Goal: Information Seeking & Learning: Learn about a topic

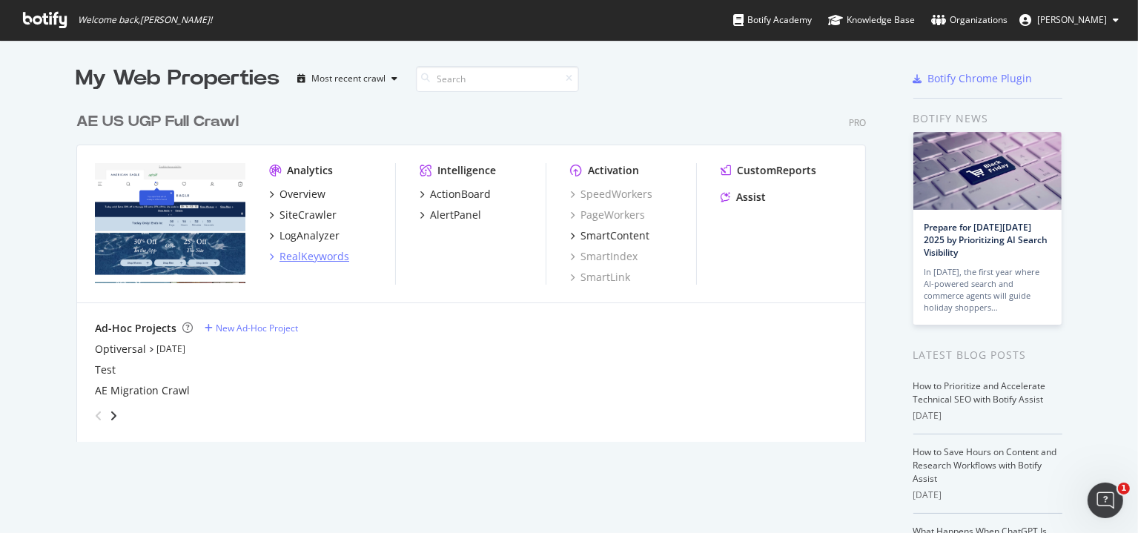
click at [314, 254] on div "RealKeywords" at bounding box center [314, 256] width 70 height 15
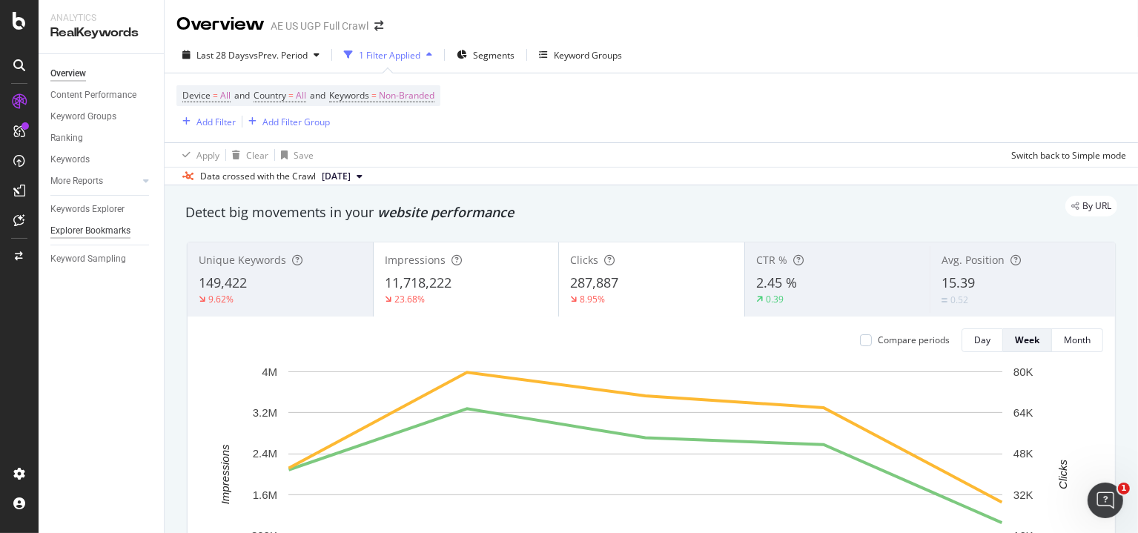
click at [98, 230] on div "Explorer Bookmarks" at bounding box center [90, 231] width 80 height 16
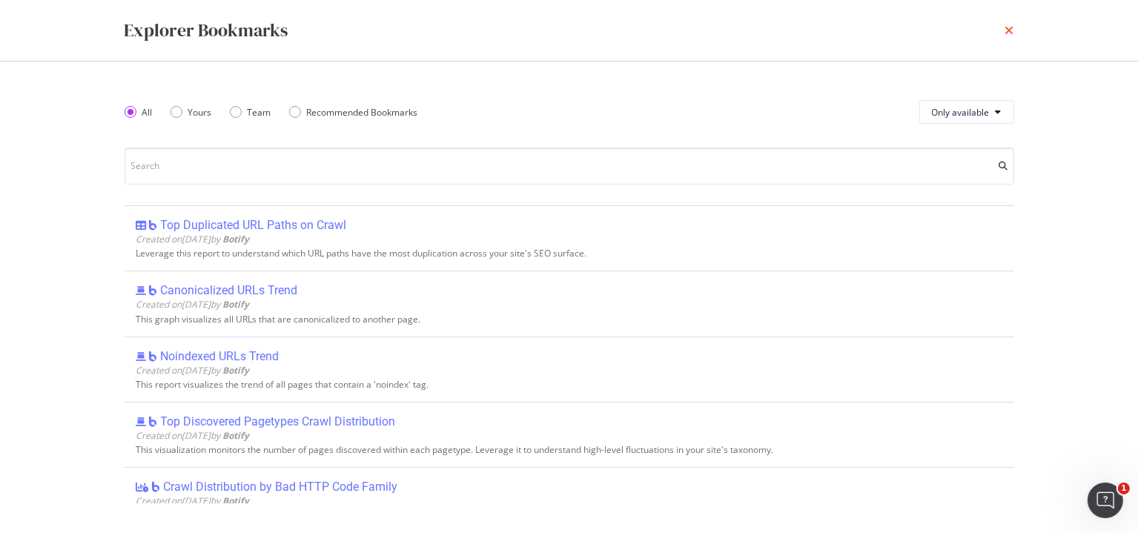
click at [1013, 35] on icon "times" at bounding box center [1009, 30] width 9 height 12
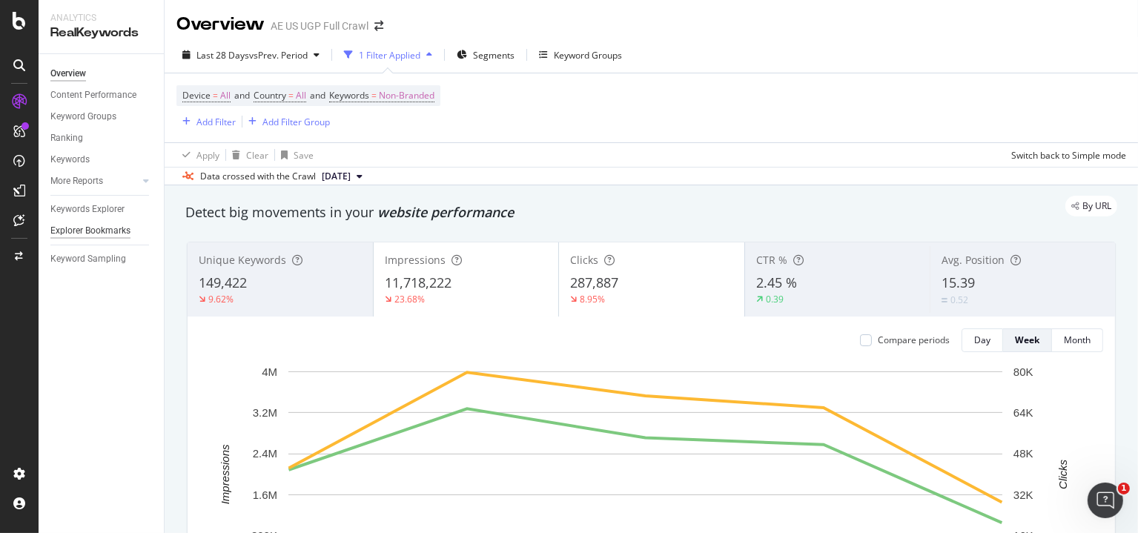
click at [89, 233] on div "Explorer Bookmarks" at bounding box center [90, 231] width 80 height 16
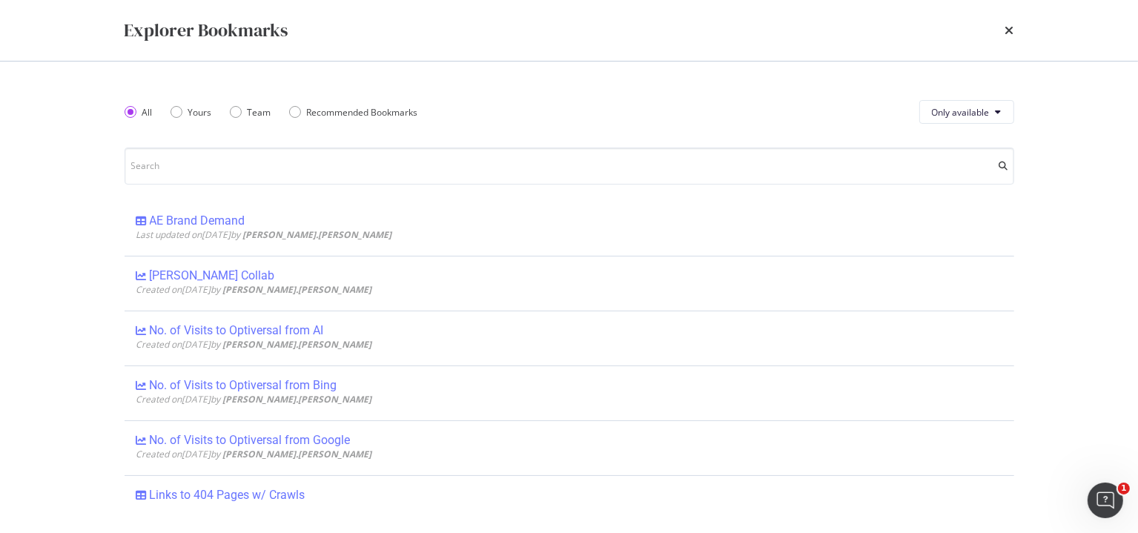
scroll to position [519, 0]
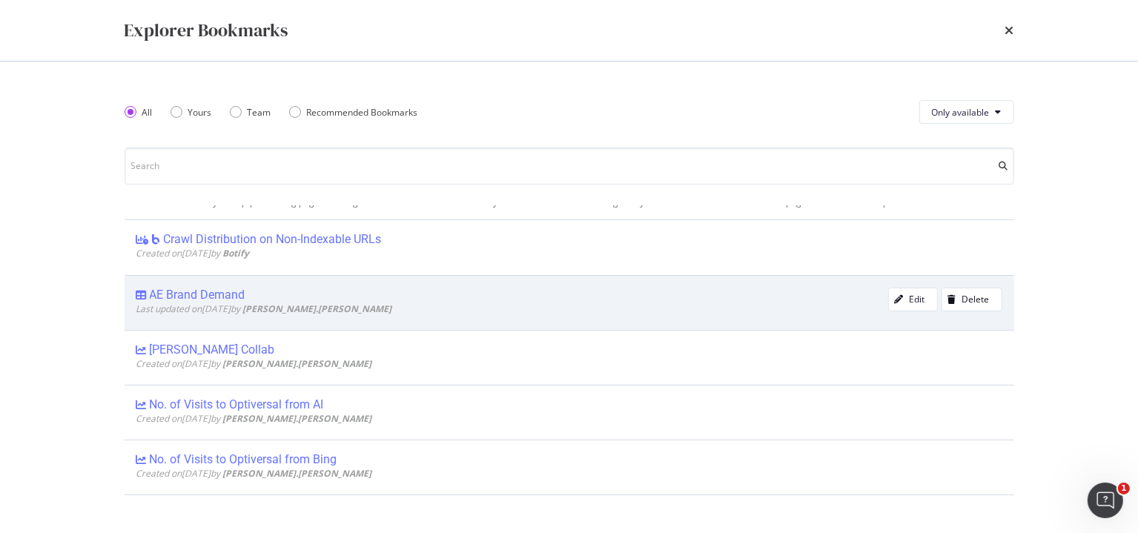
click at [202, 291] on div "AE Brand Demand" at bounding box center [198, 295] width 96 height 15
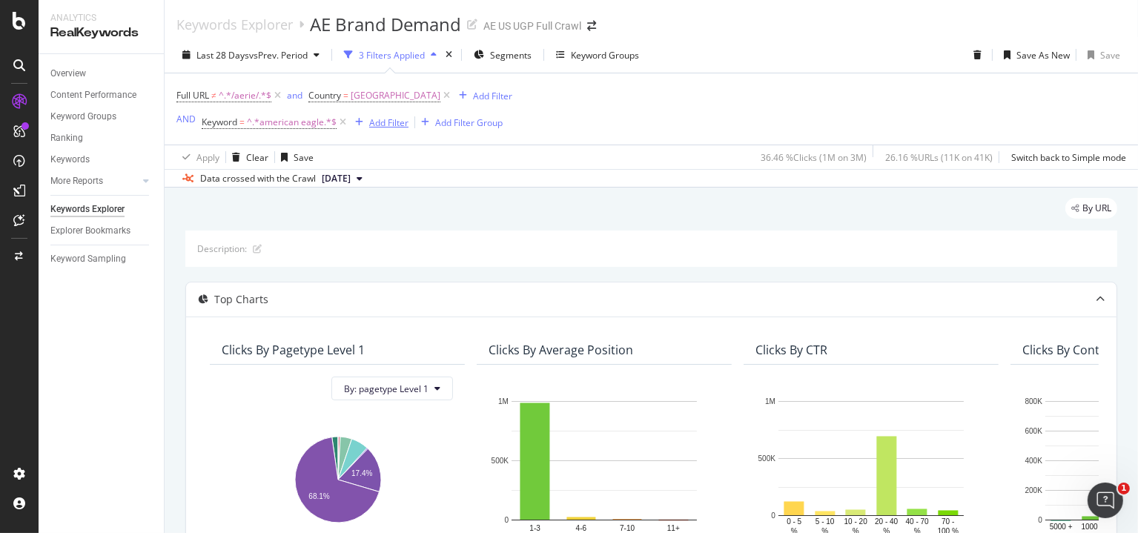
click at [394, 122] on div "Add Filter" at bounding box center [388, 122] width 39 height 13
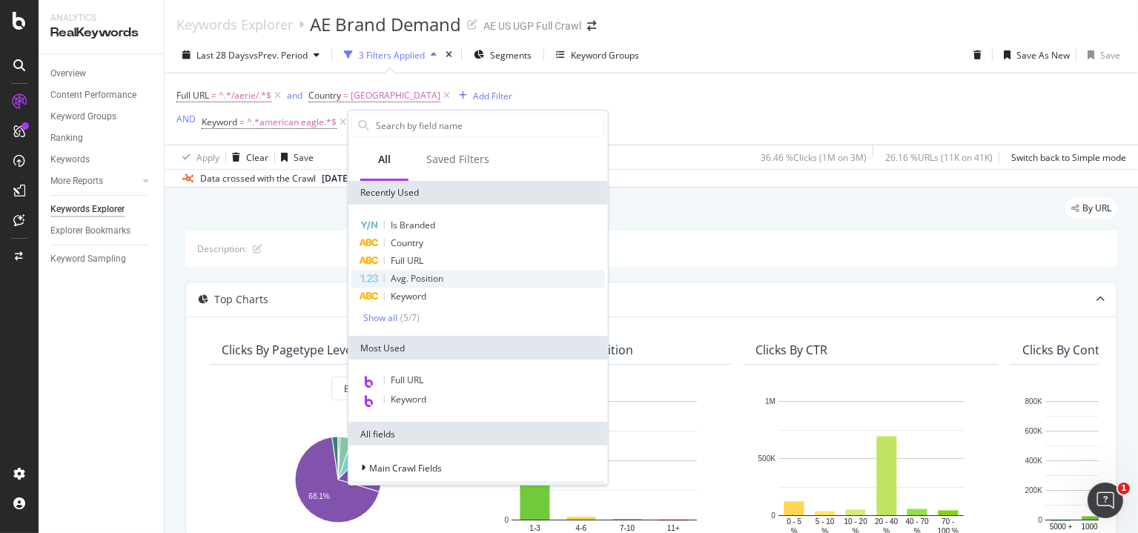
click at [406, 278] on span "Avg. Position" at bounding box center [417, 278] width 53 height 13
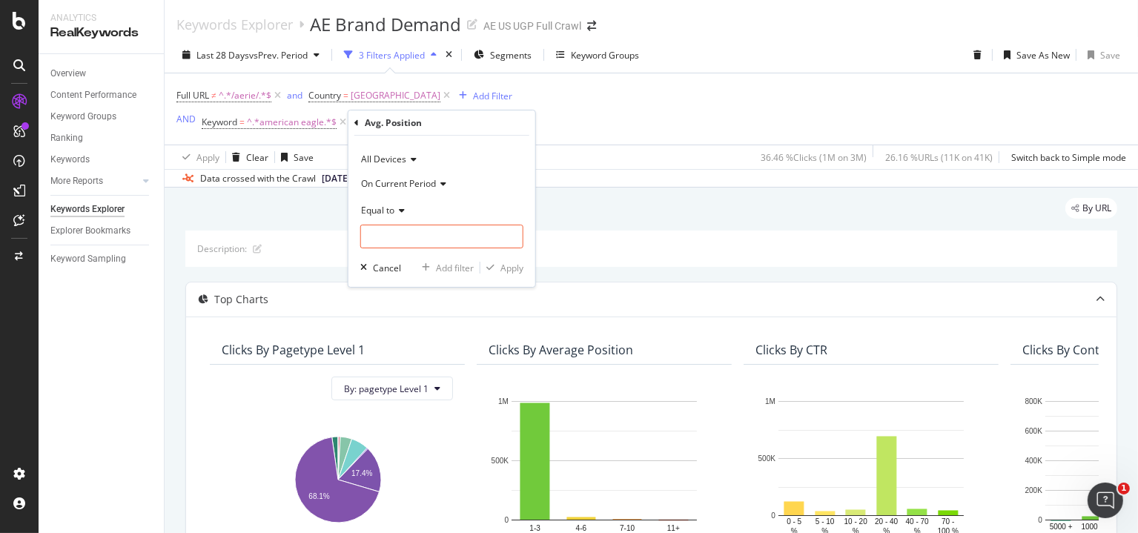
click at [382, 216] on div "Equal to" at bounding box center [441, 210] width 163 height 24
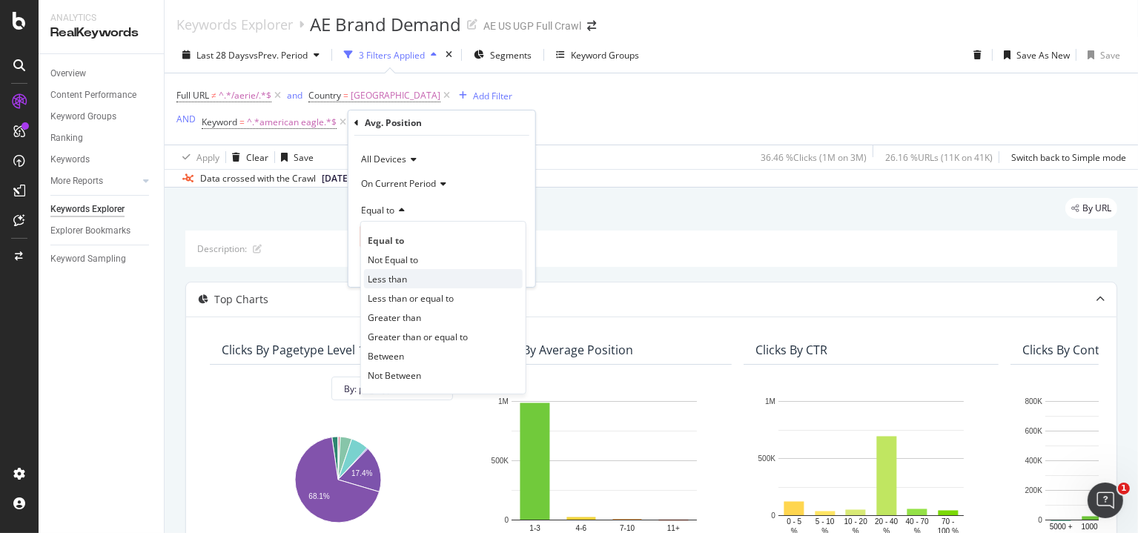
click at [388, 276] on span "Less than" at bounding box center [387, 279] width 39 height 13
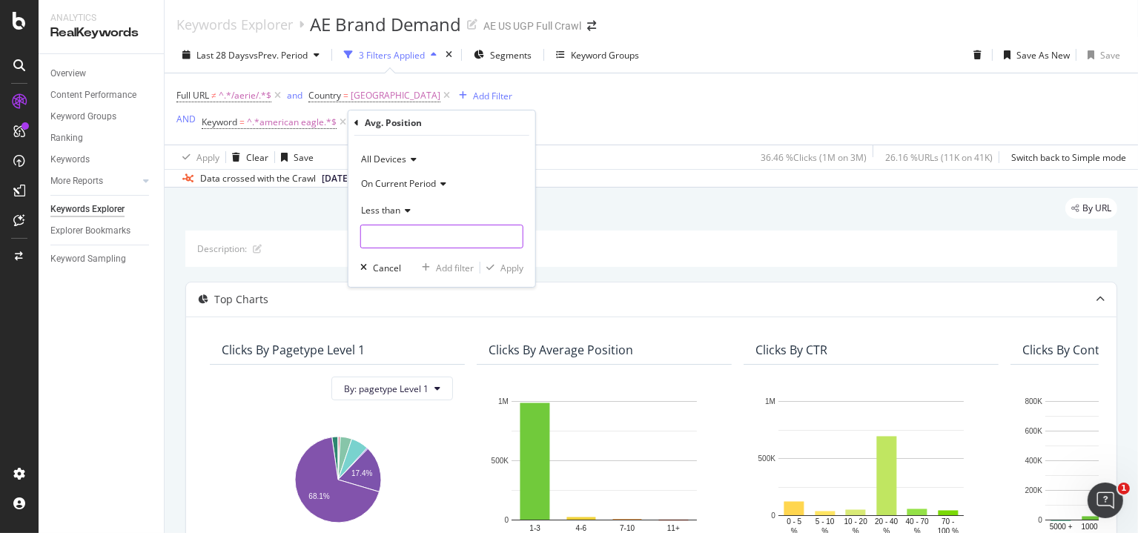
click at [399, 236] on input "number" at bounding box center [441, 237] width 163 height 24
type input "11"
click at [518, 265] on div "Apply" at bounding box center [511, 268] width 23 height 13
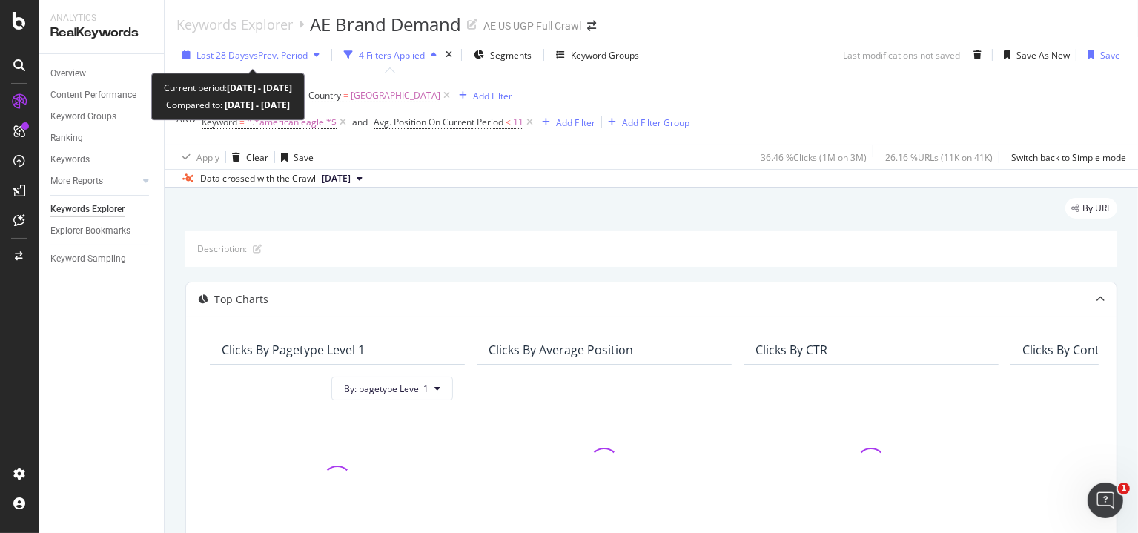
click at [240, 50] on span "Last 28 Days" at bounding box center [222, 55] width 53 height 13
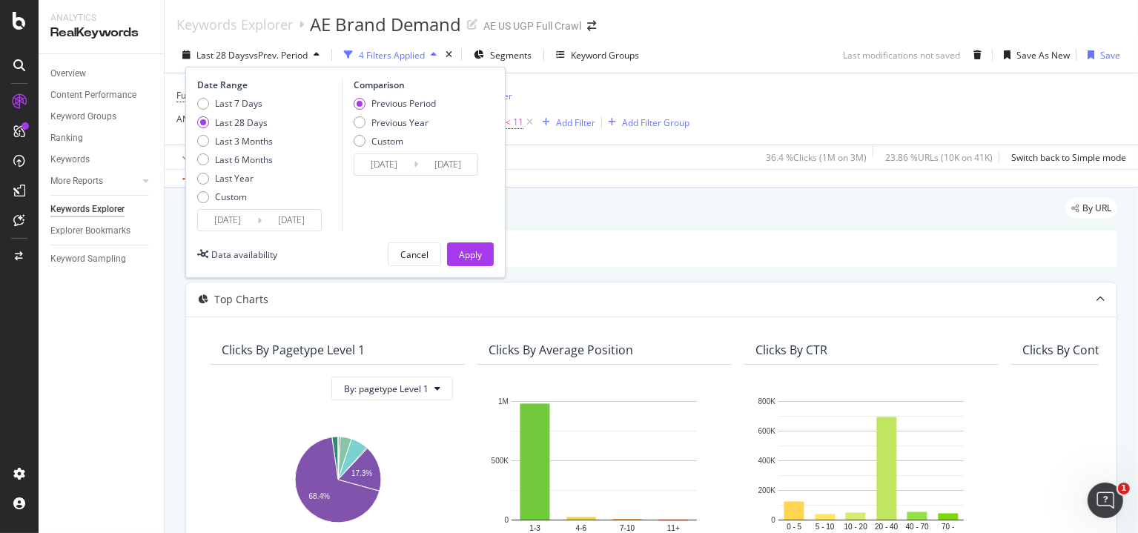
click at [231, 216] on input "[DATE]" at bounding box center [227, 220] width 59 height 21
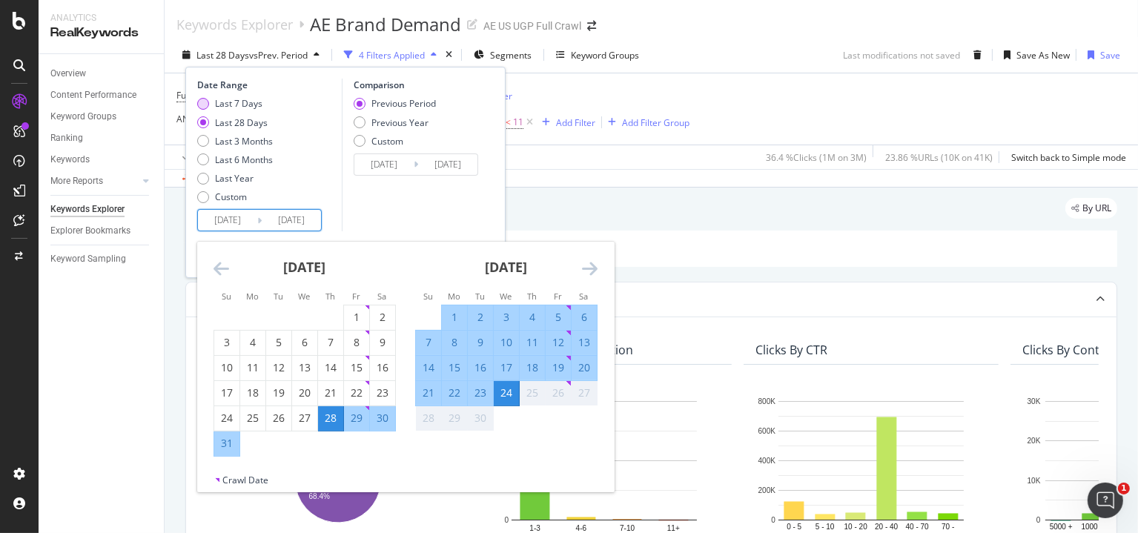
click at [233, 103] on div "Last 7 Days" at bounding box center [238, 103] width 47 height 13
type input "[DATE]"
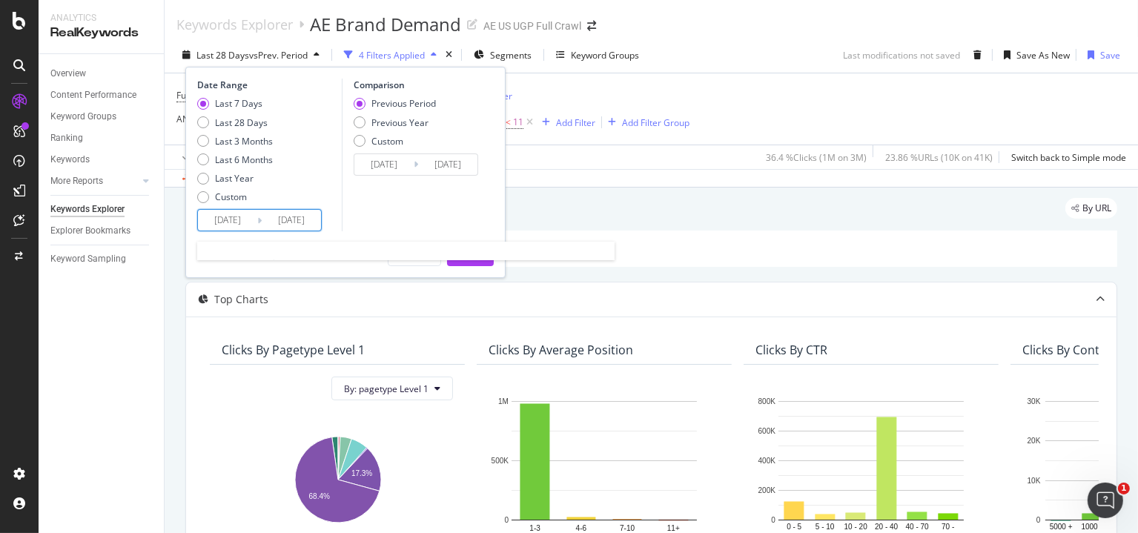
click at [245, 222] on input "[DATE]" at bounding box center [227, 220] width 59 height 21
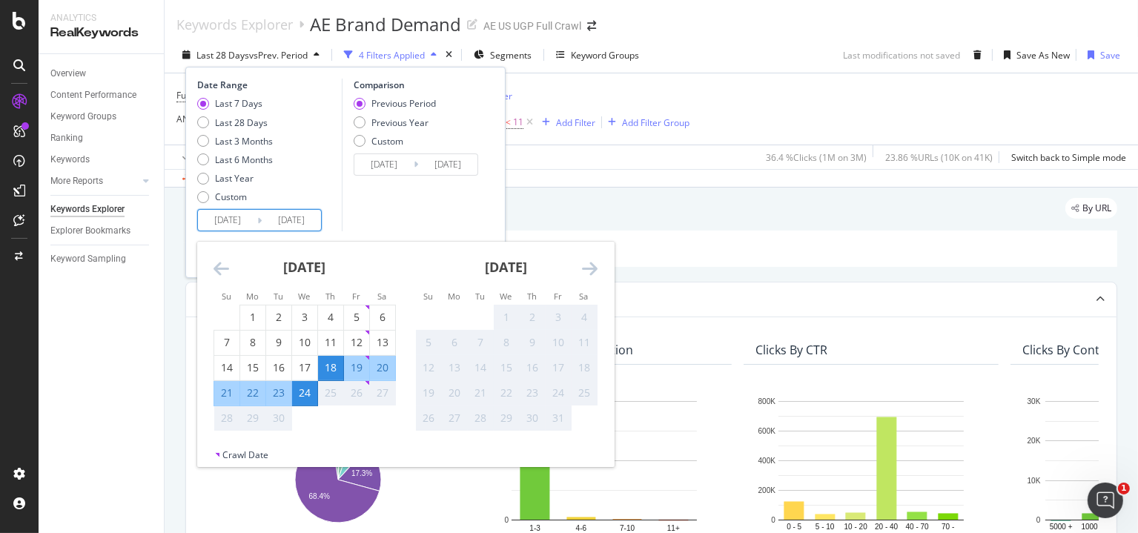
click at [216, 270] on icon "Move backward to switch to the previous month." at bounding box center [221, 268] width 16 height 18
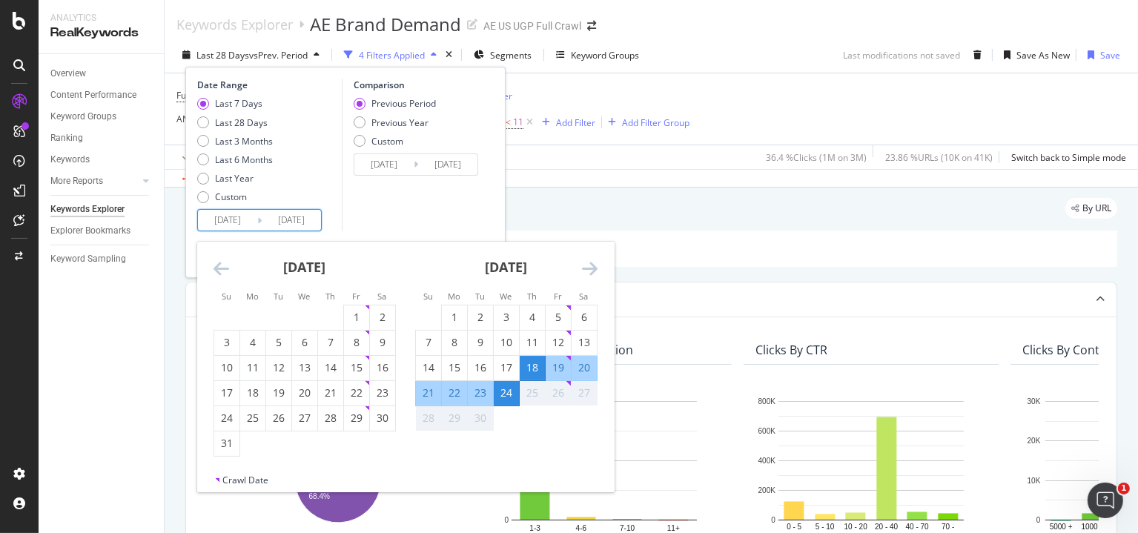
click at [216, 270] on icon "Move backward to switch to the previous month." at bounding box center [221, 268] width 16 height 18
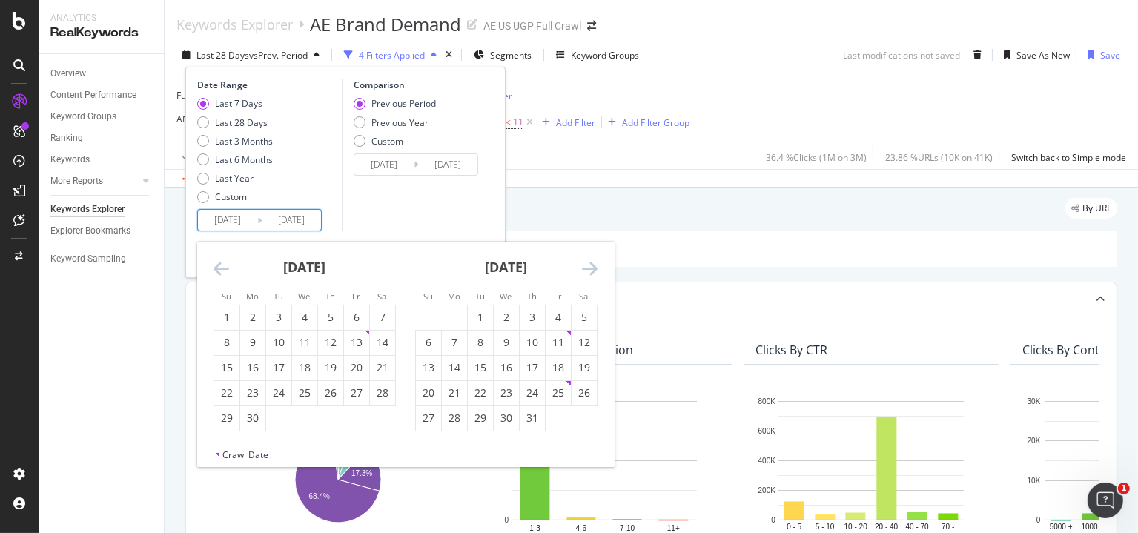
click at [216, 270] on icon "Move backward to switch to the previous month." at bounding box center [221, 268] width 16 height 18
click at [231, 426] on div "27" at bounding box center [226, 418] width 25 height 24
type input "[DATE]"
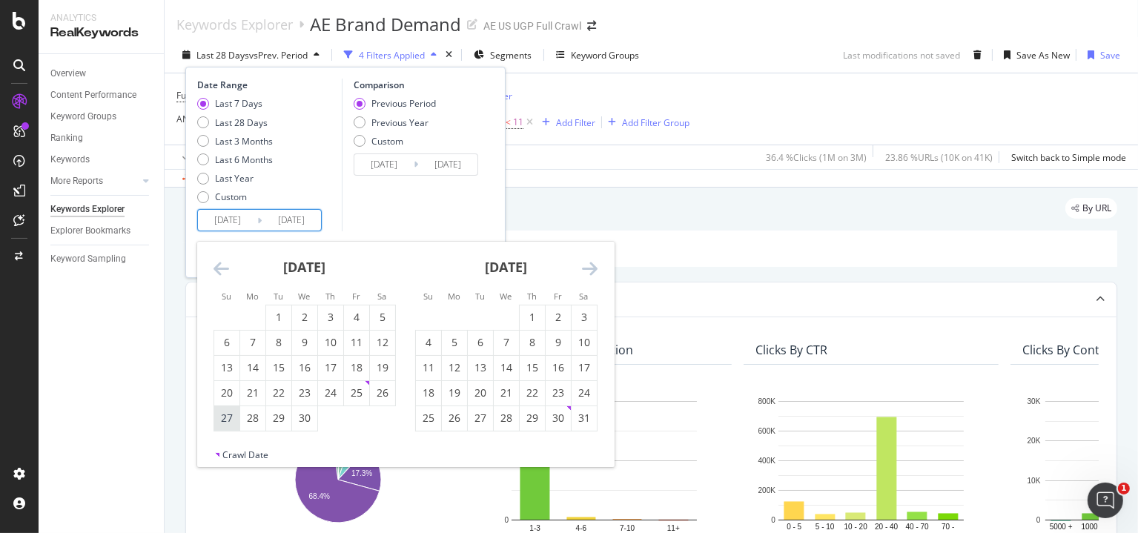
type input "[DATE]"
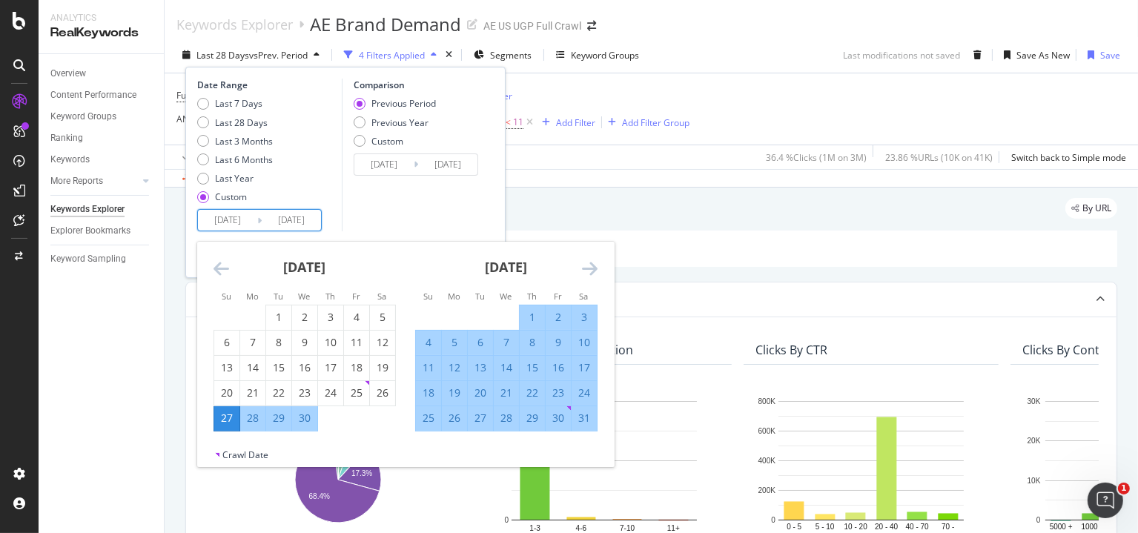
click at [585, 314] on div "3" at bounding box center [583, 317] width 25 height 15
type input "[DATE]"
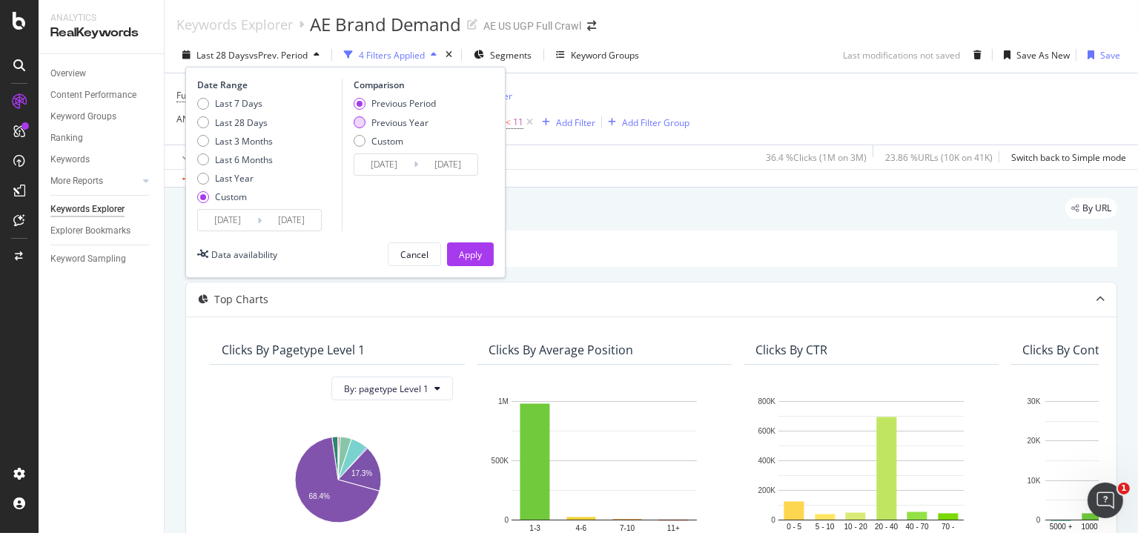
click at [403, 116] on div "Previous Year" at bounding box center [399, 122] width 57 height 13
type input "[DATE]"
click at [469, 260] on div "Apply" at bounding box center [470, 254] width 23 height 22
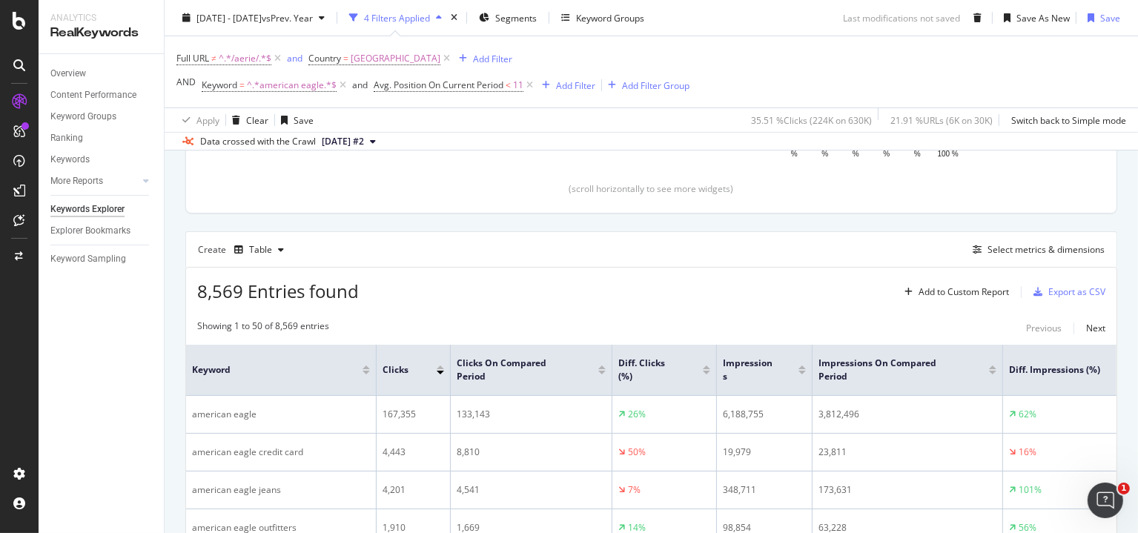
scroll to position [385, 0]
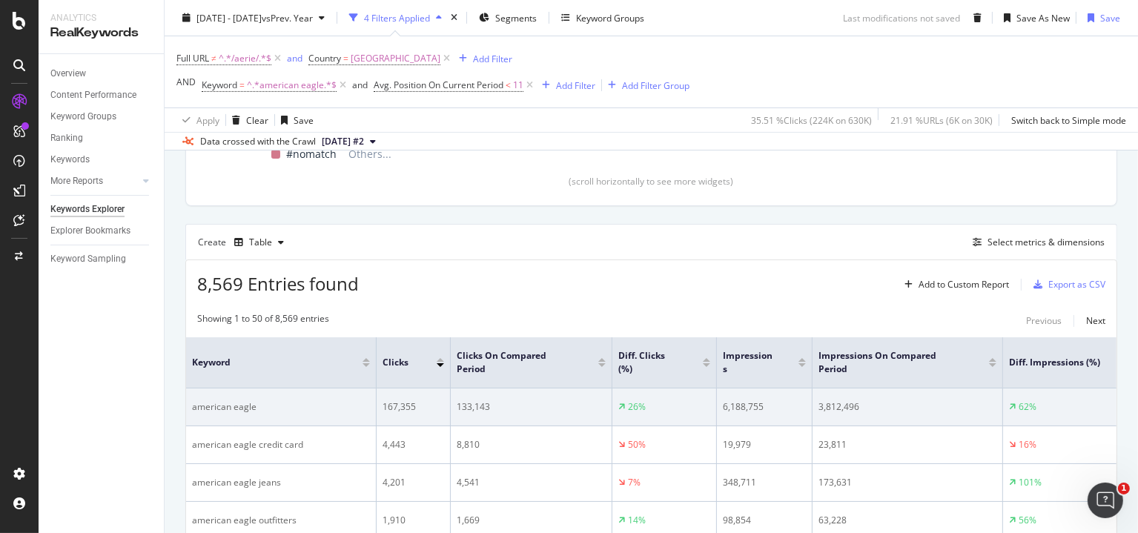
click at [746, 405] on div "6,188,755" at bounding box center [764, 406] width 83 height 13
copy div "6,188,755"
click at [830, 400] on div "3,812,496" at bounding box center [907, 406] width 178 height 13
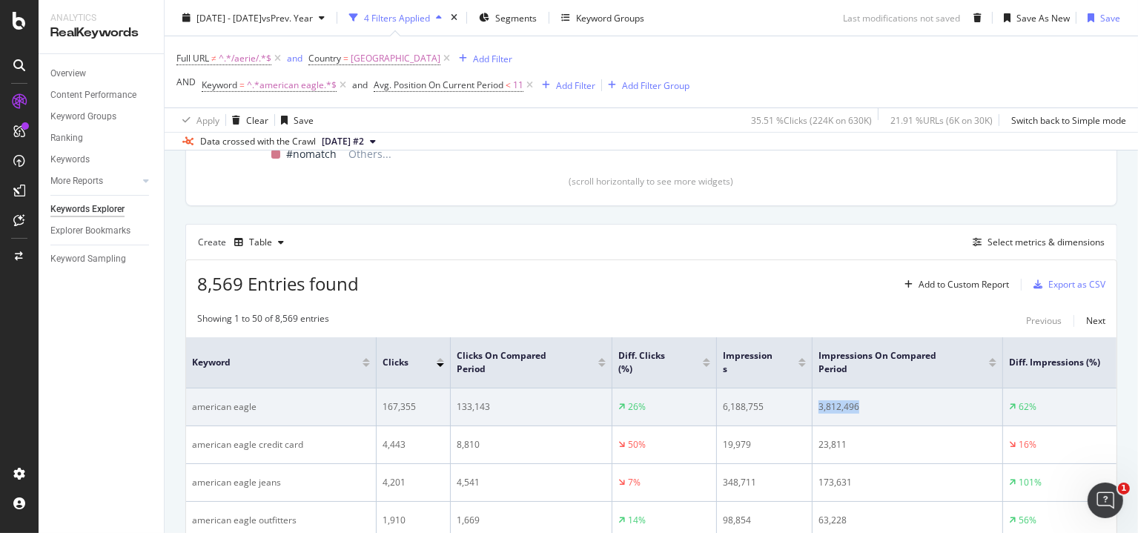
click at [830, 400] on div "3,812,496" at bounding box center [907, 406] width 178 height 13
copy tr "3,812,496"
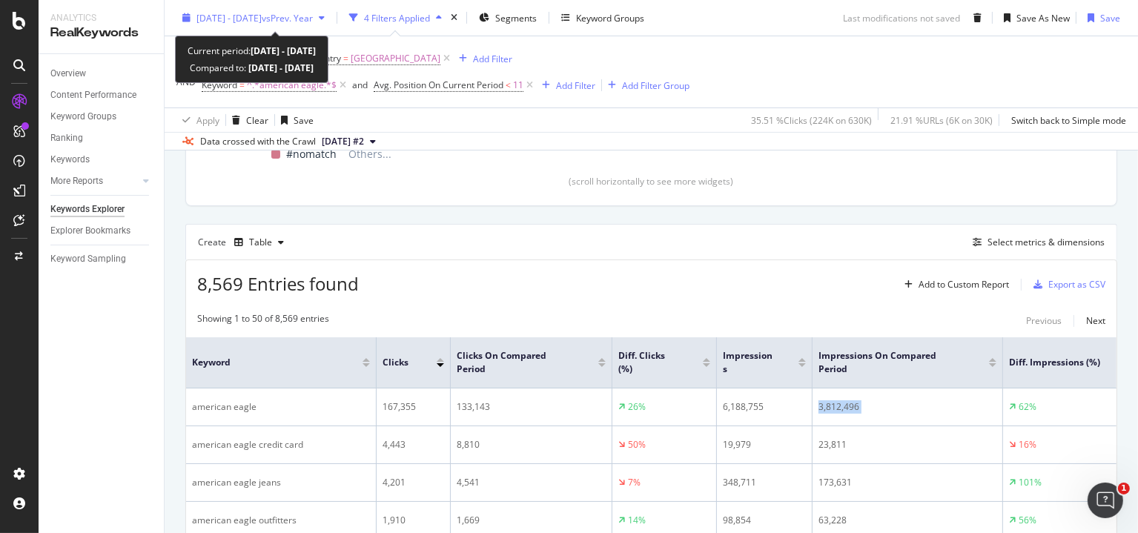
click at [313, 14] on span "vs Prev. Year" at bounding box center [287, 17] width 51 height 13
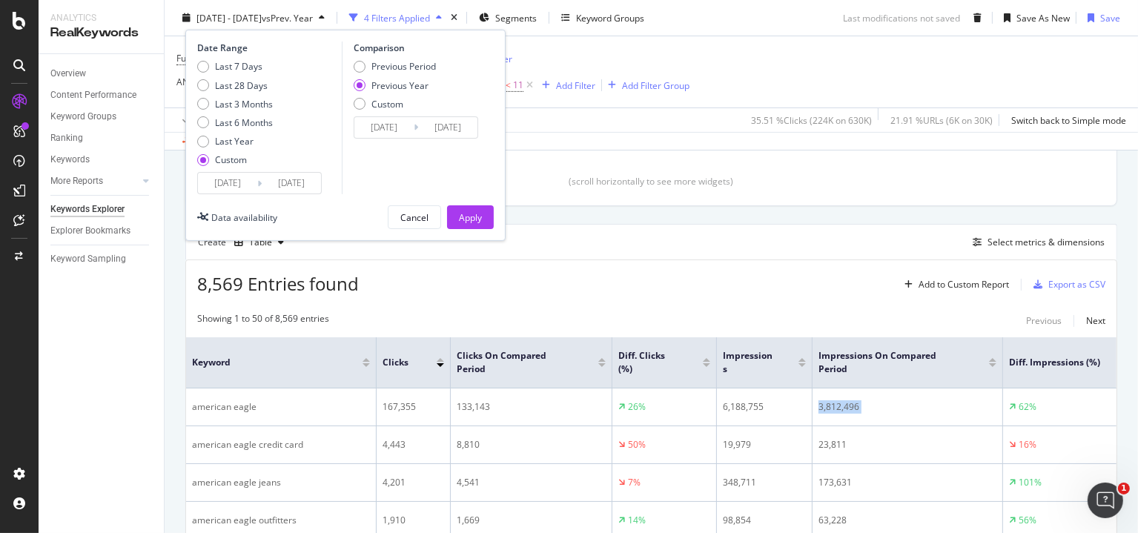
click at [227, 183] on input "[DATE]" at bounding box center [227, 183] width 59 height 21
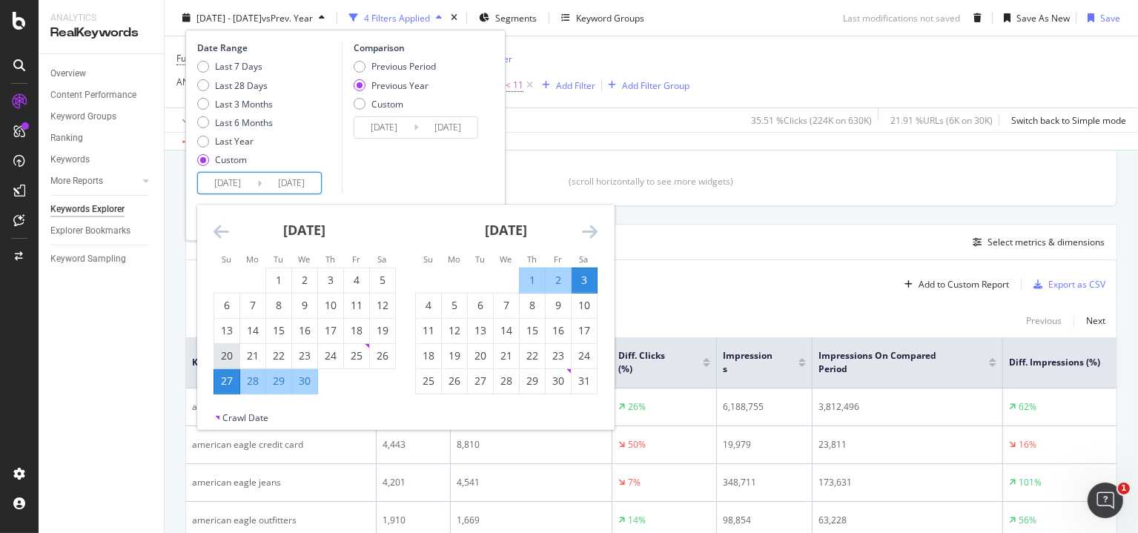
click at [228, 356] on div "20" at bounding box center [226, 355] width 25 height 15
type input "[DATE]"
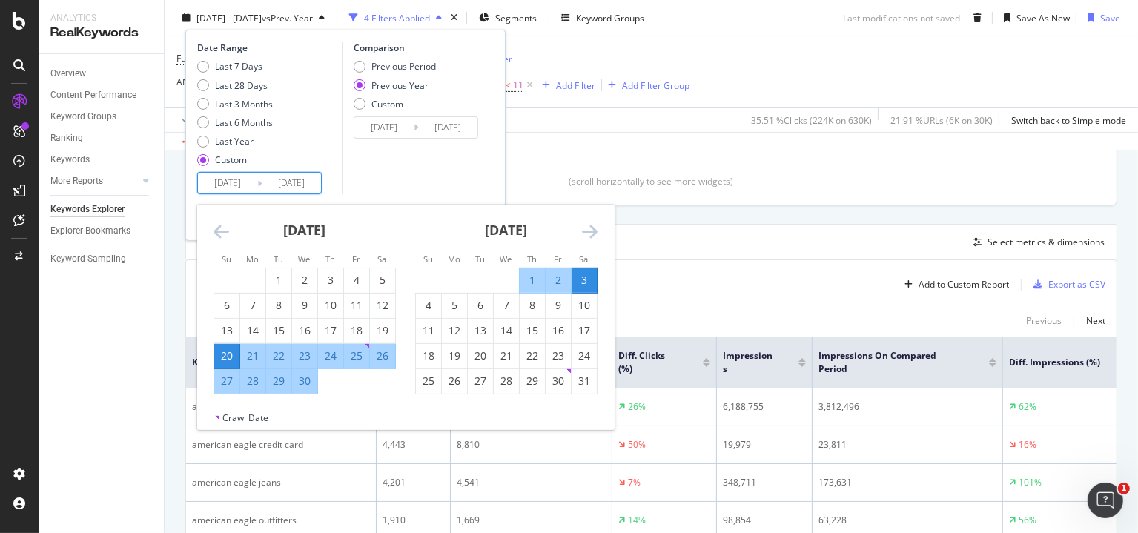
click at [391, 356] on div "26" at bounding box center [382, 355] width 25 height 15
type input "[DATE]"
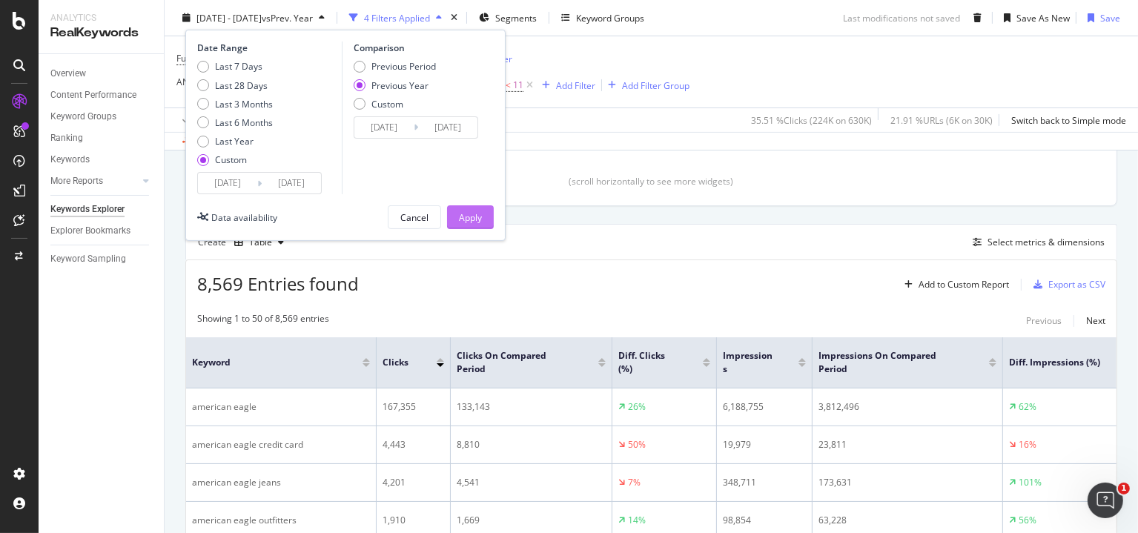
click at [466, 216] on div "Apply" at bounding box center [470, 216] width 23 height 13
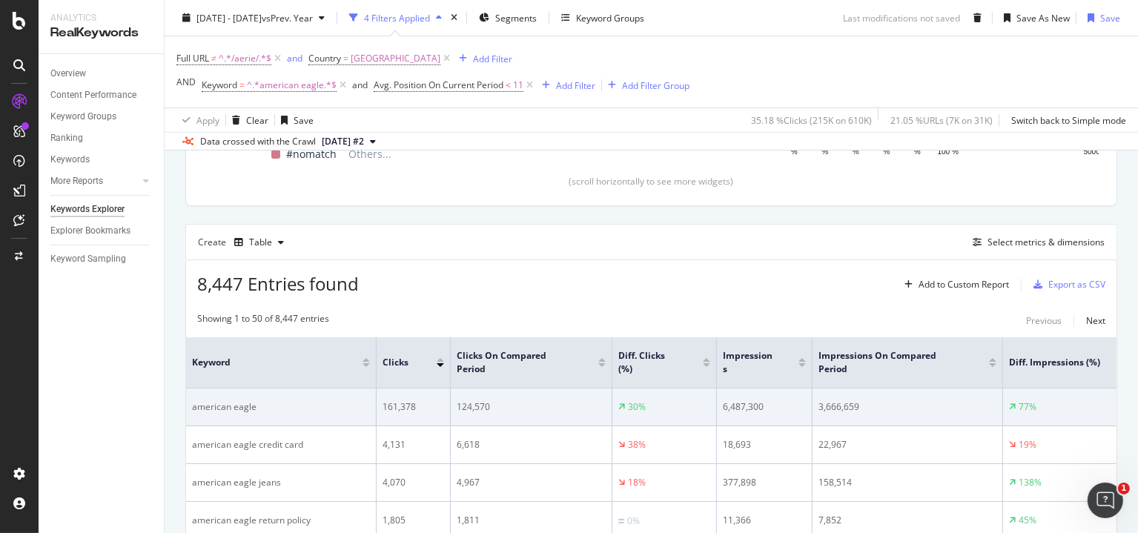
click at [746, 403] on div "6,487,300" at bounding box center [764, 406] width 83 height 13
copy div "6,487,300"
click at [834, 410] on div "3,666,659" at bounding box center [907, 406] width 178 height 13
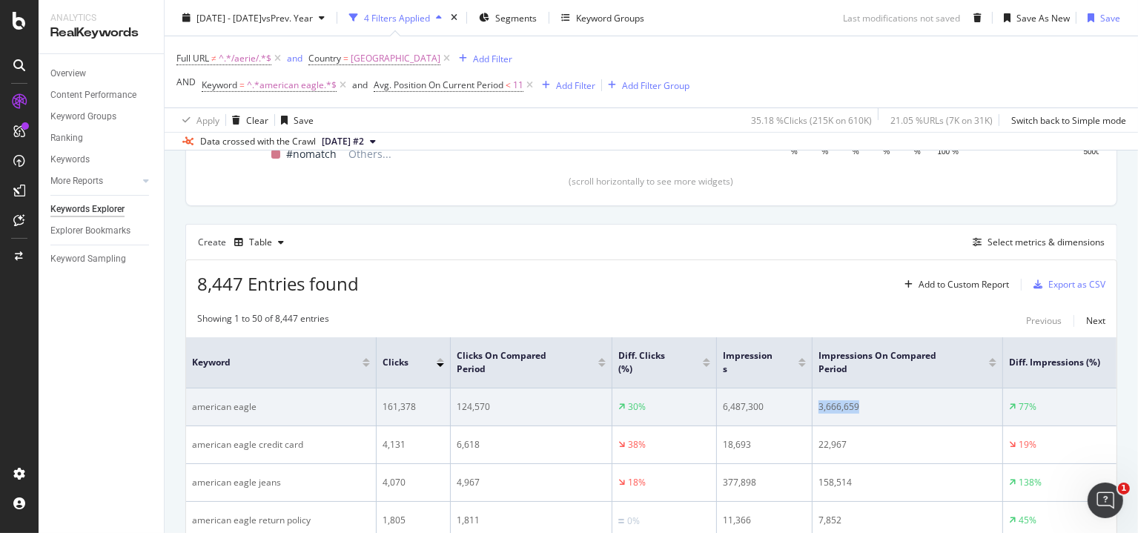
copy div "3,666,659"
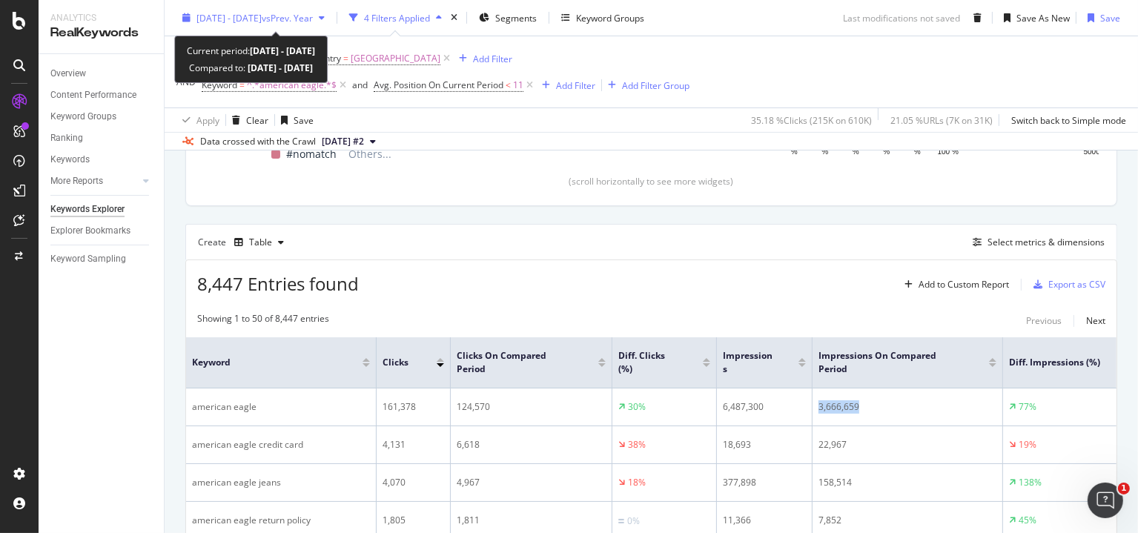
click at [252, 23] on span "[DATE] - [DATE]" at bounding box center [228, 17] width 65 height 13
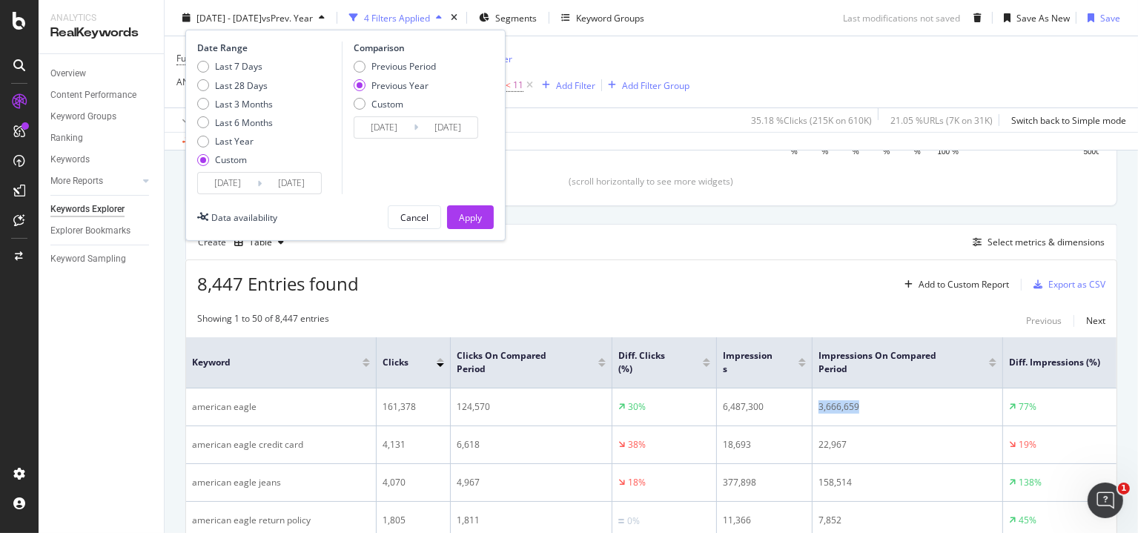
click at [228, 174] on input "[DATE]" at bounding box center [227, 183] width 59 height 21
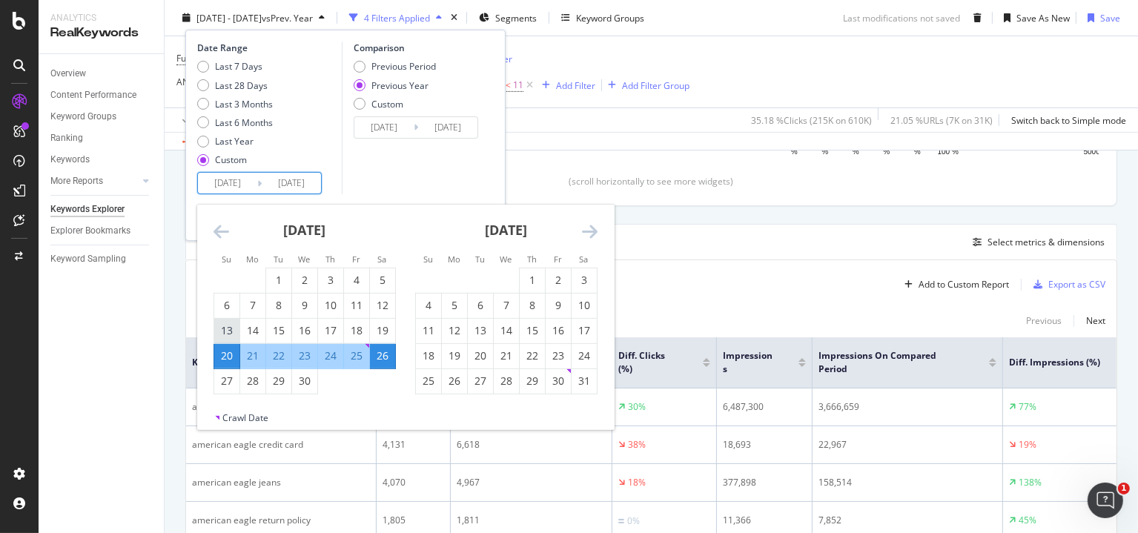
click at [233, 326] on div "13" at bounding box center [226, 330] width 25 height 15
type input "[DATE]"
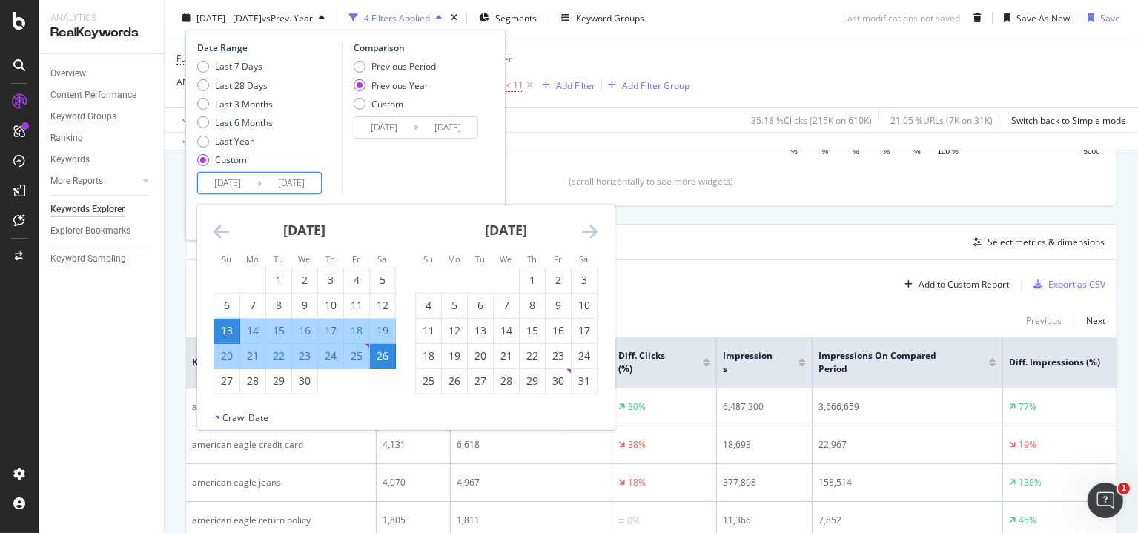
click at [374, 327] on div "19" at bounding box center [382, 330] width 25 height 15
type input "[DATE]"
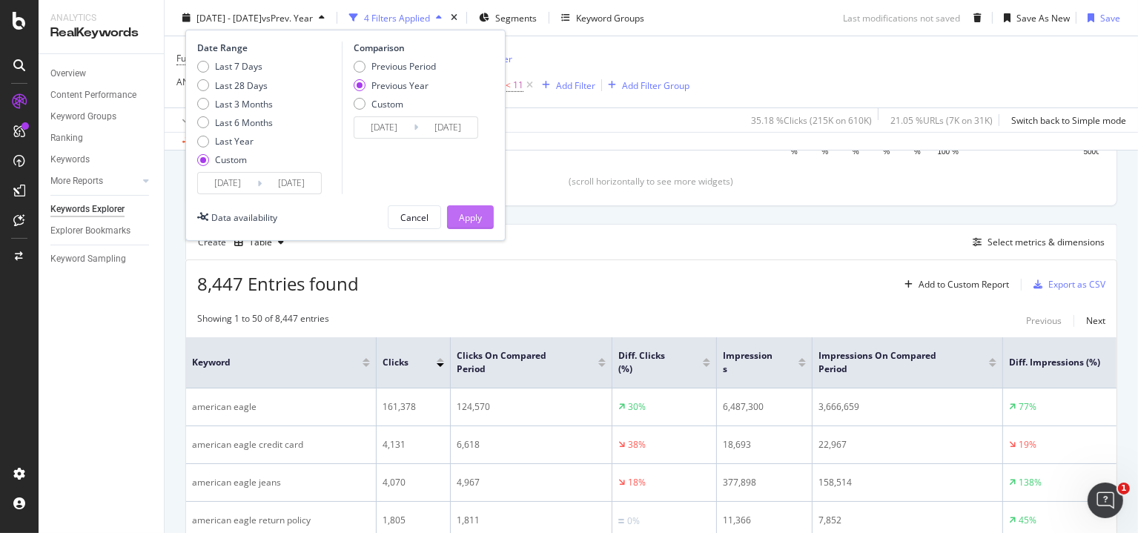
click at [477, 213] on div "Apply" at bounding box center [470, 216] width 23 height 13
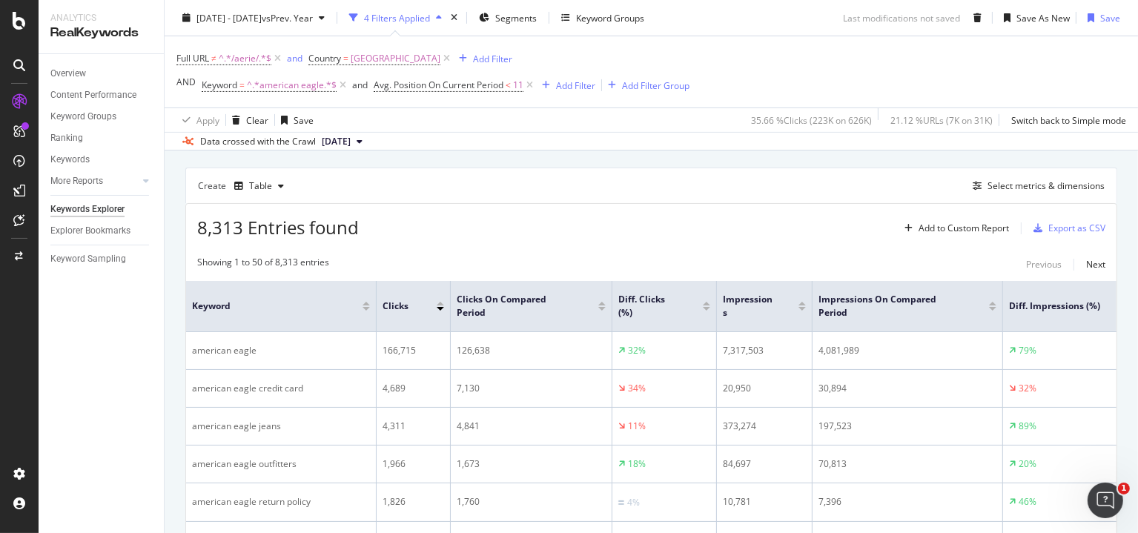
scroll to position [445, 0]
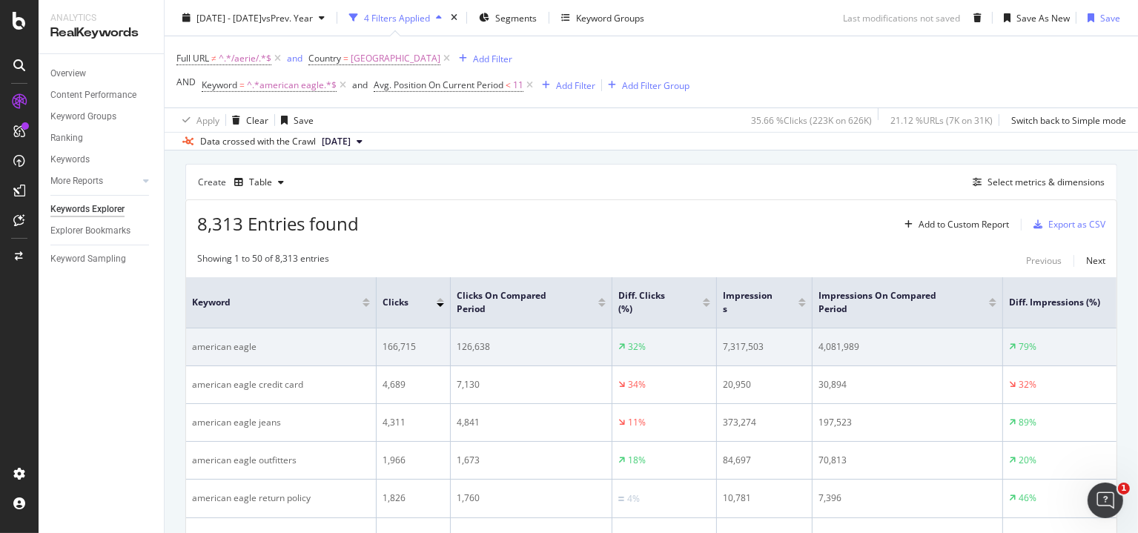
click at [743, 344] on div "7,317,503" at bounding box center [764, 346] width 83 height 13
copy div "7,317,503"
click at [838, 347] on div "4,081,989" at bounding box center [907, 346] width 178 height 13
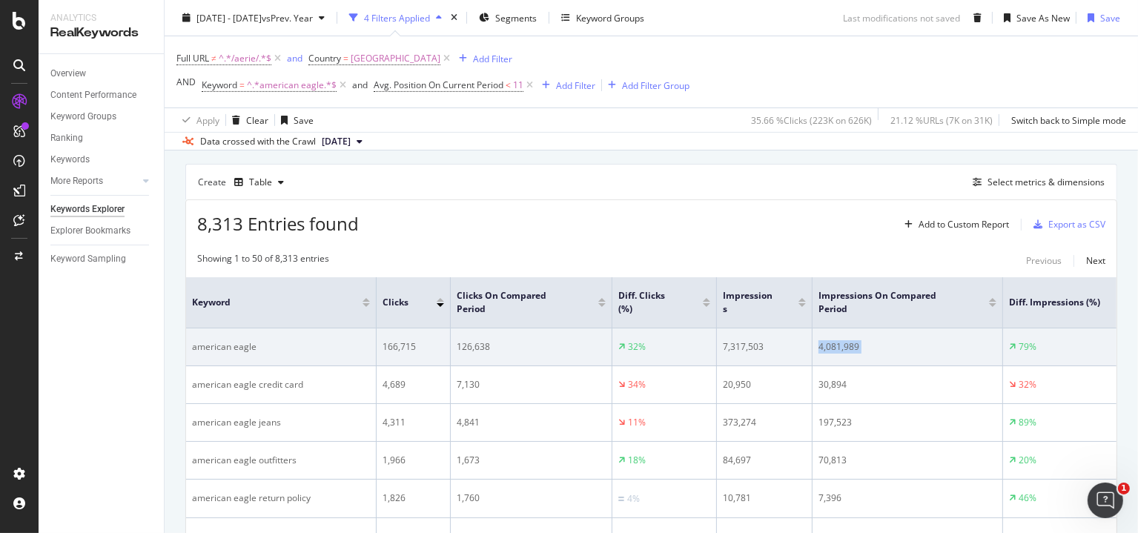
click at [838, 346] on div "4,081,989" at bounding box center [907, 346] width 178 height 13
copy tr "4,081,989"
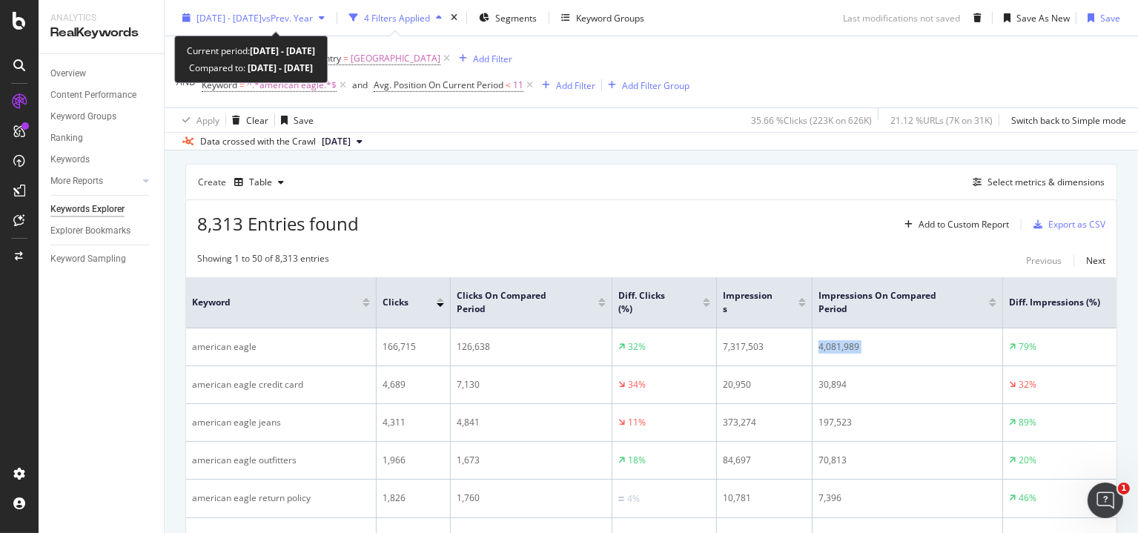
click at [254, 12] on span "[DATE] - [DATE]" at bounding box center [228, 17] width 65 height 13
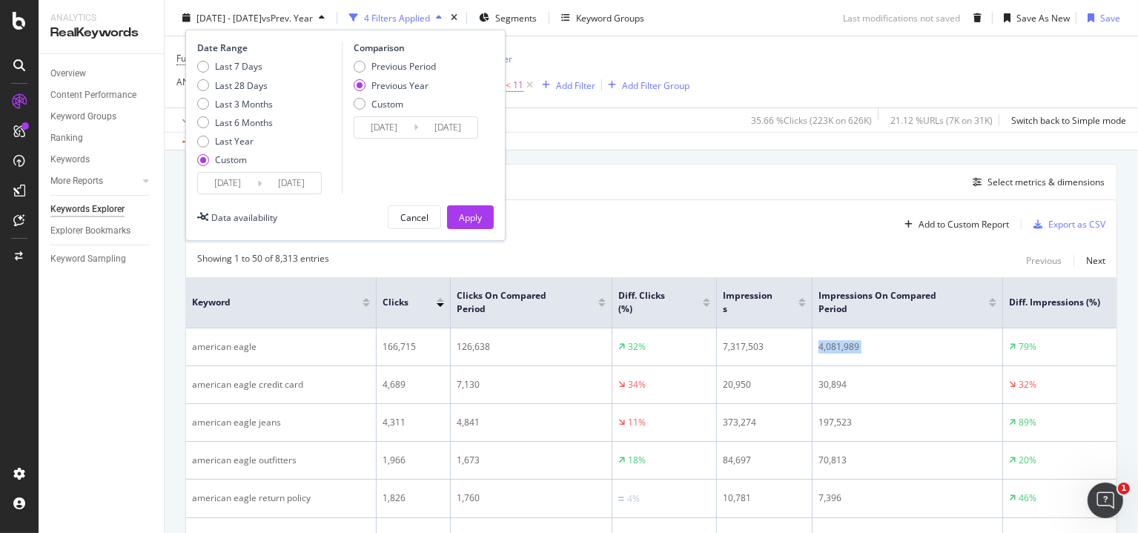
click at [242, 189] on input "[DATE]" at bounding box center [227, 183] width 59 height 21
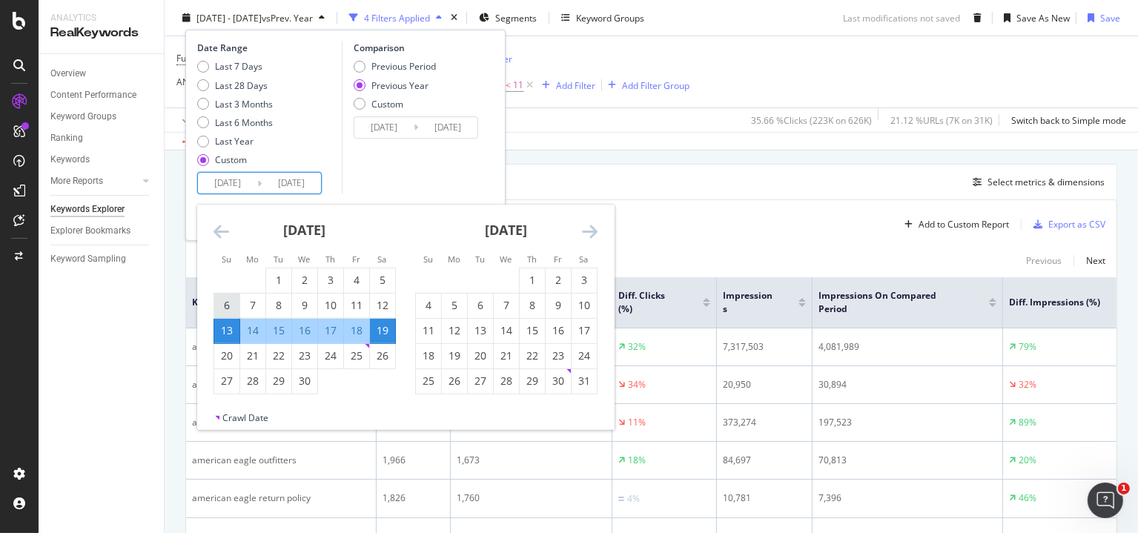
click at [223, 302] on div "6" at bounding box center [226, 305] width 25 height 15
type input "[DATE]"
click at [380, 302] on div "12" at bounding box center [382, 305] width 25 height 15
type input "[DATE]"
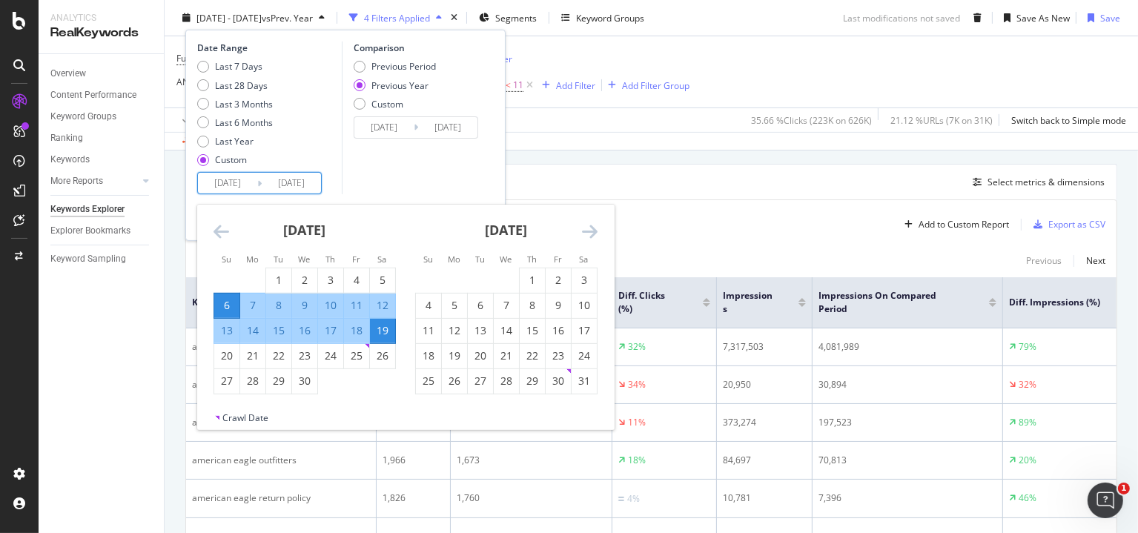
type input "[DATE]"
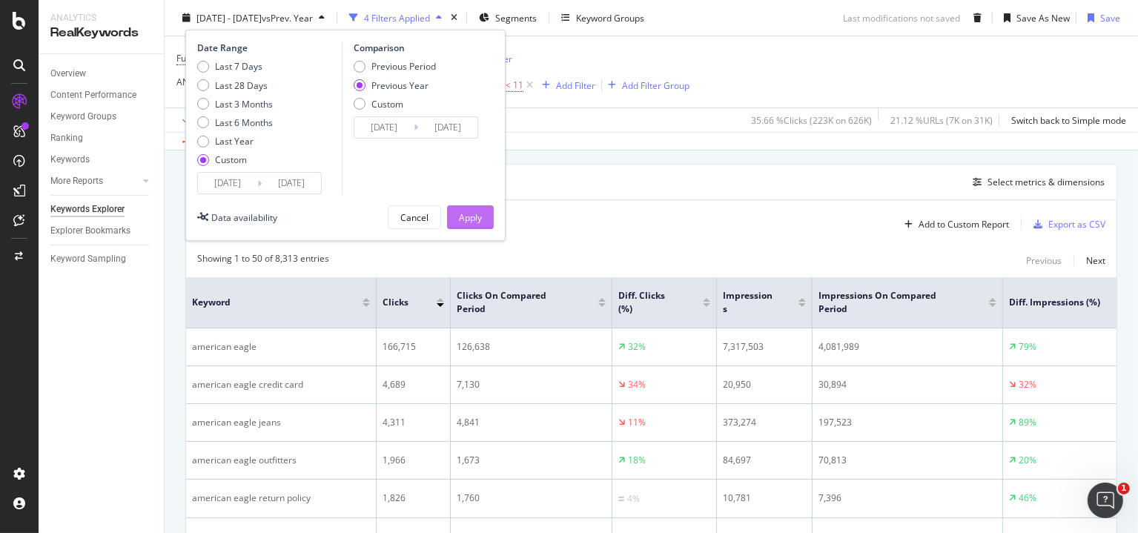
click at [459, 210] on div "Apply" at bounding box center [470, 216] width 23 height 13
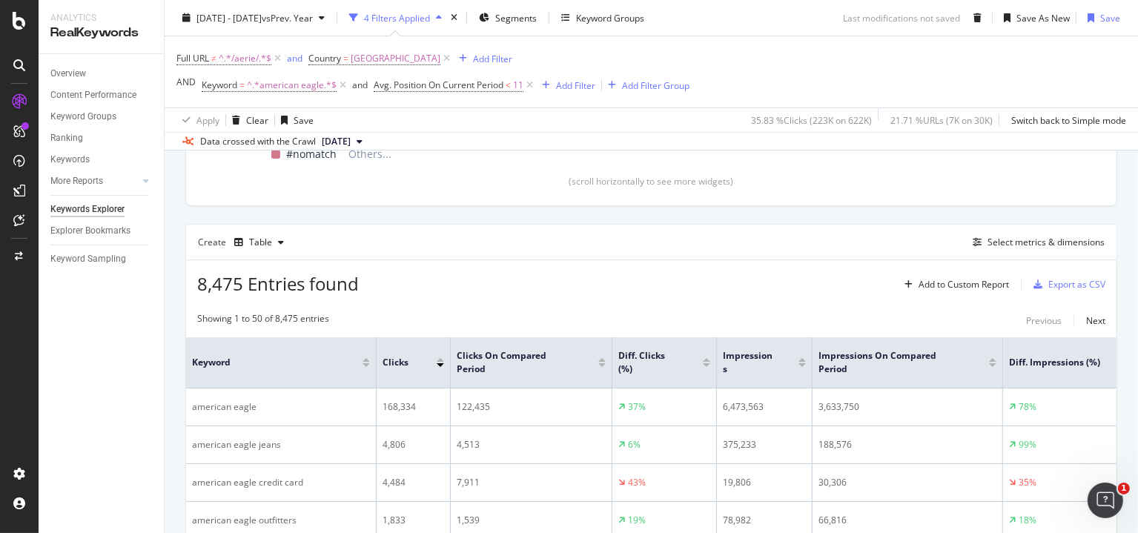
scroll to position [445, 0]
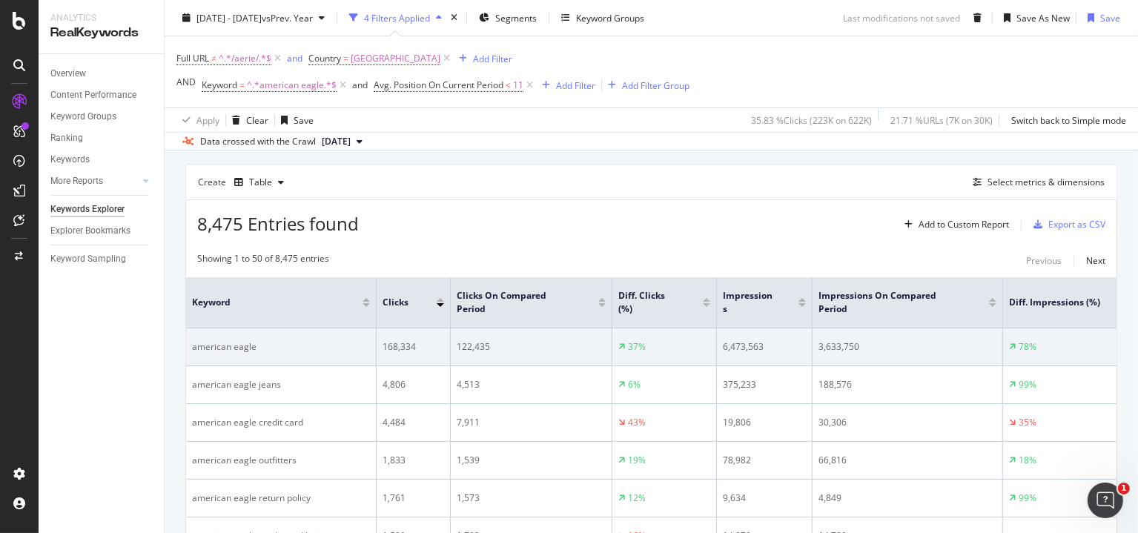
click at [737, 346] on div "6,473,563" at bounding box center [764, 346] width 83 height 13
copy div "6,473,563"
click at [840, 340] on div "3,633,750" at bounding box center [907, 346] width 178 height 13
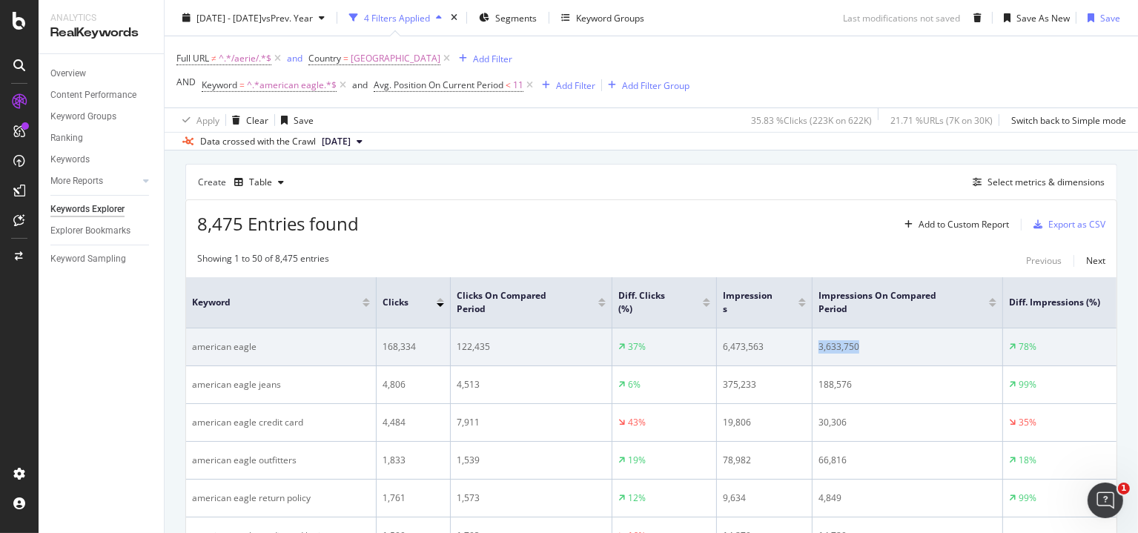
copy div "3,633,750"
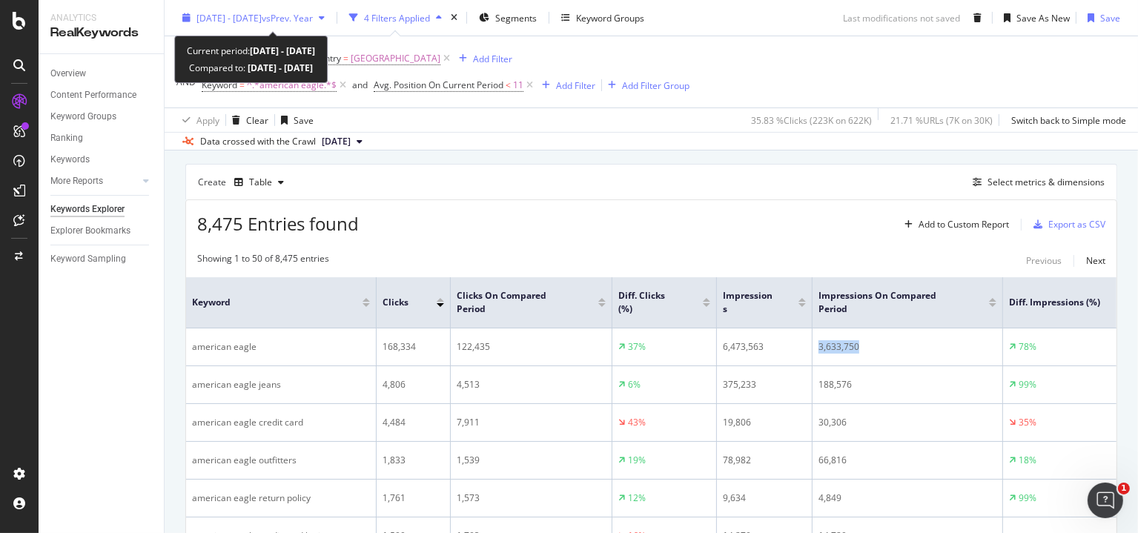
click at [247, 19] on span "[DATE] - [DATE]" at bounding box center [228, 17] width 65 height 13
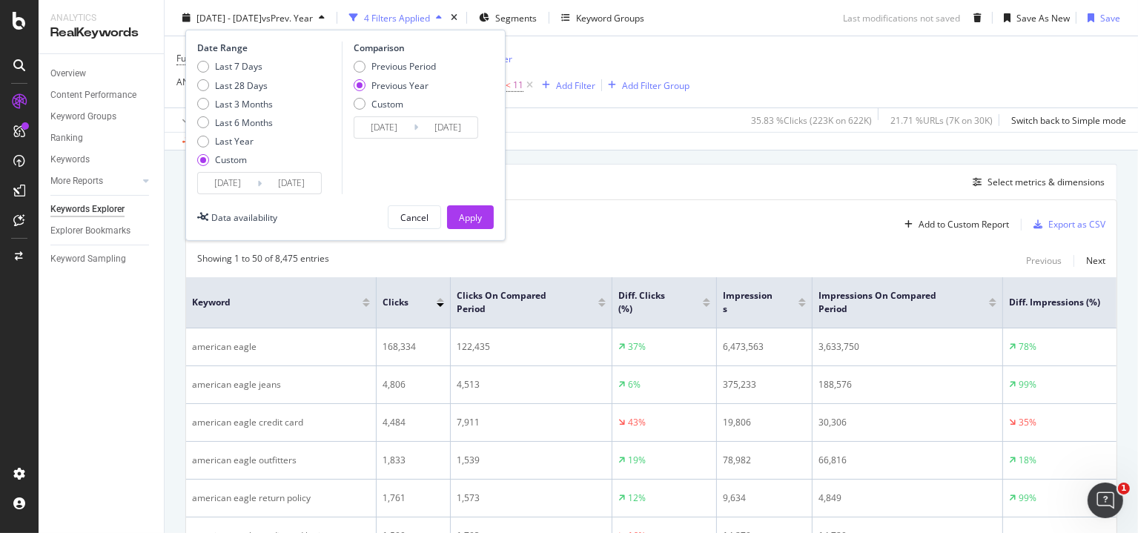
click at [228, 184] on input "[DATE]" at bounding box center [227, 183] width 59 height 21
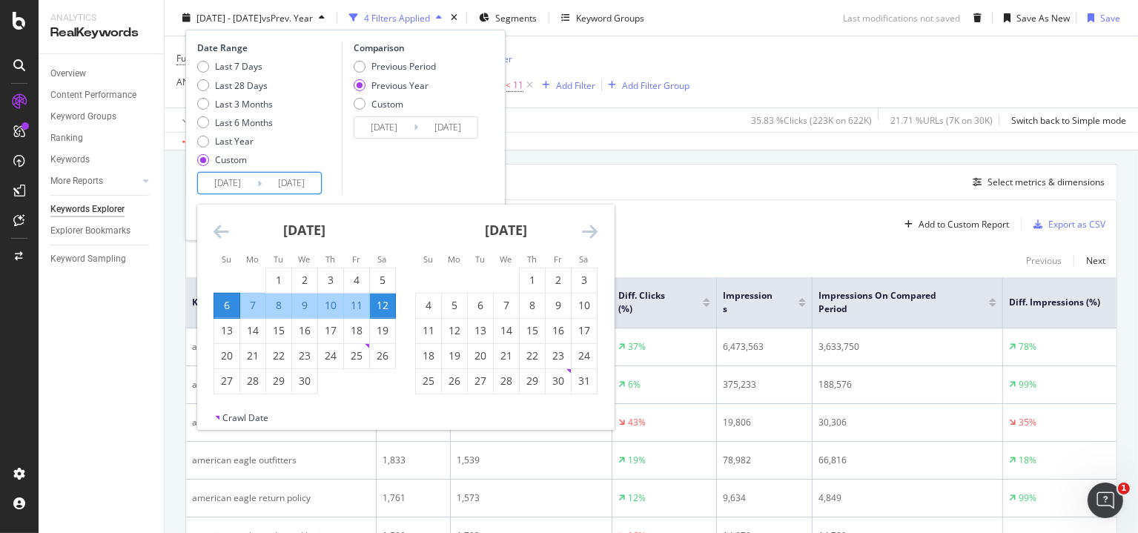
click at [220, 234] on icon "Move backward to switch to the previous month." at bounding box center [221, 231] width 16 height 18
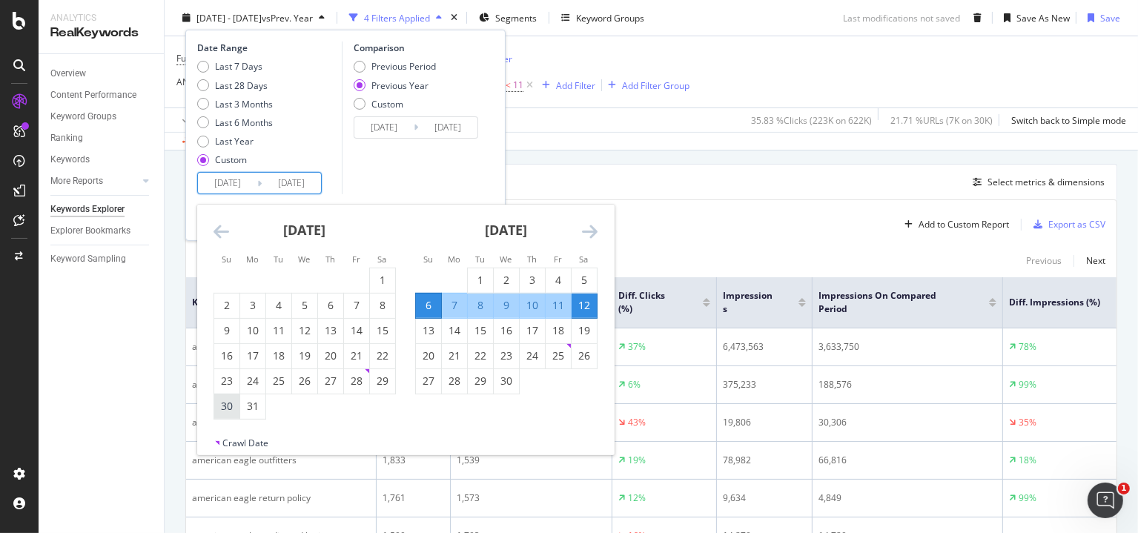
click at [221, 406] on div "30" at bounding box center [226, 406] width 25 height 15
type input "[DATE]"
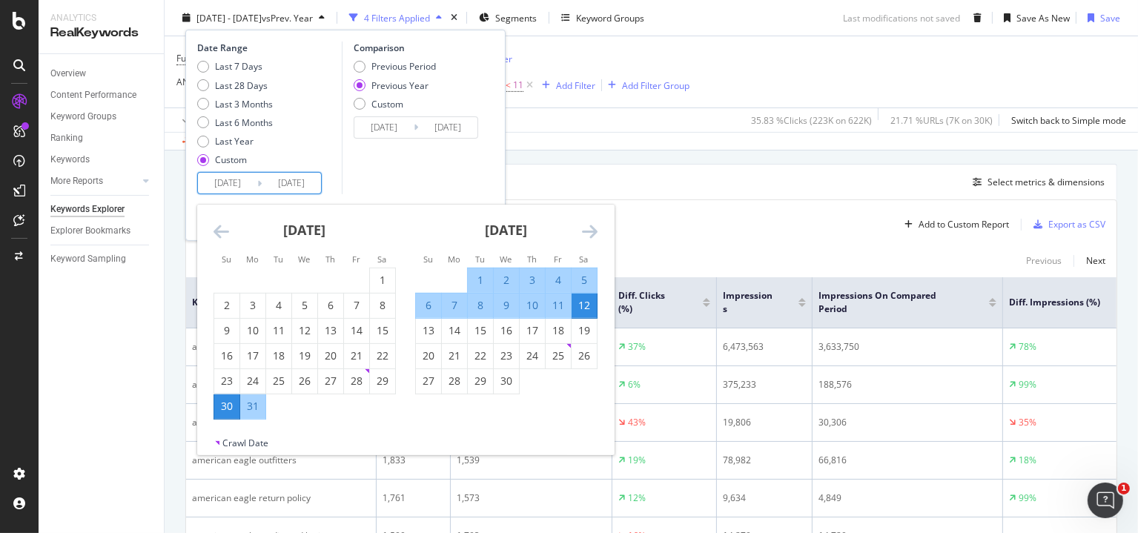
click at [581, 273] on div "5" at bounding box center [583, 280] width 25 height 15
type input "[DATE]"
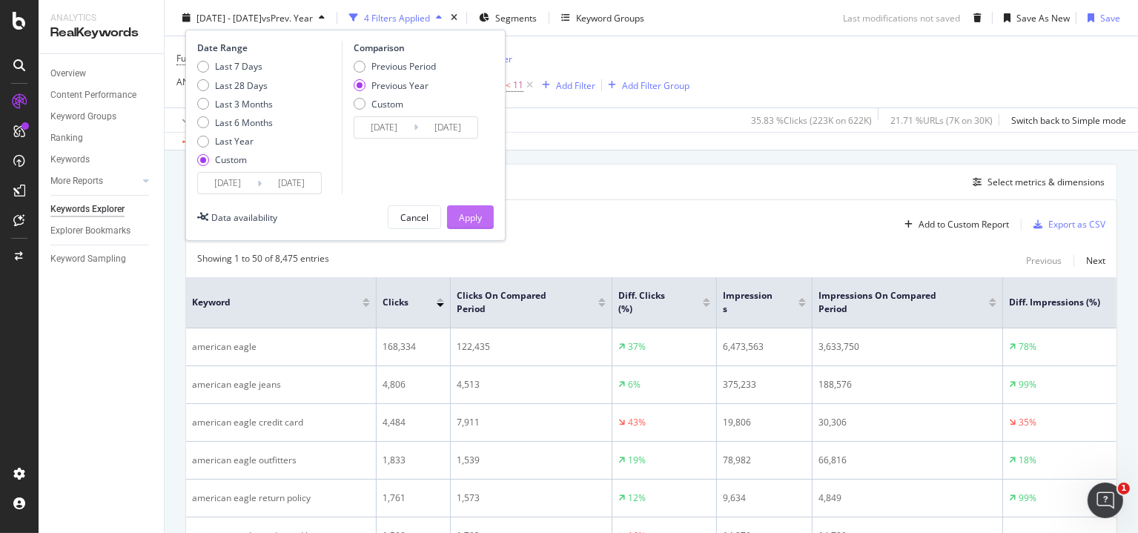
click at [480, 221] on div "Apply" at bounding box center [470, 216] width 23 height 13
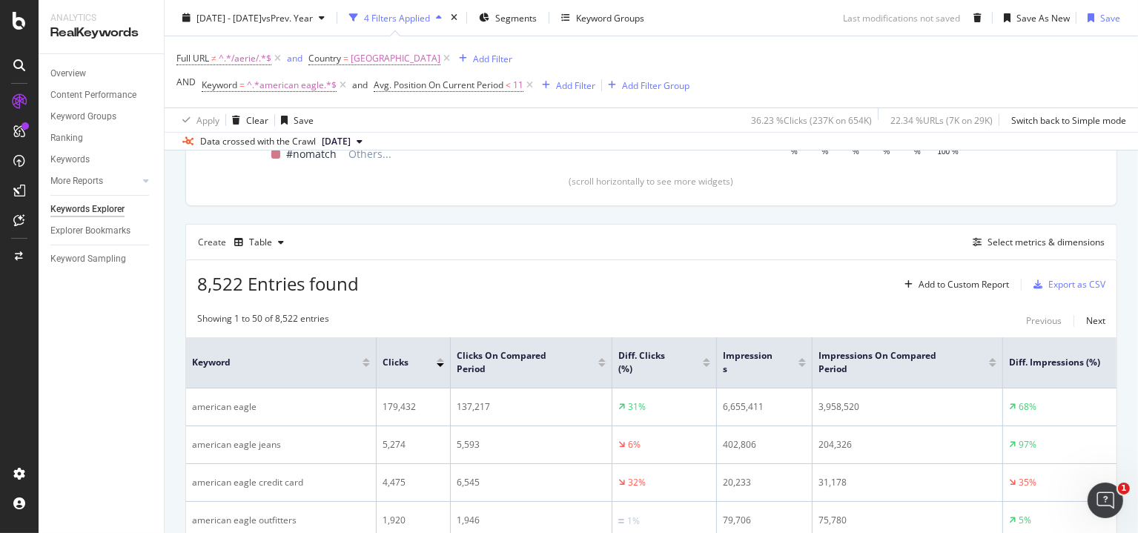
scroll to position [445, 0]
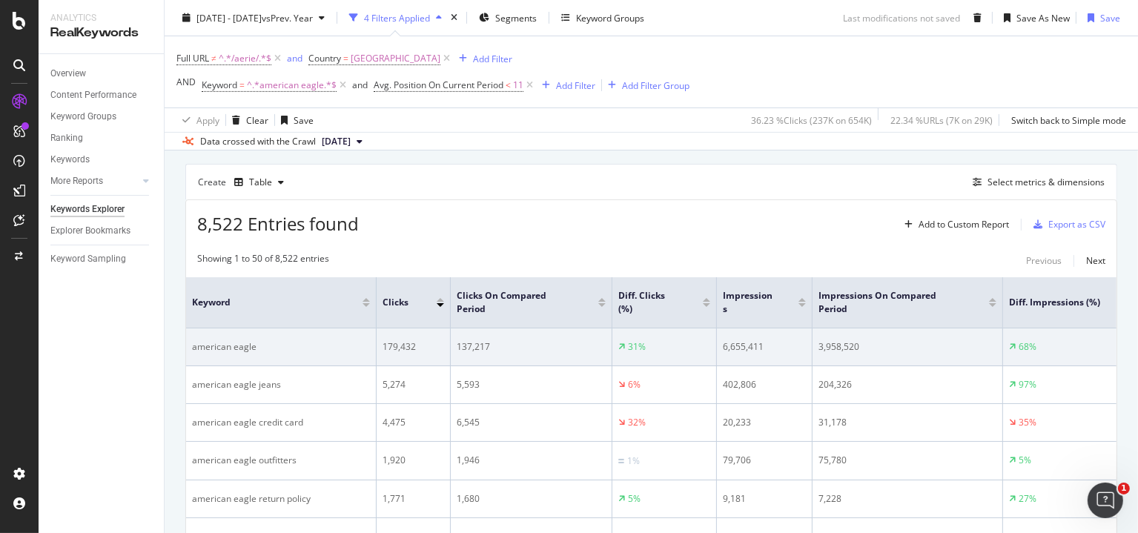
click at [734, 343] on div "6,655,411" at bounding box center [764, 346] width 83 height 13
copy div "6,655,411"
click at [829, 344] on div "3,958,520" at bounding box center [907, 346] width 178 height 13
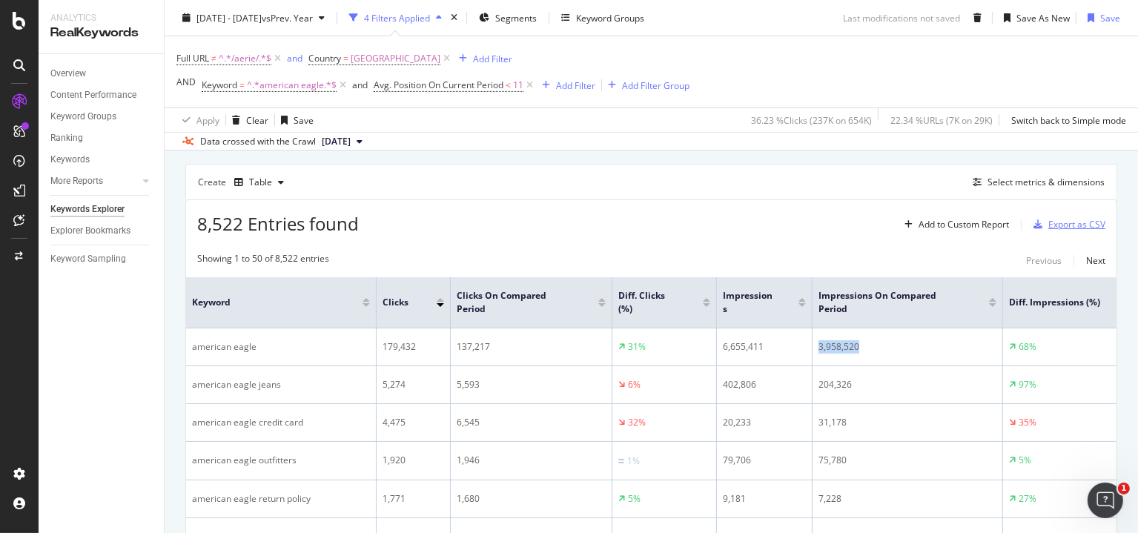
copy div "3,958,520"
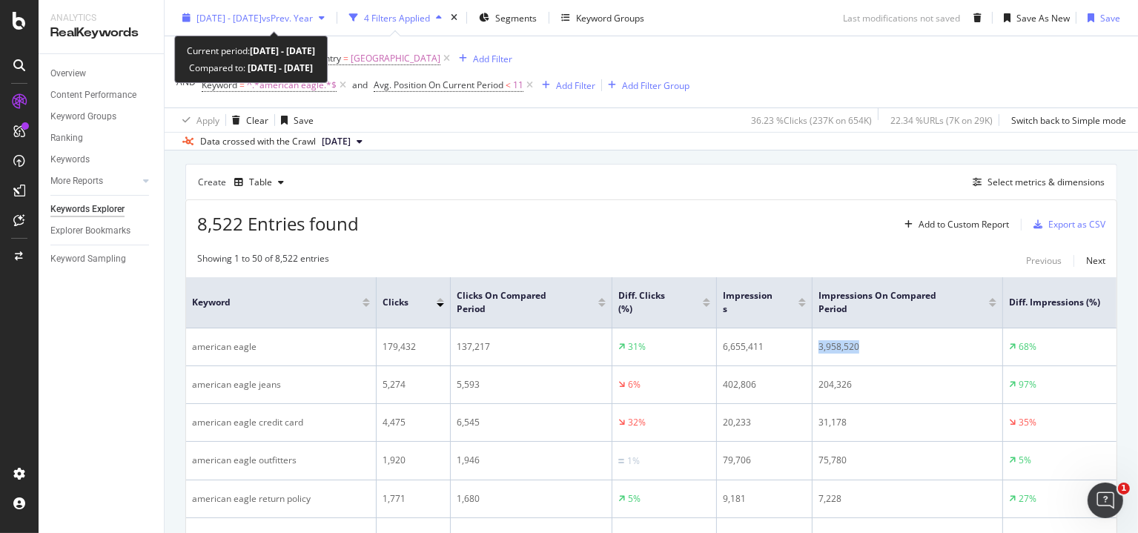
click at [221, 18] on span "[DATE] - [DATE]" at bounding box center [228, 17] width 65 height 13
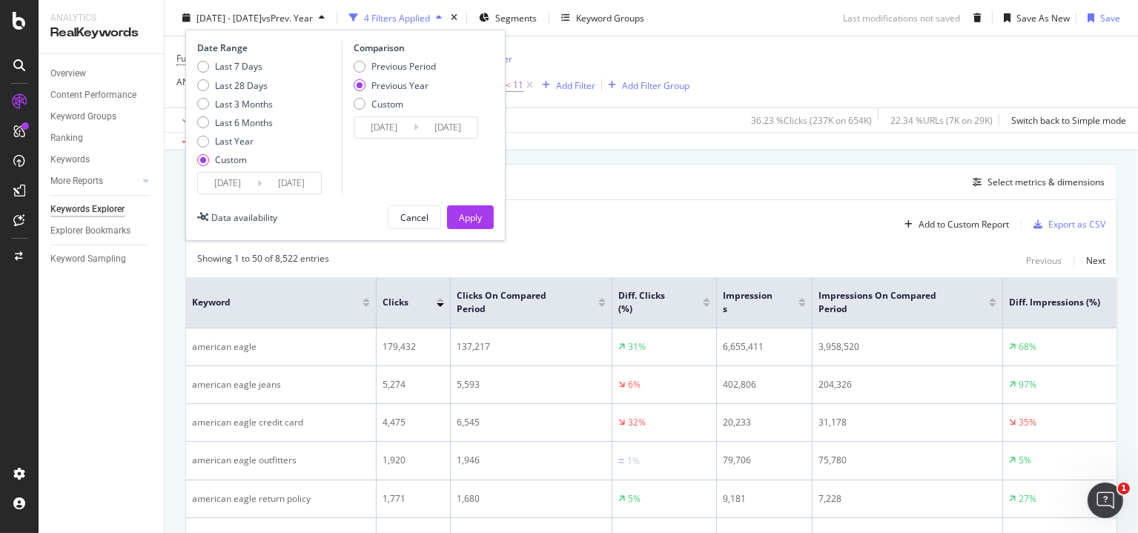
click at [223, 183] on input "[DATE]" at bounding box center [227, 183] width 59 height 21
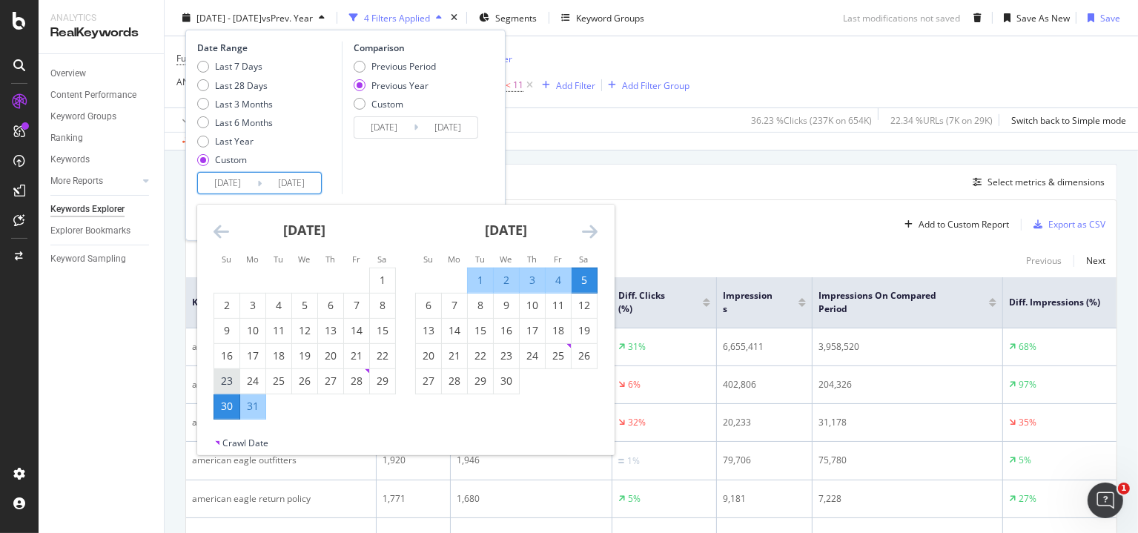
click at [222, 379] on div "23" at bounding box center [226, 381] width 25 height 15
type input "[DATE]"
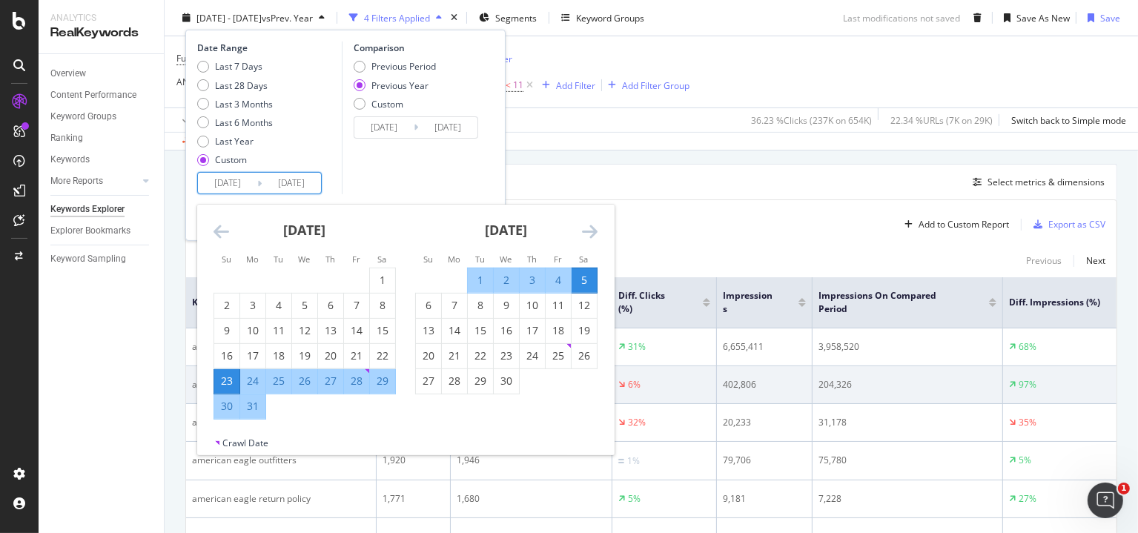
click at [380, 379] on div "29" at bounding box center [382, 381] width 25 height 15
type input "[DATE]"
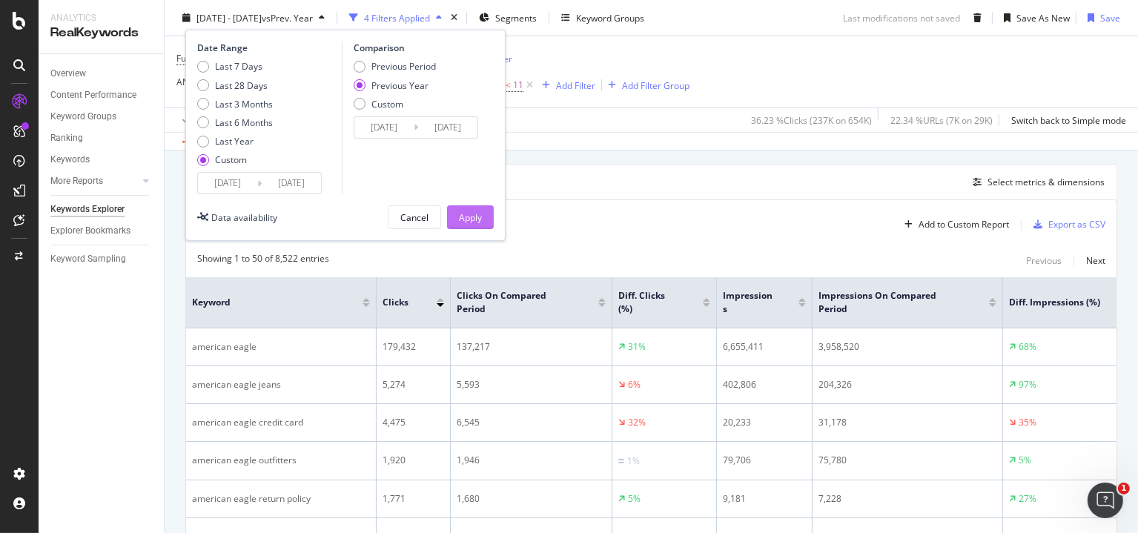
click at [467, 220] on div "Apply" at bounding box center [470, 216] width 23 height 13
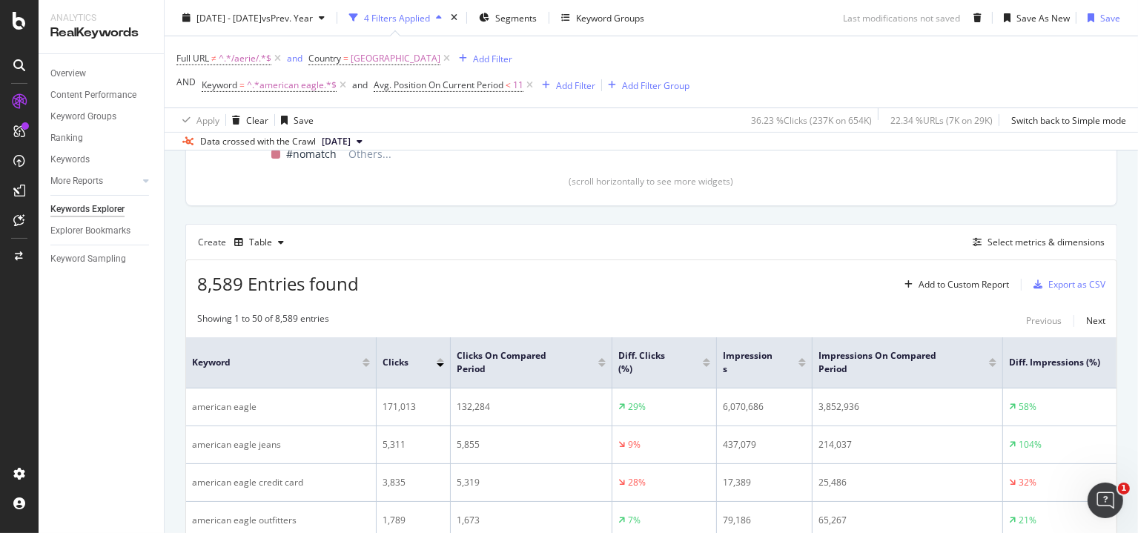
scroll to position [445, 0]
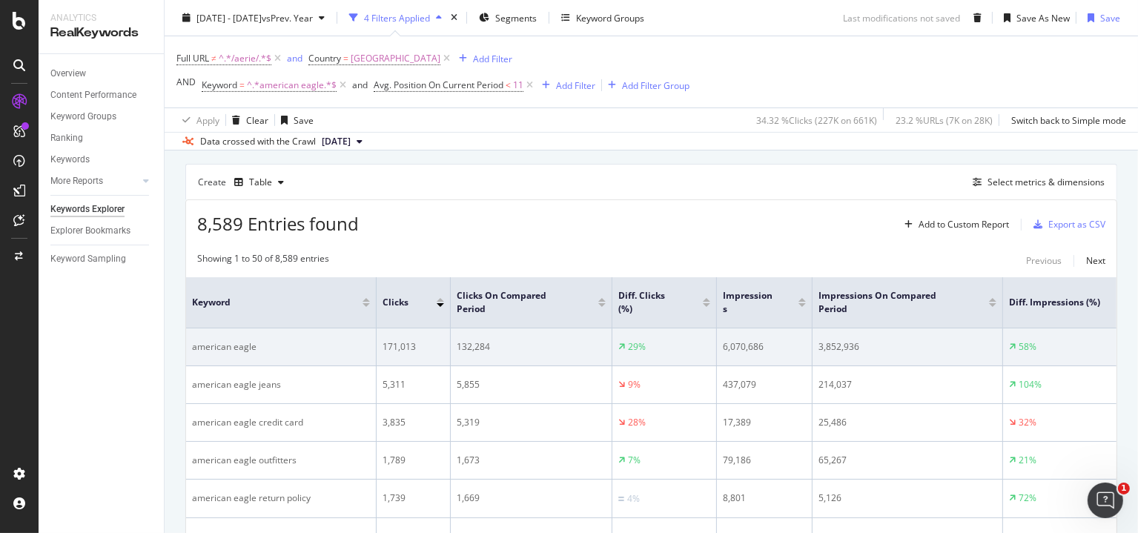
click at [732, 343] on div "6,070,686" at bounding box center [764, 346] width 83 height 13
click at [830, 340] on div "3,852,936" at bounding box center [907, 346] width 178 height 13
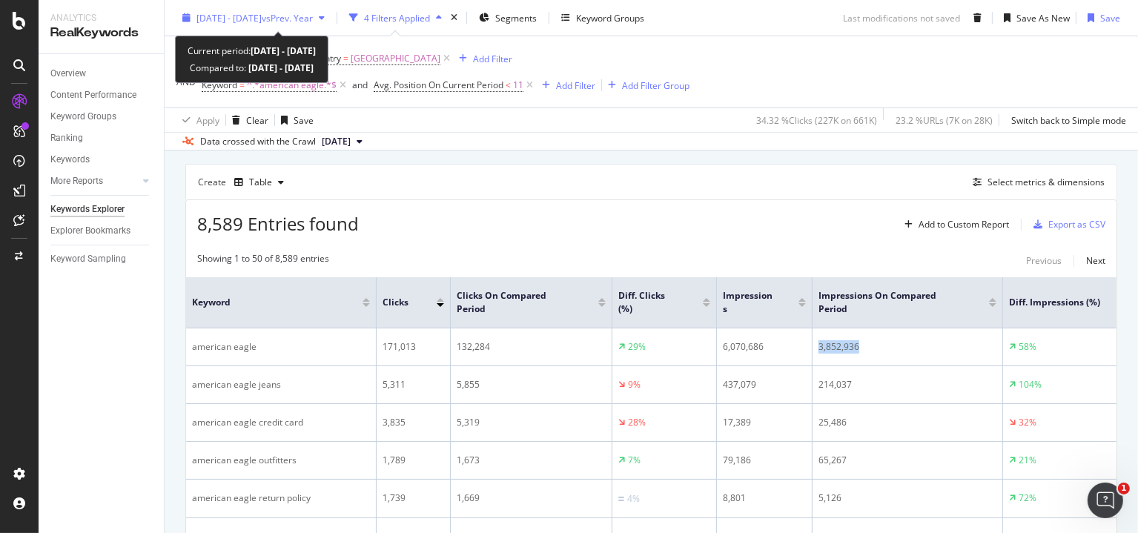
click at [262, 11] on span "[DATE] - [DATE]" at bounding box center [228, 17] width 65 height 13
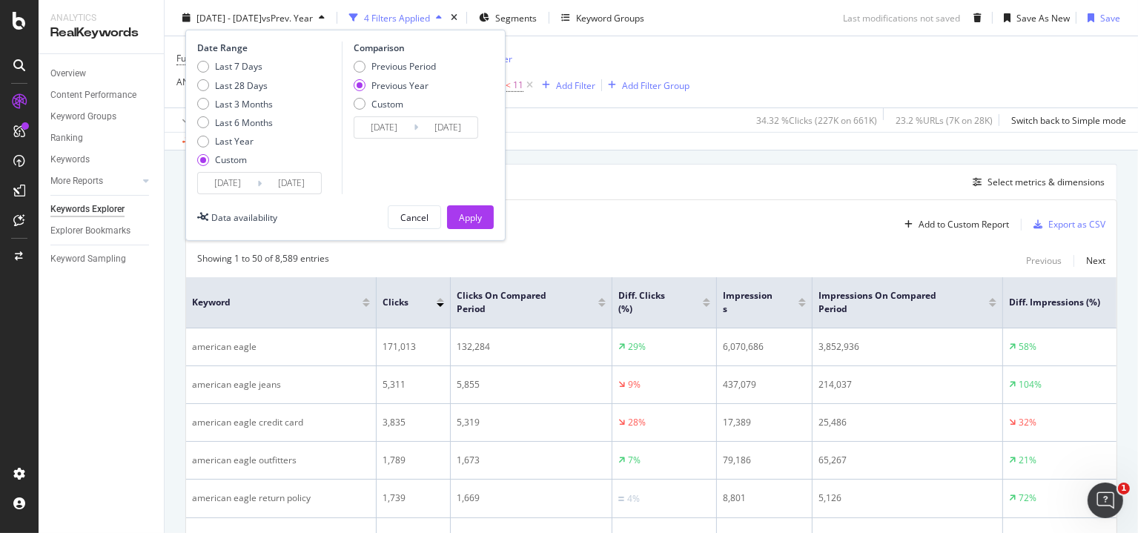
click at [235, 189] on input "[DATE]" at bounding box center [227, 183] width 59 height 21
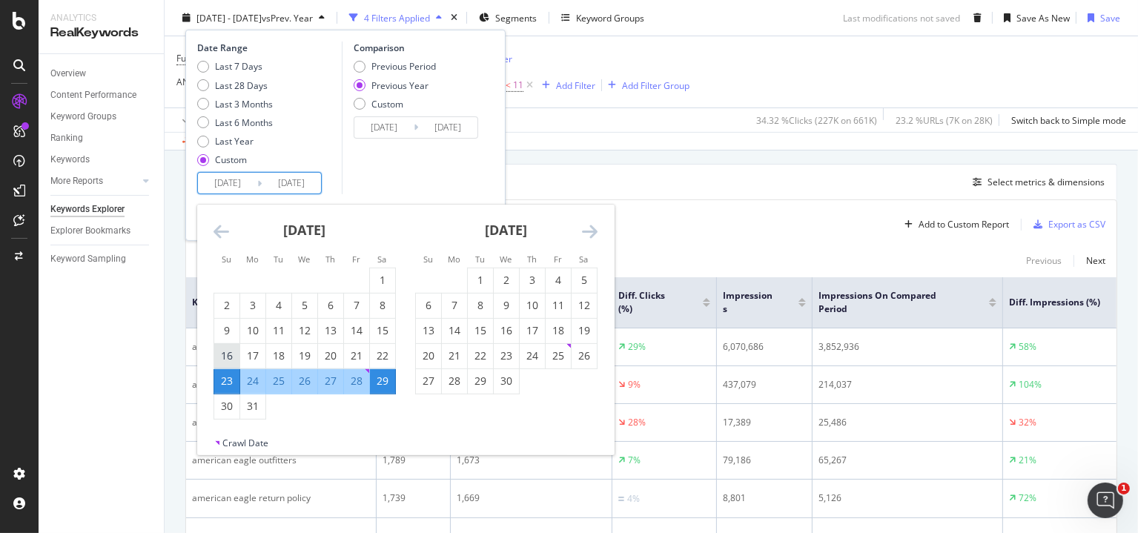
click at [225, 362] on div "16" at bounding box center [226, 355] width 25 height 15
type input "[DATE]"
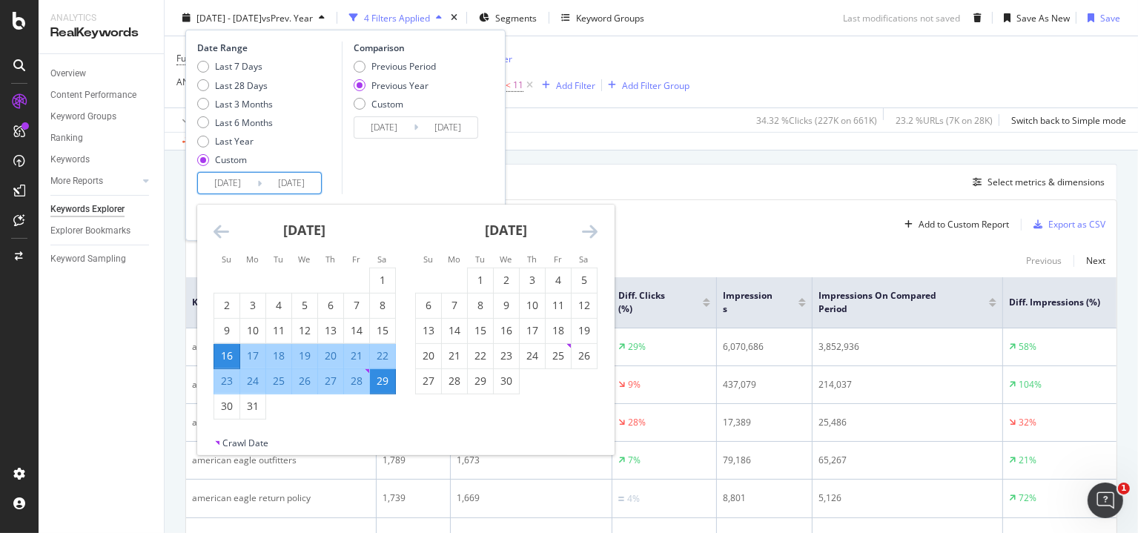
click at [382, 355] on div "22" at bounding box center [382, 355] width 25 height 15
type input "[DATE]"
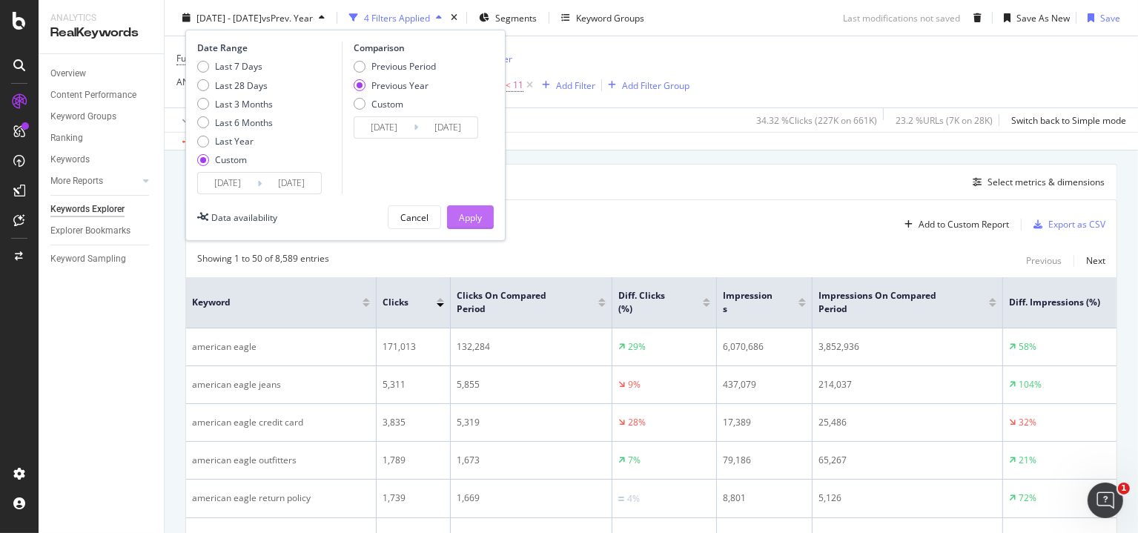
click at [465, 215] on div "Apply" at bounding box center [470, 216] width 23 height 13
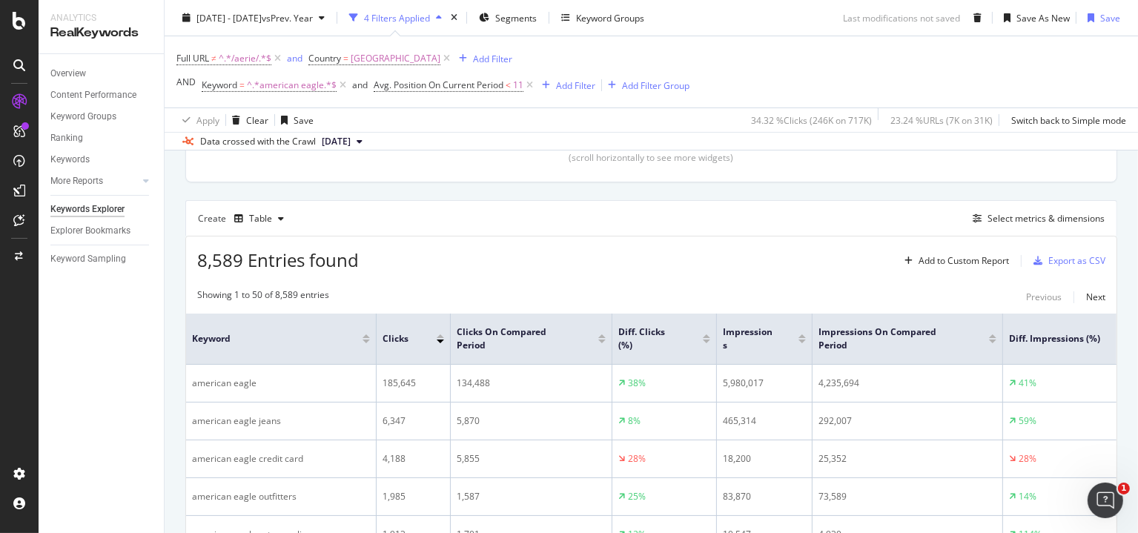
scroll to position [445, 0]
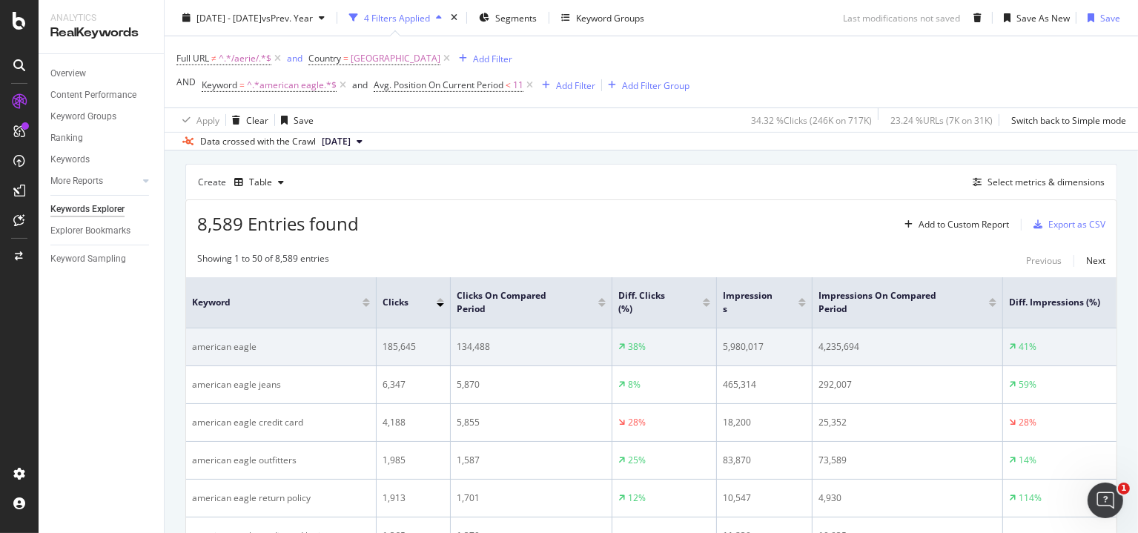
click at [737, 344] on div "5,980,017" at bounding box center [764, 346] width 83 height 13
click at [837, 341] on div "4,235,694" at bounding box center [907, 346] width 178 height 13
click at [837, 340] on div "4,235,694" at bounding box center [907, 346] width 178 height 13
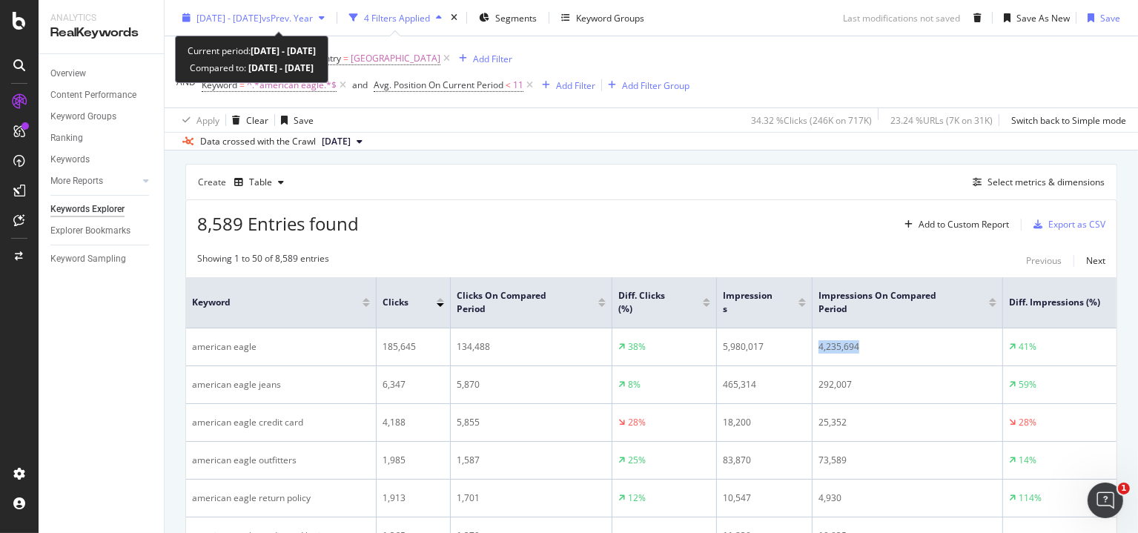
click at [249, 15] on span "[DATE] - [DATE]" at bounding box center [228, 17] width 65 height 13
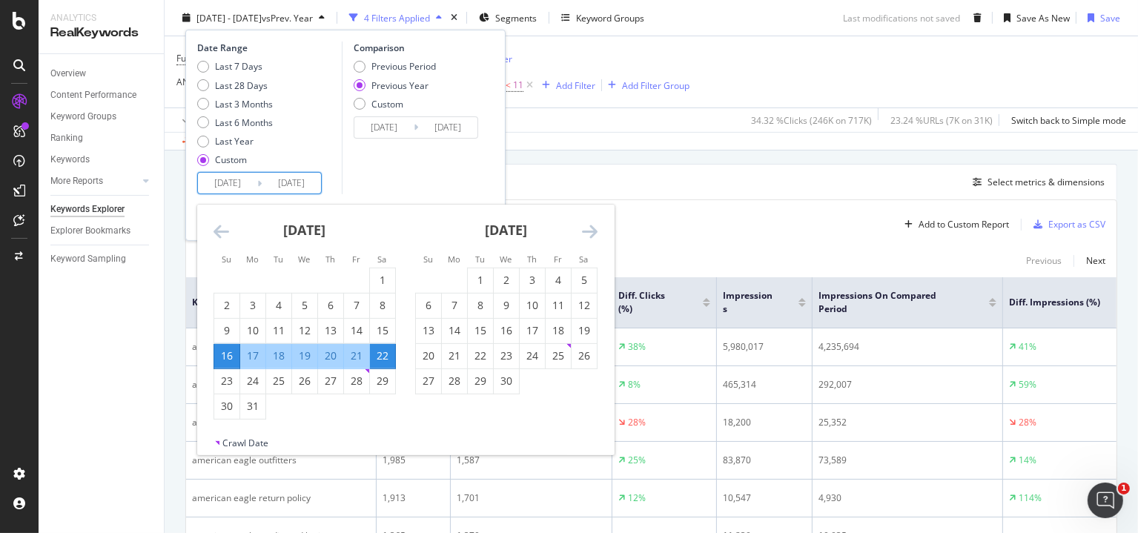
click at [233, 185] on input "[DATE]" at bounding box center [227, 183] width 59 height 21
click at [225, 329] on div "9" at bounding box center [226, 330] width 25 height 15
type input "[DATE]"
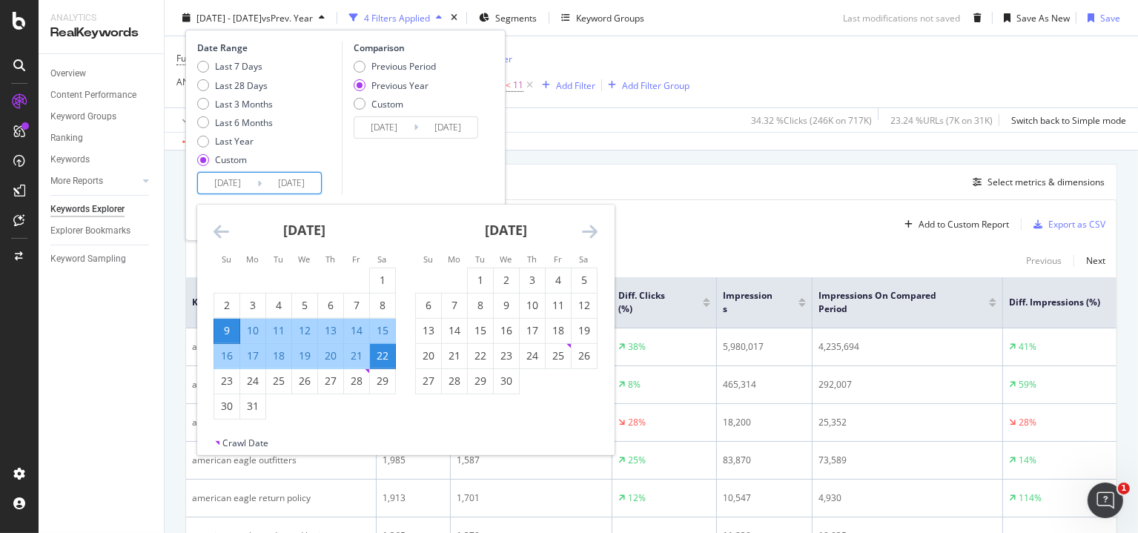
click at [380, 331] on div "15" at bounding box center [382, 330] width 25 height 15
type input "[DATE]"
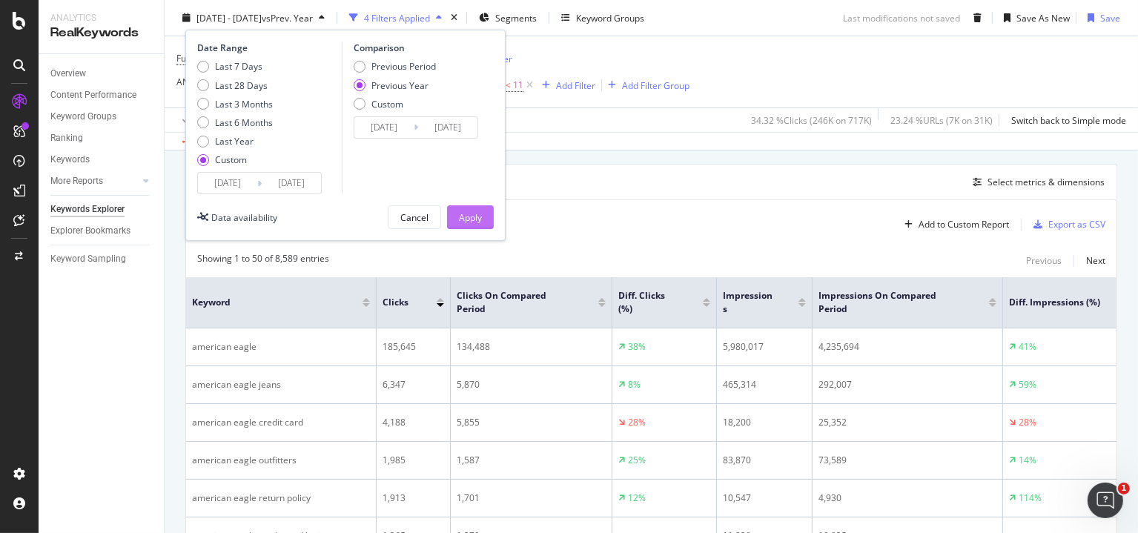
click at [474, 215] on div "Apply" at bounding box center [470, 216] width 23 height 13
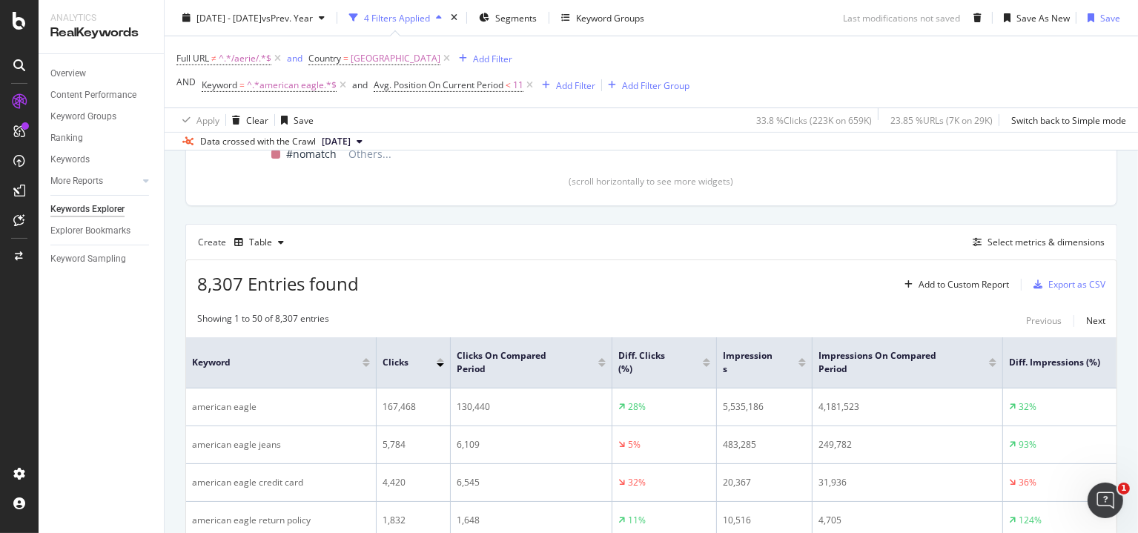
scroll to position [445, 0]
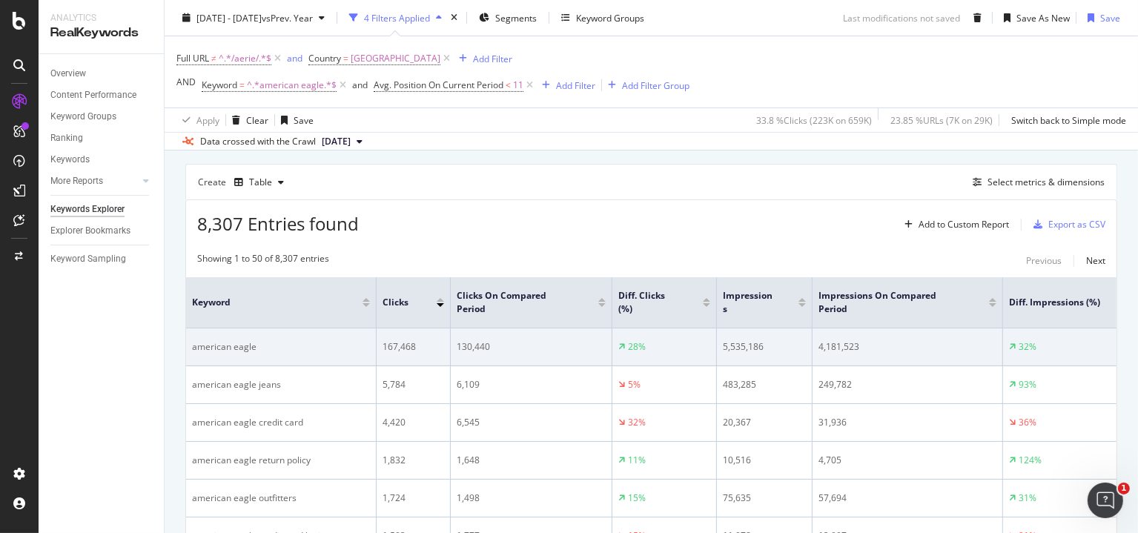
click at [744, 345] on div "5,535,186" at bounding box center [764, 346] width 83 height 13
click at [831, 343] on div "4,181,523" at bounding box center [907, 346] width 178 height 13
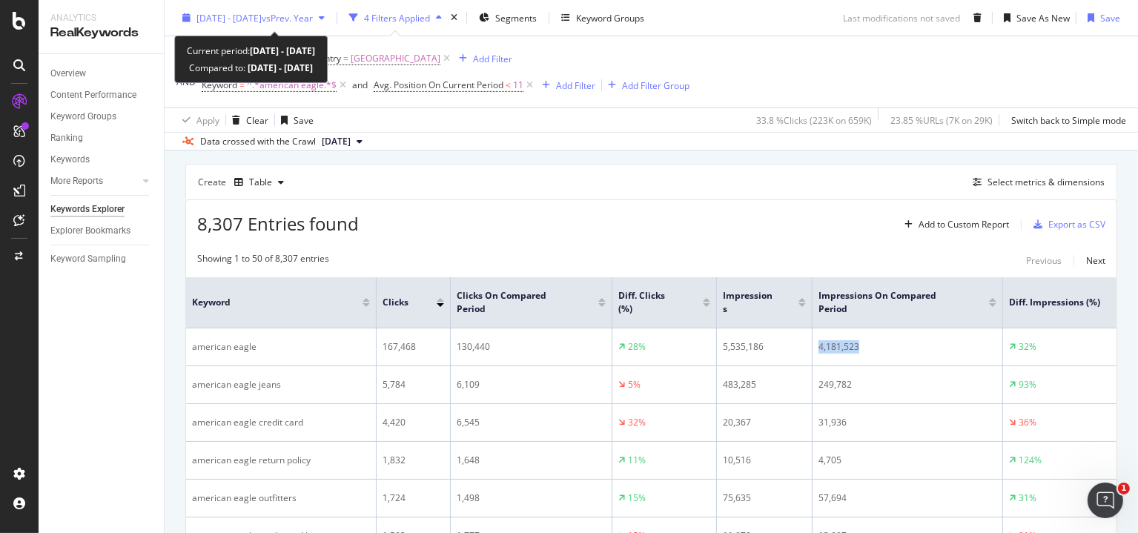
click at [225, 16] on span "[DATE] - [DATE]" at bounding box center [228, 17] width 65 height 13
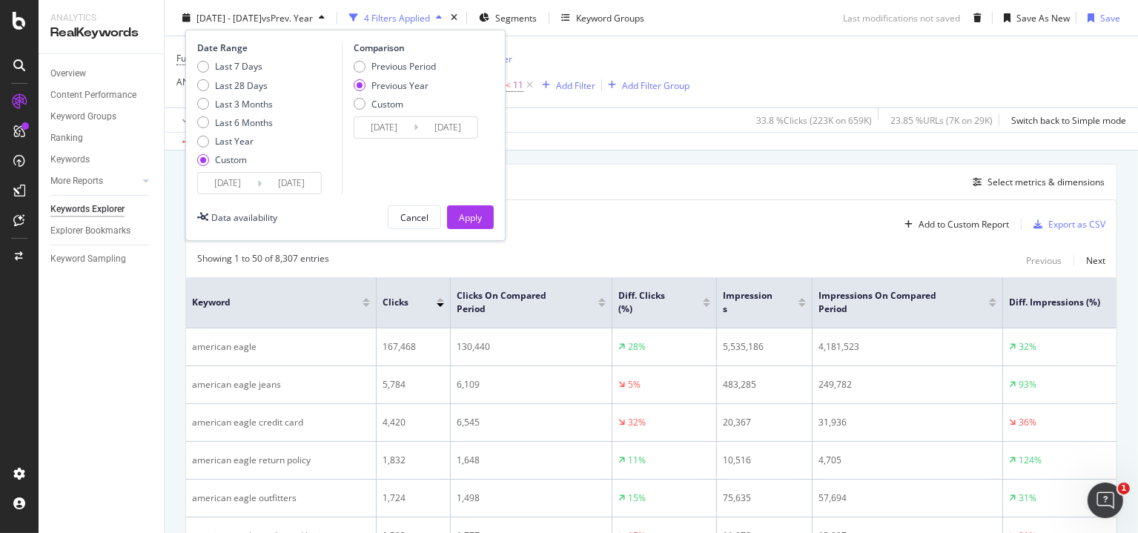
click at [224, 178] on input "[DATE]" at bounding box center [227, 183] width 59 height 21
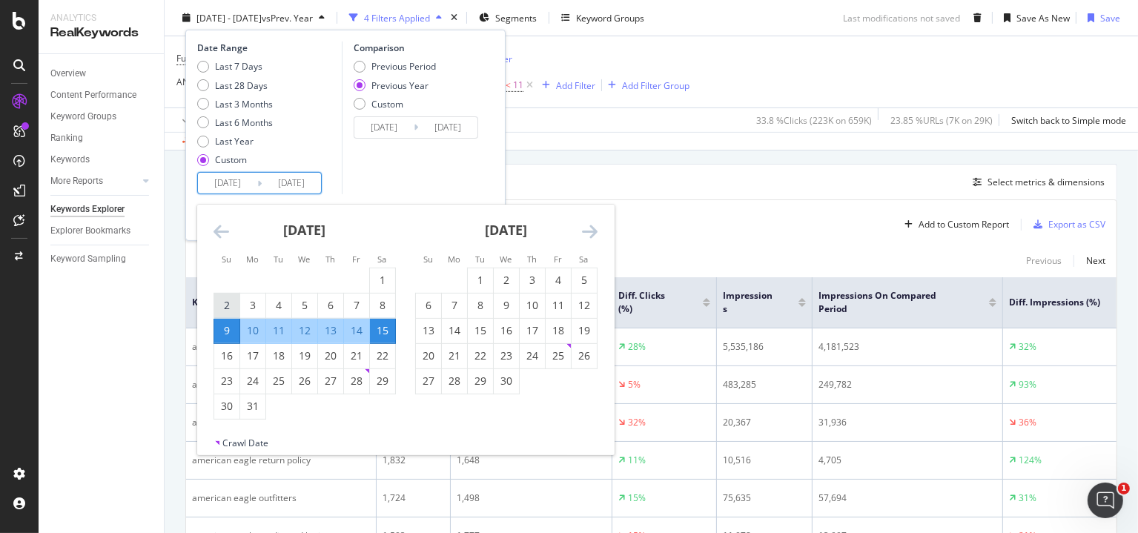
click at [225, 312] on div "2" at bounding box center [226, 305] width 25 height 15
type input "[DATE]"
click at [376, 305] on div "8" at bounding box center [382, 305] width 25 height 15
type input "[DATE]"
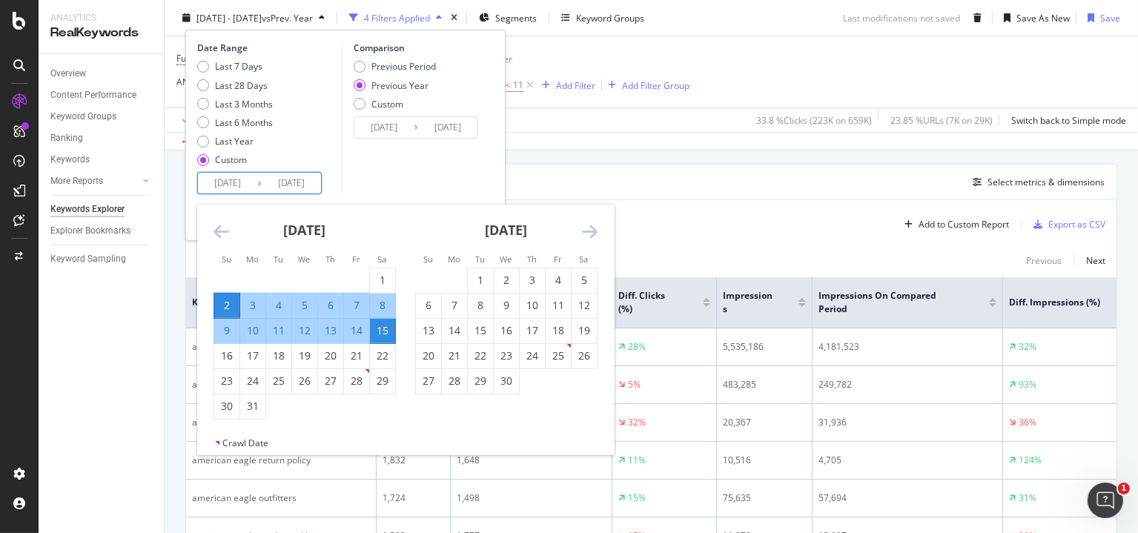
type input "[DATE]"
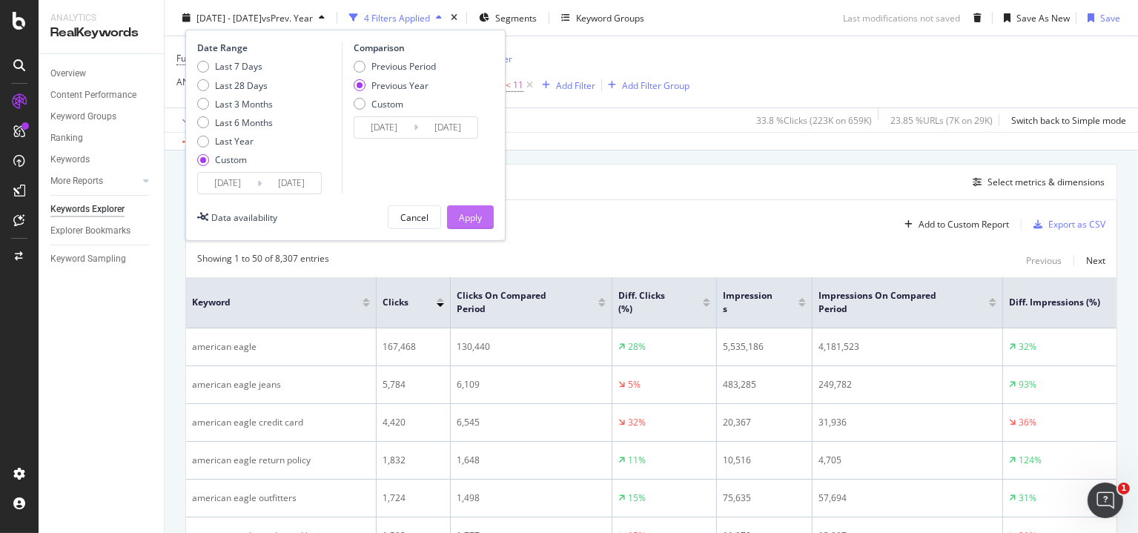
click at [469, 218] on div "Apply" at bounding box center [470, 216] width 23 height 13
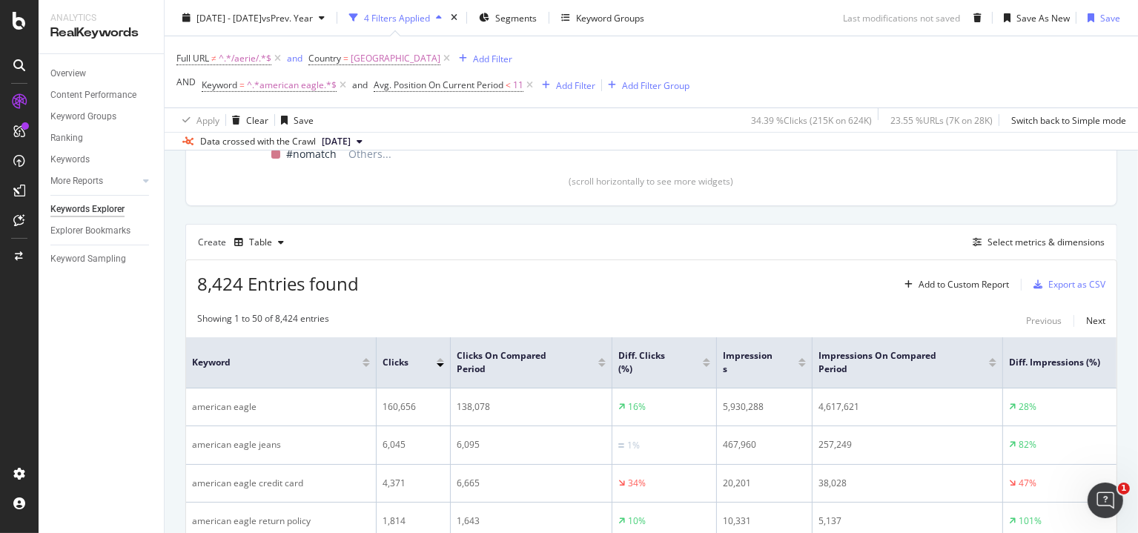
scroll to position [445, 0]
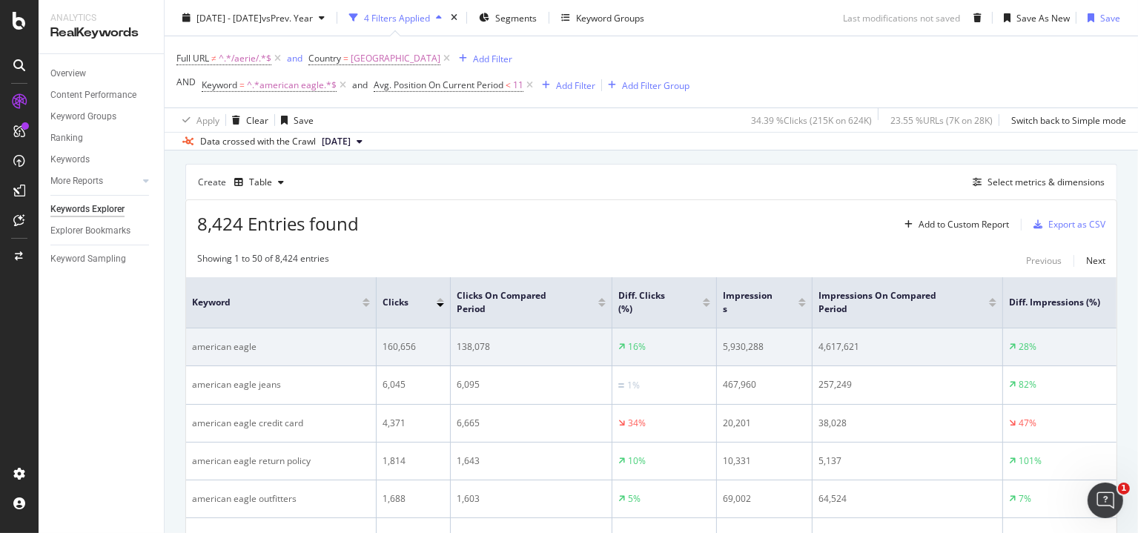
click at [741, 347] on div "5,930,288" at bounding box center [764, 346] width 83 height 13
click at [828, 343] on div "4,617,621" at bounding box center [907, 346] width 178 height 13
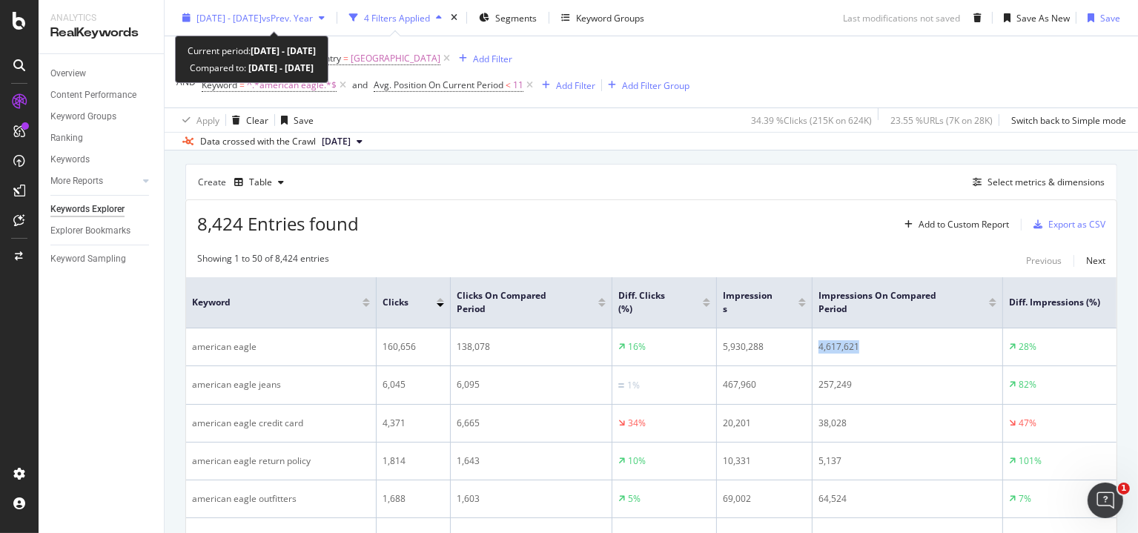
click at [262, 21] on span "[DATE] - [DATE]" at bounding box center [228, 17] width 65 height 13
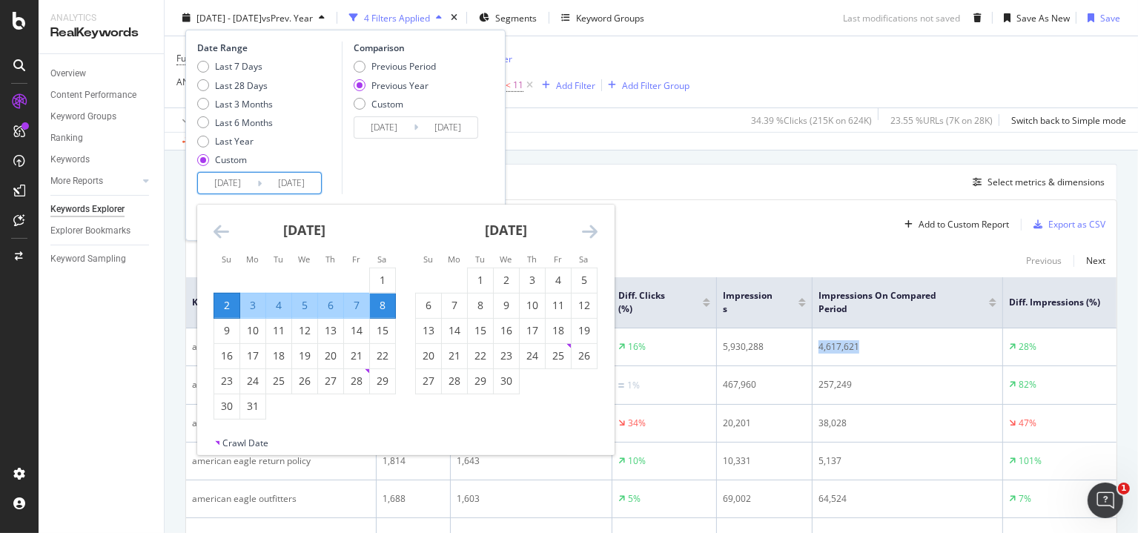
click at [235, 178] on input "[DATE]" at bounding box center [227, 183] width 59 height 21
click at [222, 229] on icon "Move backward to switch to the previous month." at bounding box center [221, 231] width 16 height 18
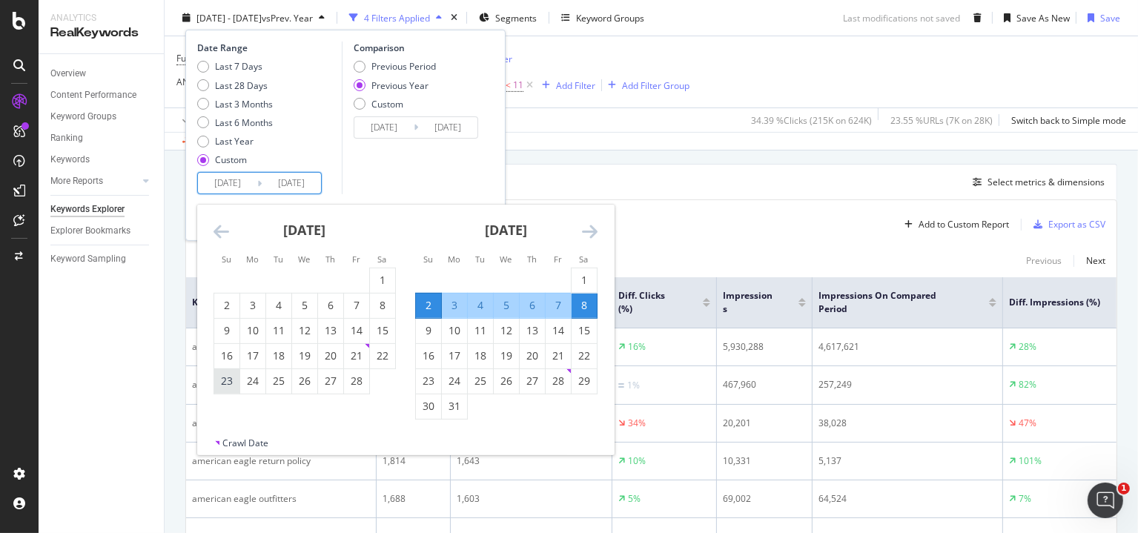
click at [229, 374] on div "23" at bounding box center [226, 381] width 25 height 15
type input "[DATE]"
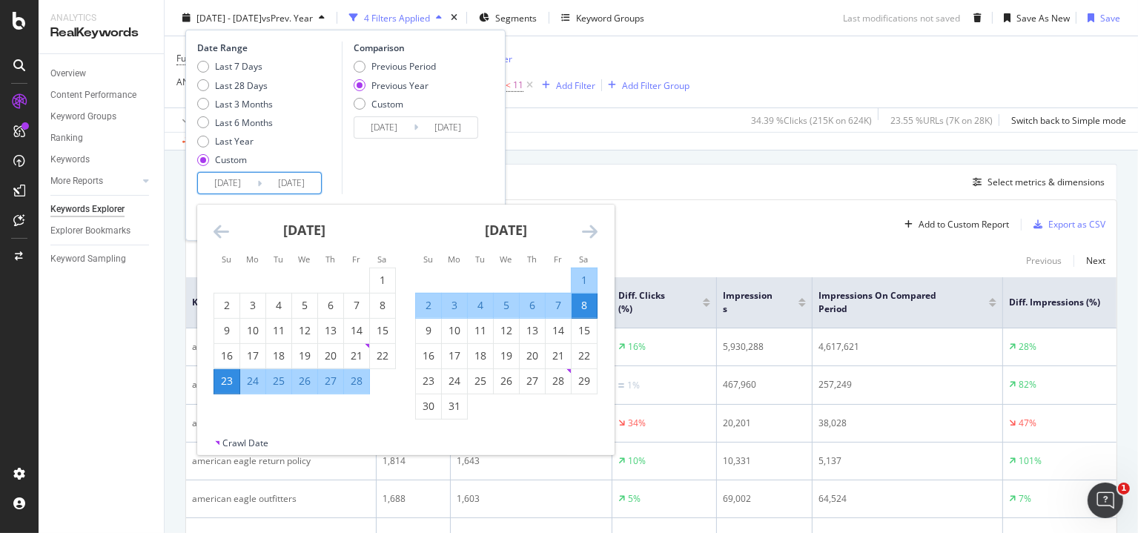
click at [578, 284] on div "1" at bounding box center [583, 280] width 25 height 15
type input "[DATE]"
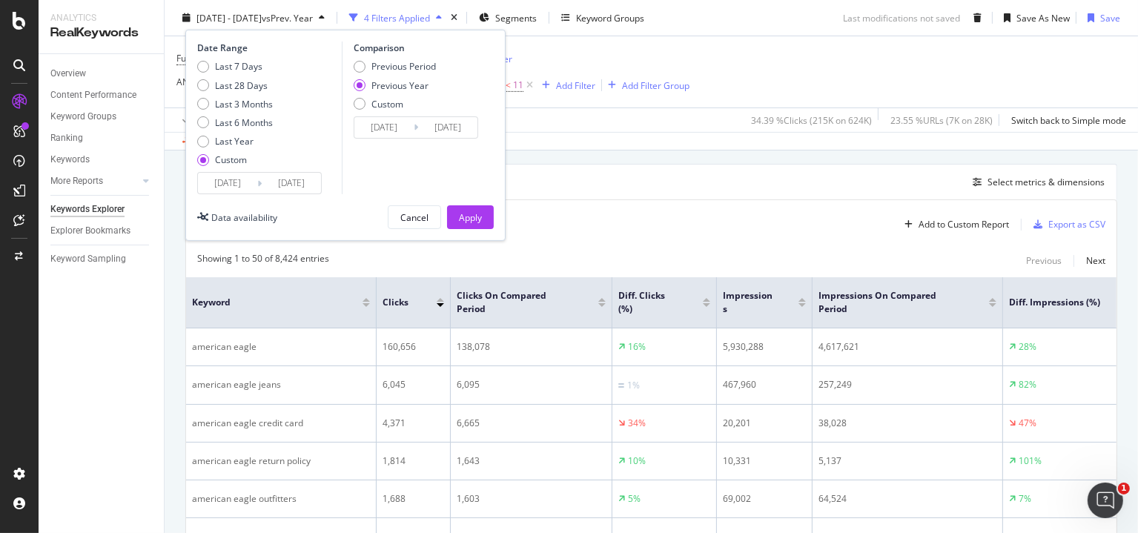
click at [485, 219] on button "Apply" at bounding box center [470, 217] width 47 height 24
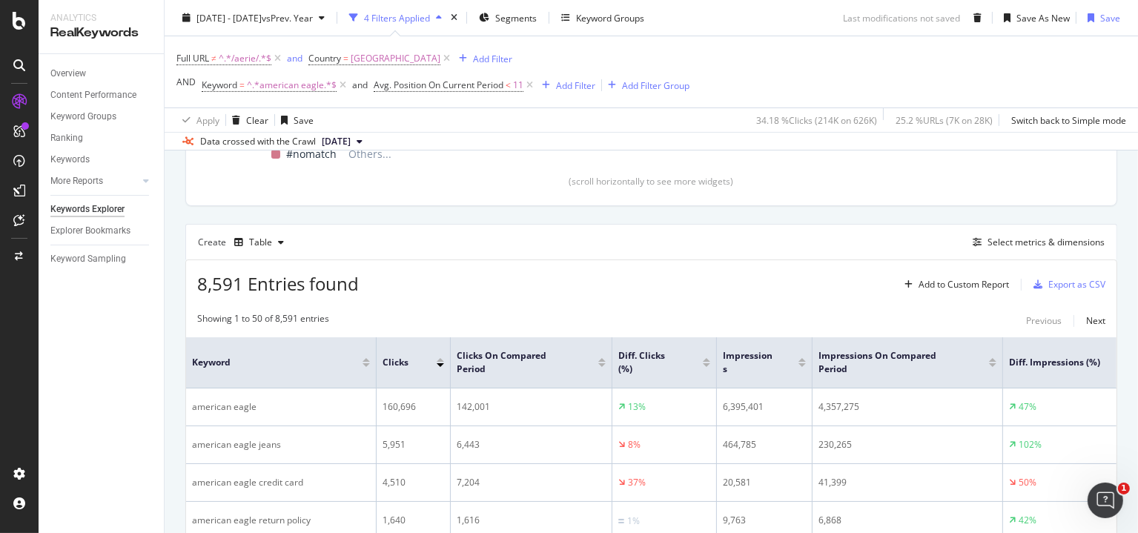
scroll to position [445, 0]
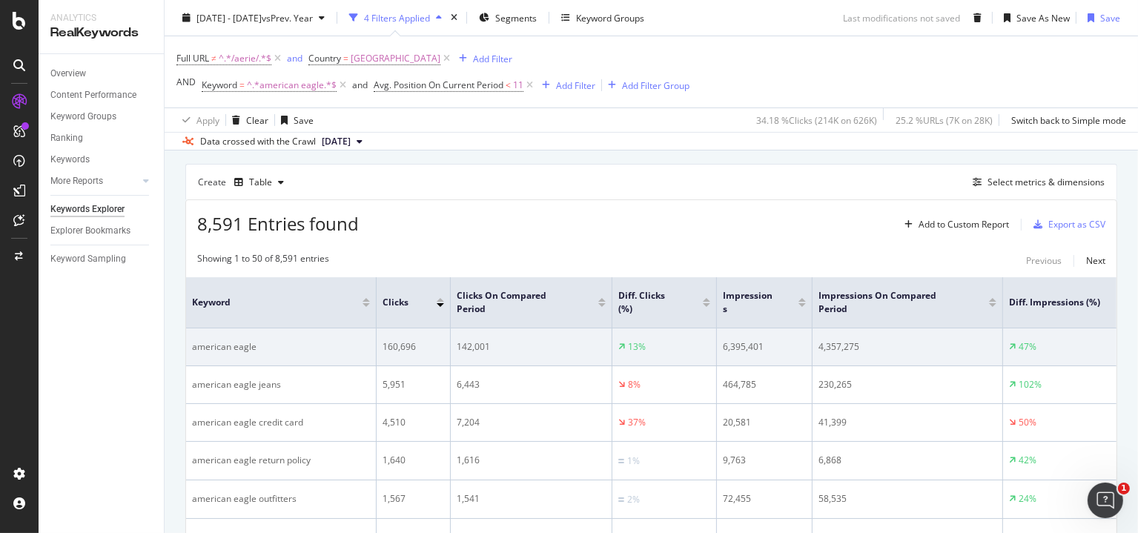
click at [737, 344] on div "6,395,401" at bounding box center [764, 346] width 83 height 13
click at [831, 347] on div "4,357,275" at bounding box center [907, 346] width 178 height 13
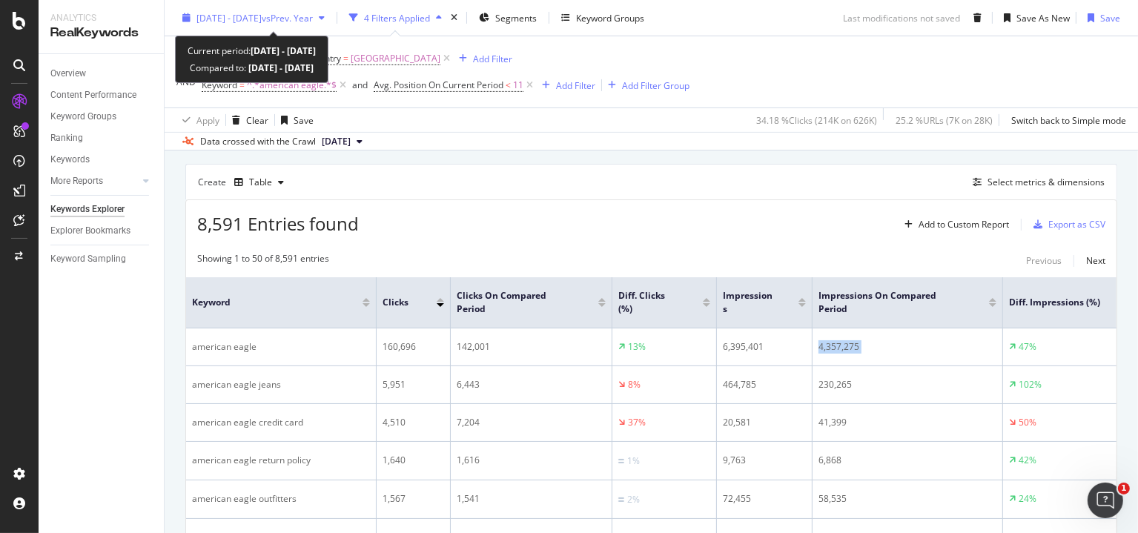
click at [255, 23] on div "[DATE] - [DATE] vs Prev. Year" at bounding box center [254, 17] width 116 height 13
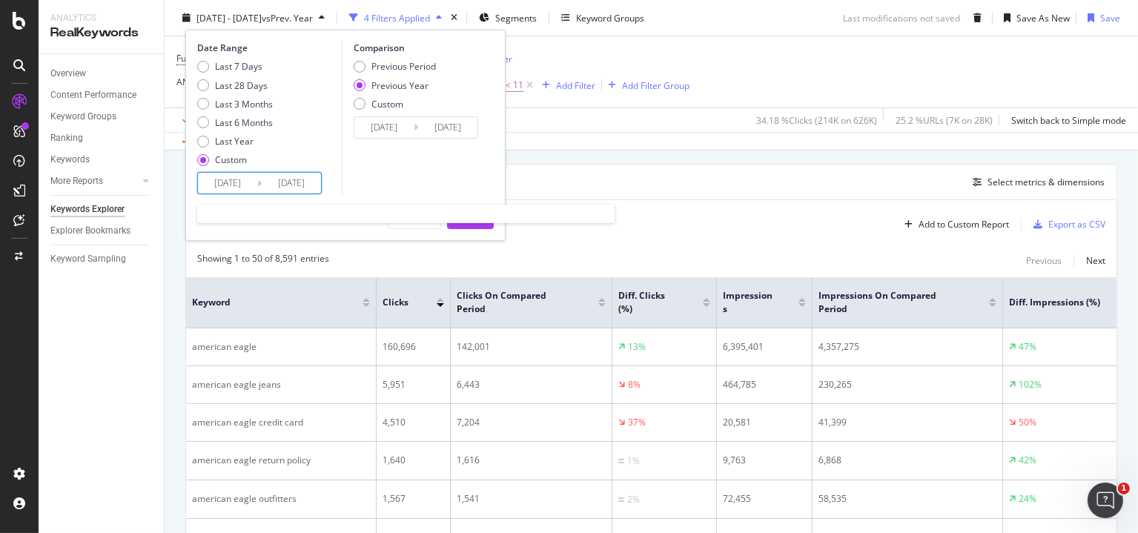
click at [235, 187] on input "[DATE]" at bounding box center [227, 183] width 59 height 21
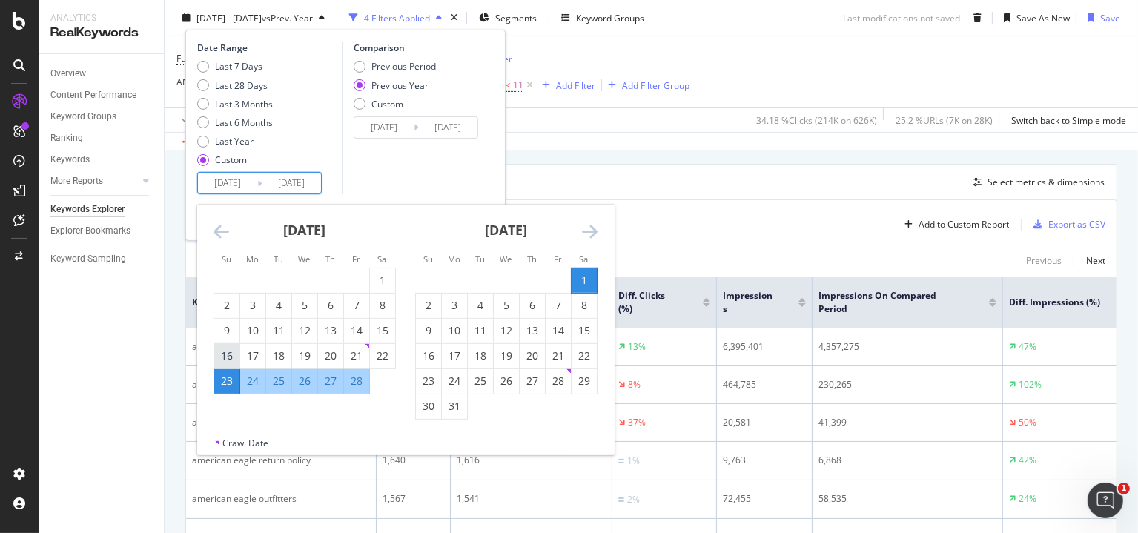
click at [225, 353] on div "16" at bounding box center [226, 355] width 25 height 15
type input "[DATE]"
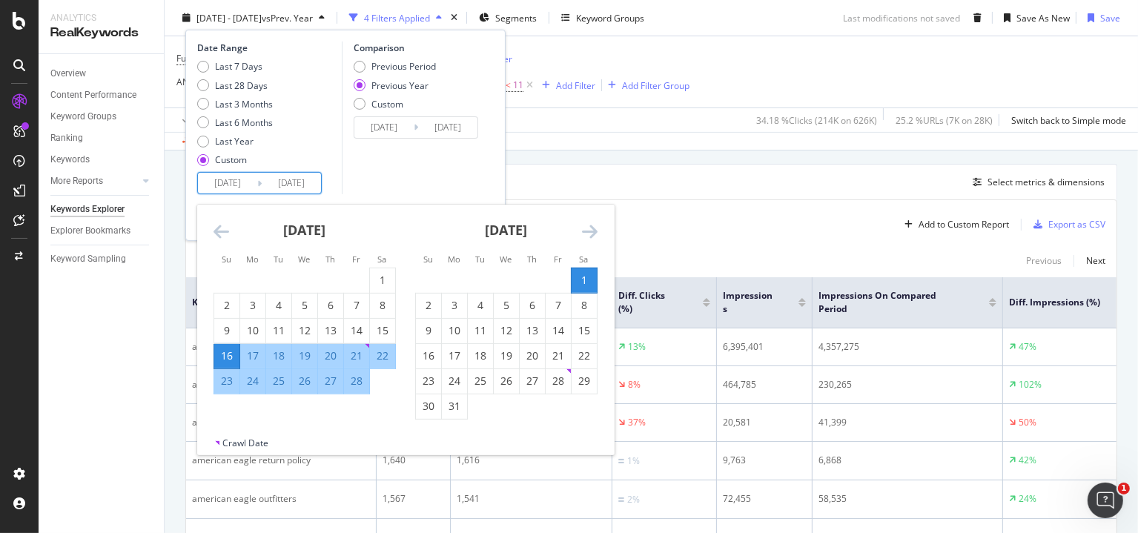
click at [388, 361] on div "22" at bounding box center [382, 355] width 25 height 15
type input "[DATE]"
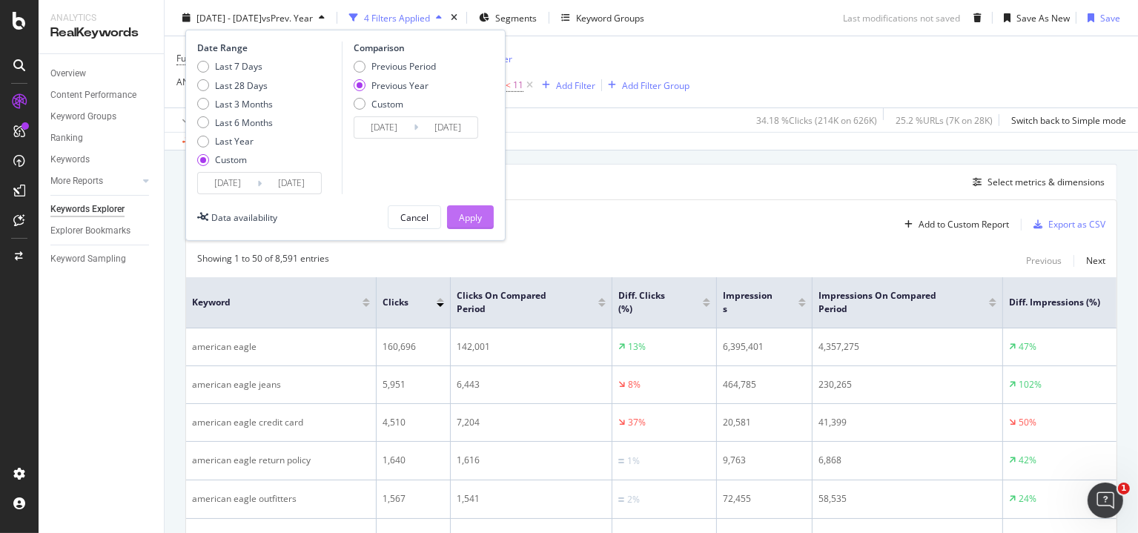
click at [469, 210] on div "Apply" at bounding box center [470, 216] width 23 height 13
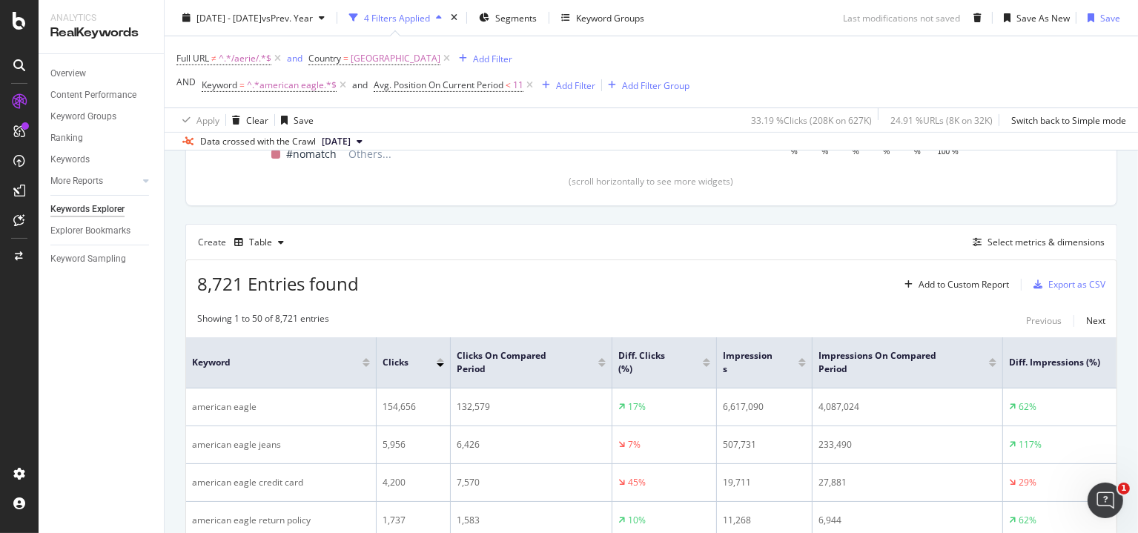
scroll to position [445, 0]
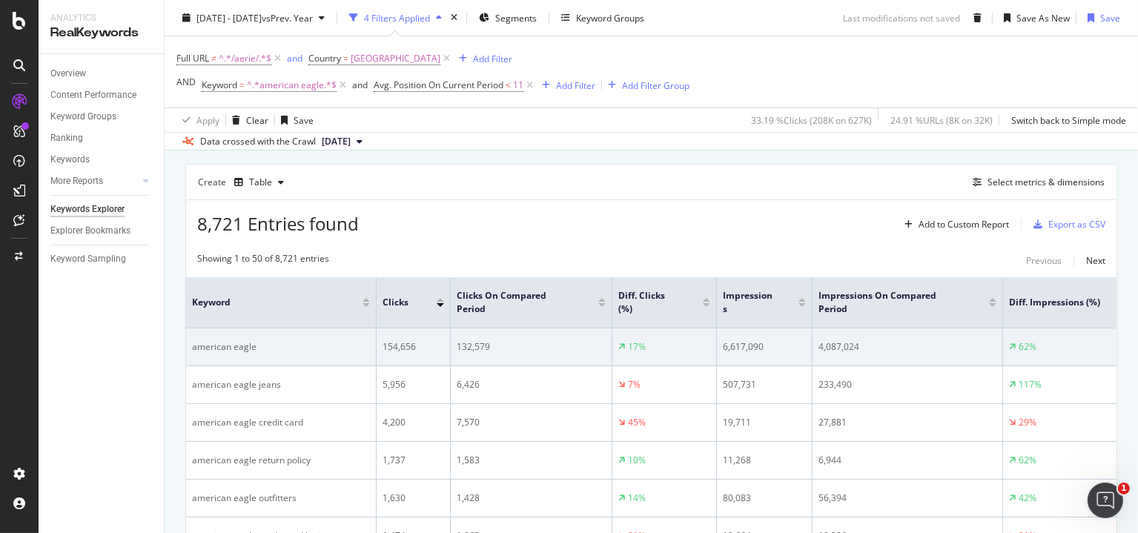
click at [747, 347] on div "6,617,090" at bounding box center [764, 346] width 83 height 13
click at [833, 343] on div "4,087,024" at bounding box center [907, 346] width 178 height 13
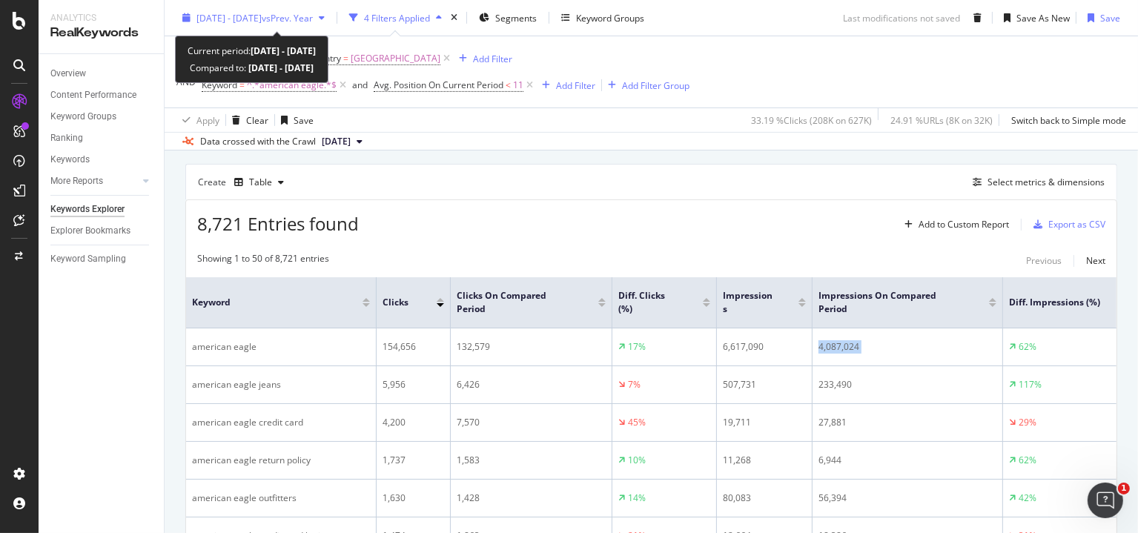
click at [262, 13] on span "[DATE] - [DATE]" at bounding box center [228, 17] width 65 height 13
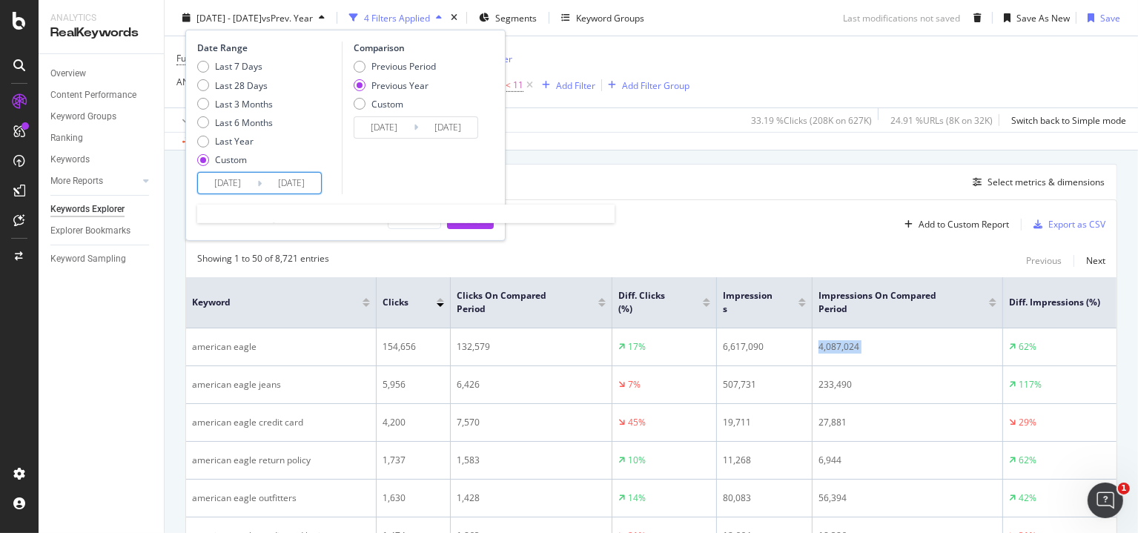
click at [231, 179] on input "[DATE]" at bounding box center [227, 183] width 59 height 21
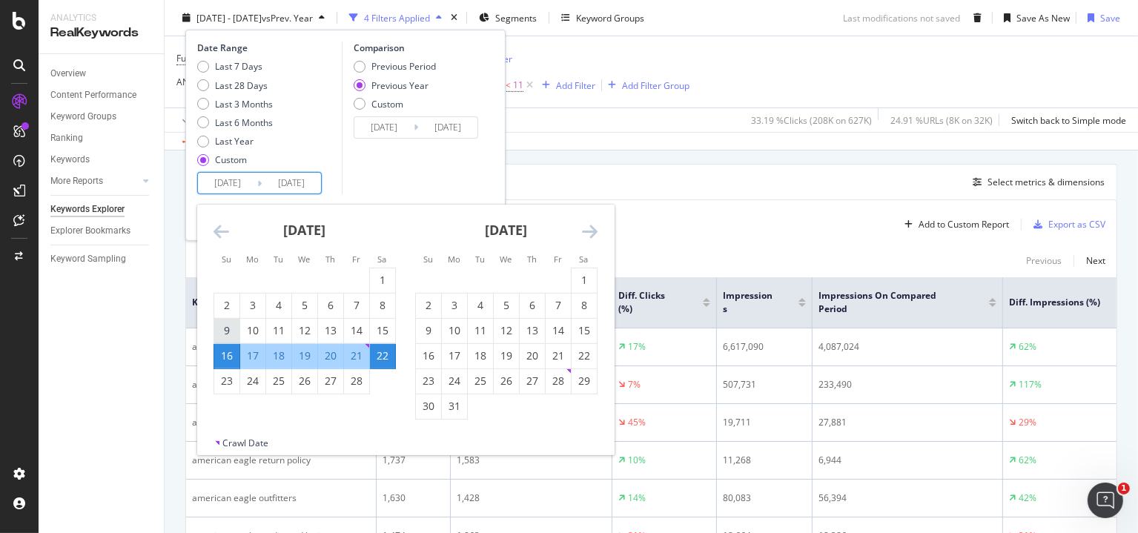
click at [224, 330] on div "9" at bounding box center [226, 330] width 25 height 15
type input "[DATE]"
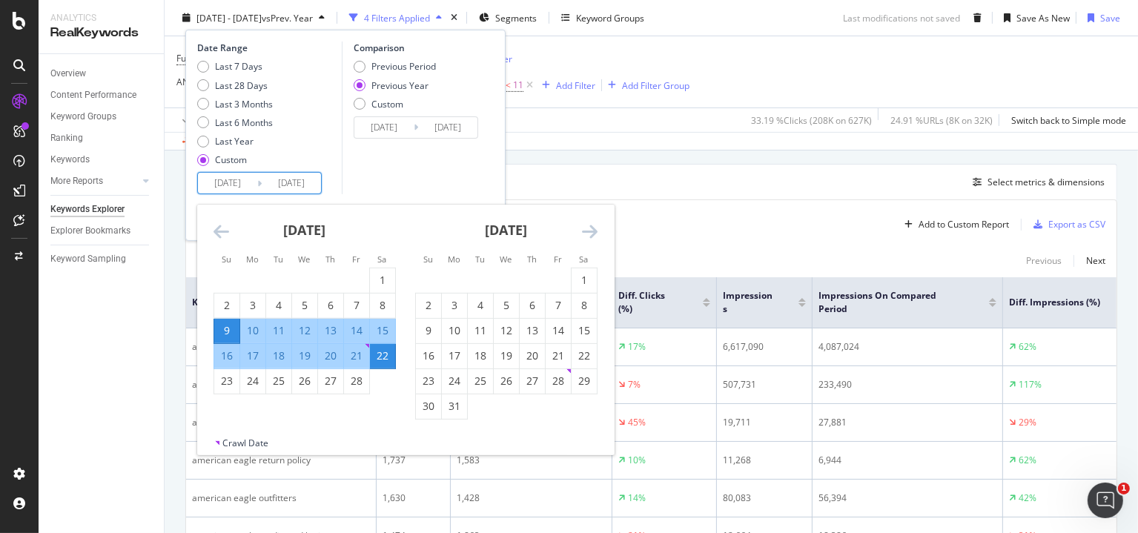
click at [381, 330] on div "15" at bounding box center [382, 330] width 25 height 15
type input "[DATE]"
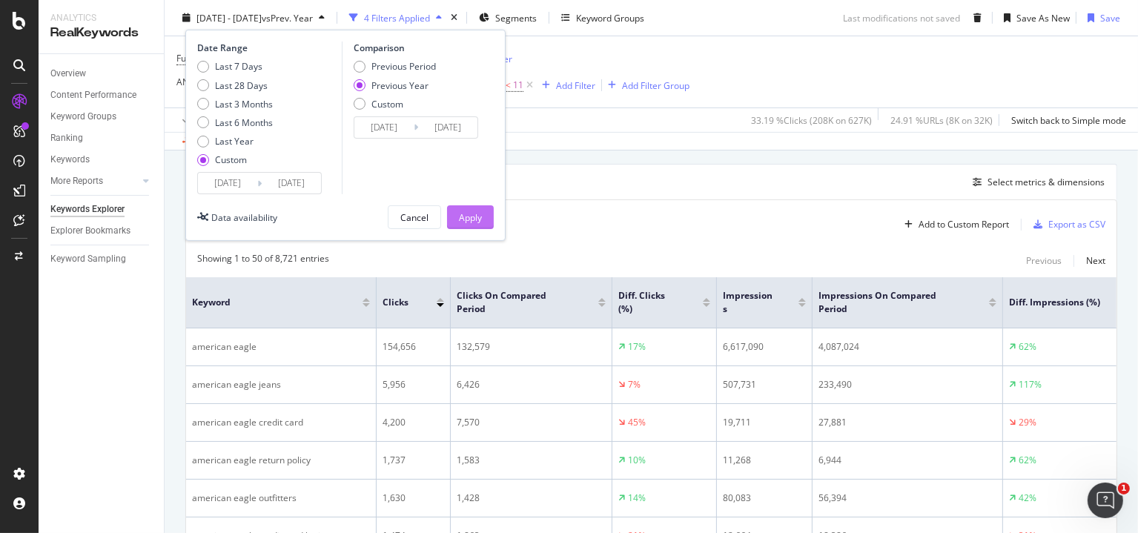
click at [472, 215] on div "Apply" at bounding box center [470, 216] width 23 height 13
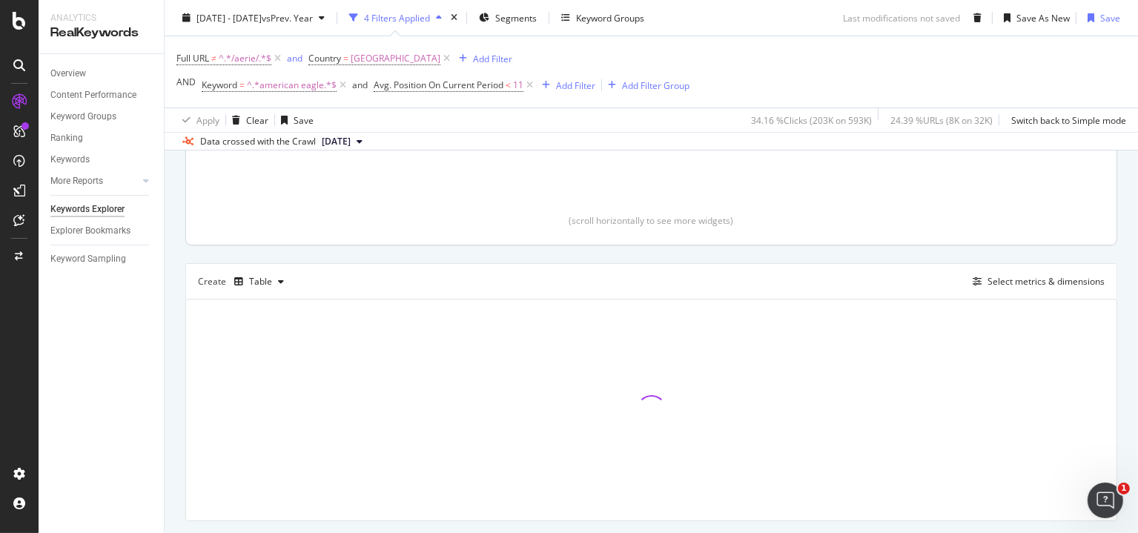
scroll to position [371, 0]
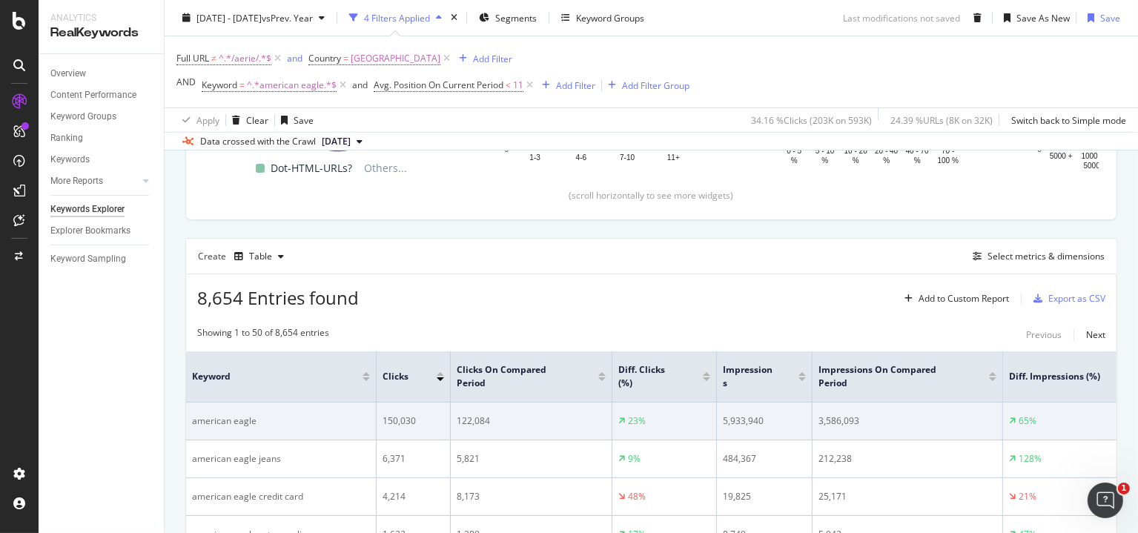
click at [737, 415] on div "5,933,940" at bounding box center [764, 420] width 83 height 13
click at [739, 417] on div "5,933,940" at bounding box center [764, 420] width 83 height 13
click at [838, 418] on div "3,586,093" at bounding box center [907, 420] width 178 height 13
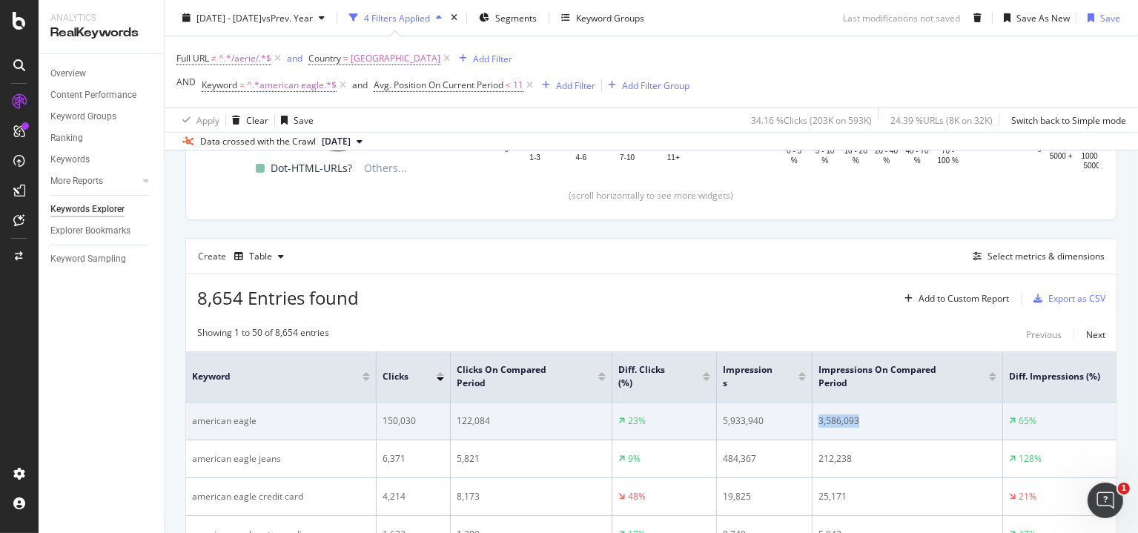
click at [838, 418] on div "3,586,093" at bounding box center [907, 420] width 178 height 13
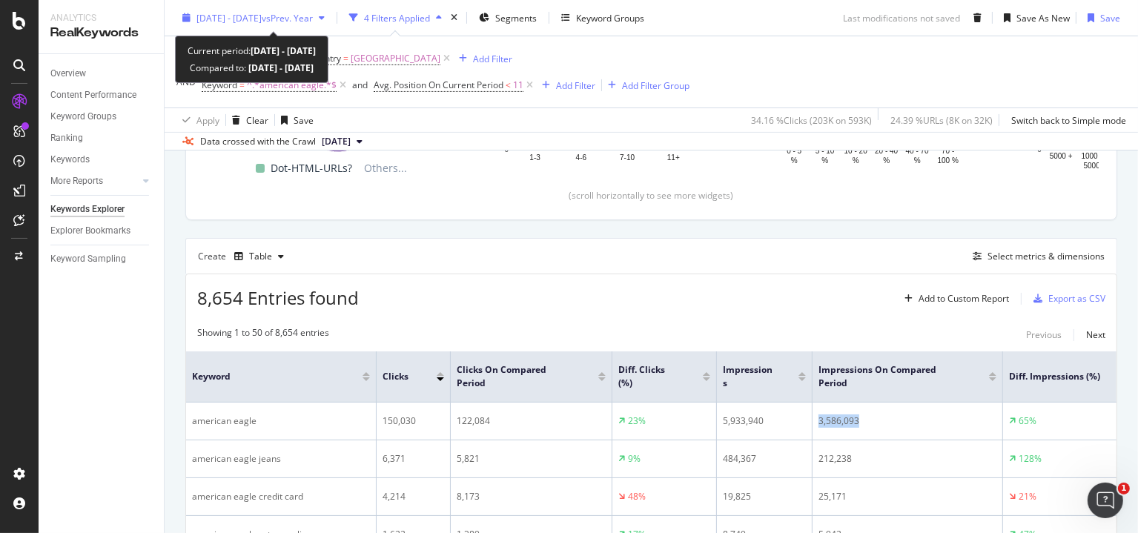
click at [252, 19] on span "[DATE] - [DATE]" at bounding box center [228, 17] width 65 height 13
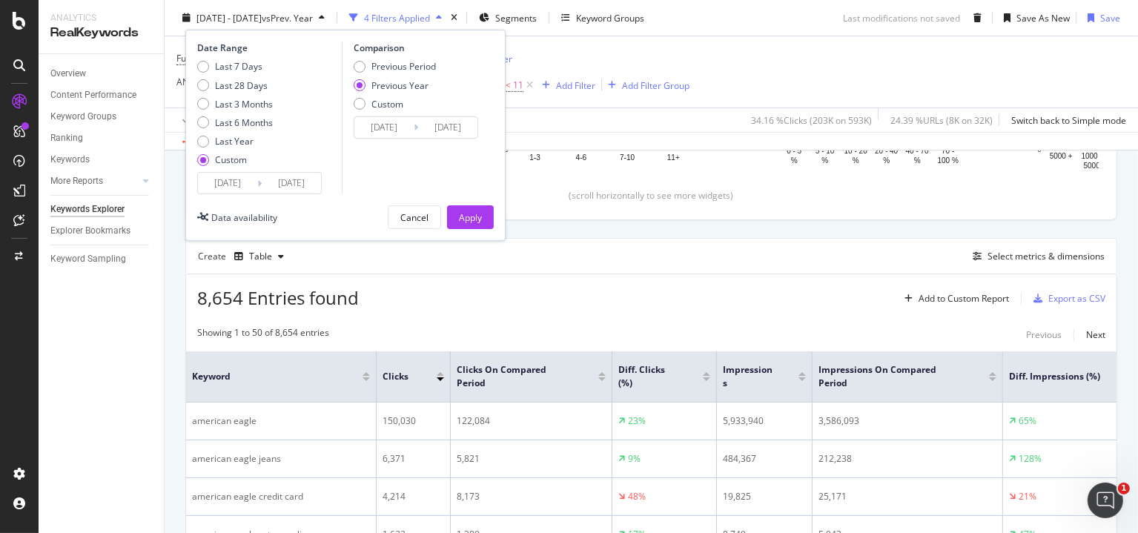
click at [212, 185] on input "[DATE]" at bounding box center [227, 183] width 59 height 21
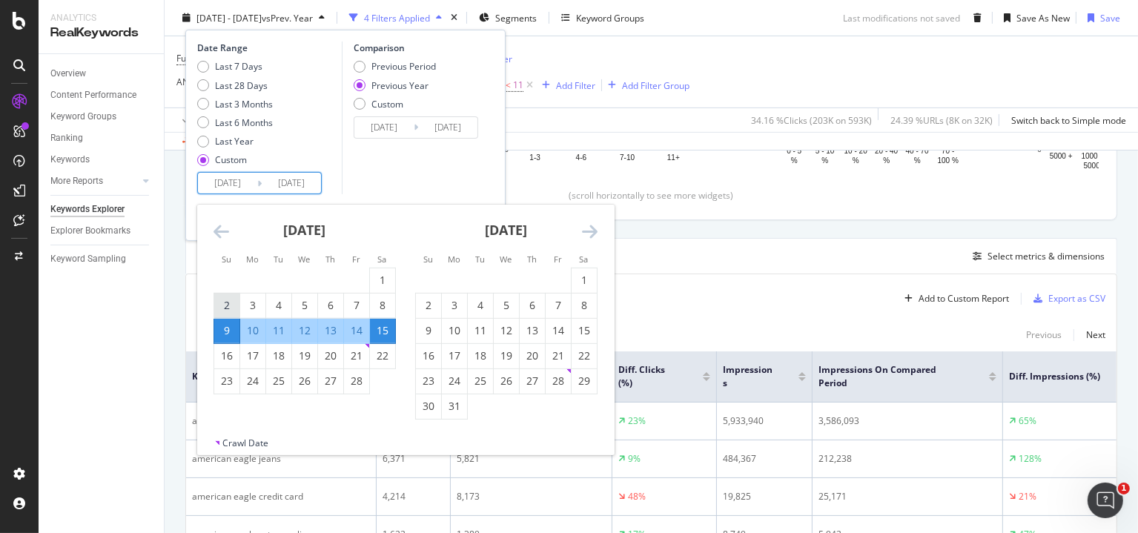
click at [228, 305] on div "2" at bounding box center [226, 305] width 25 height 15
type input "[DATE]"
click at [382, 305] on div "8" at bounding box center [382, 305] width 25 height 15
type input "[DATE]"
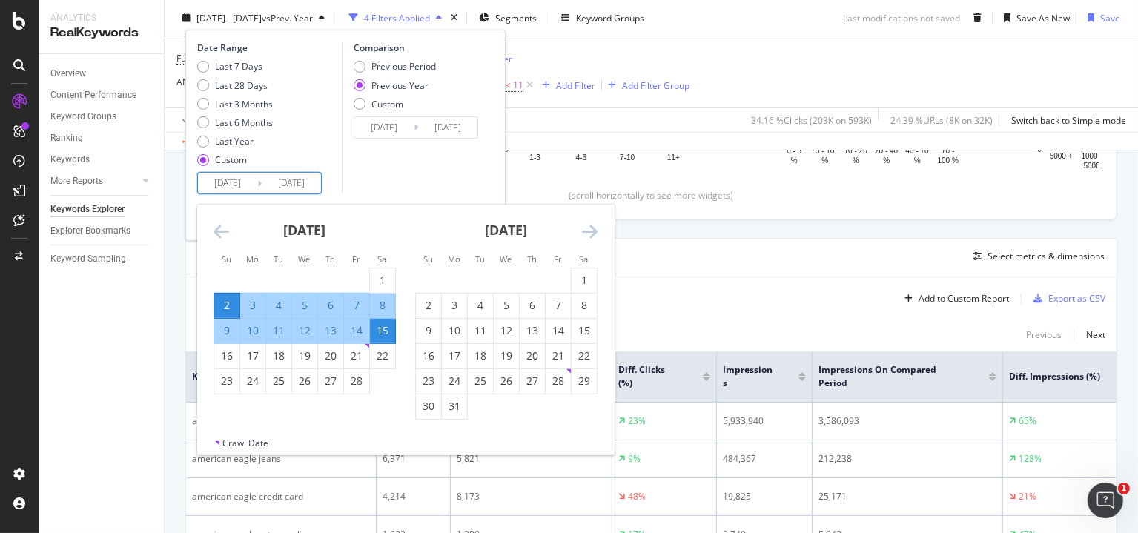
type input "[DATE]"
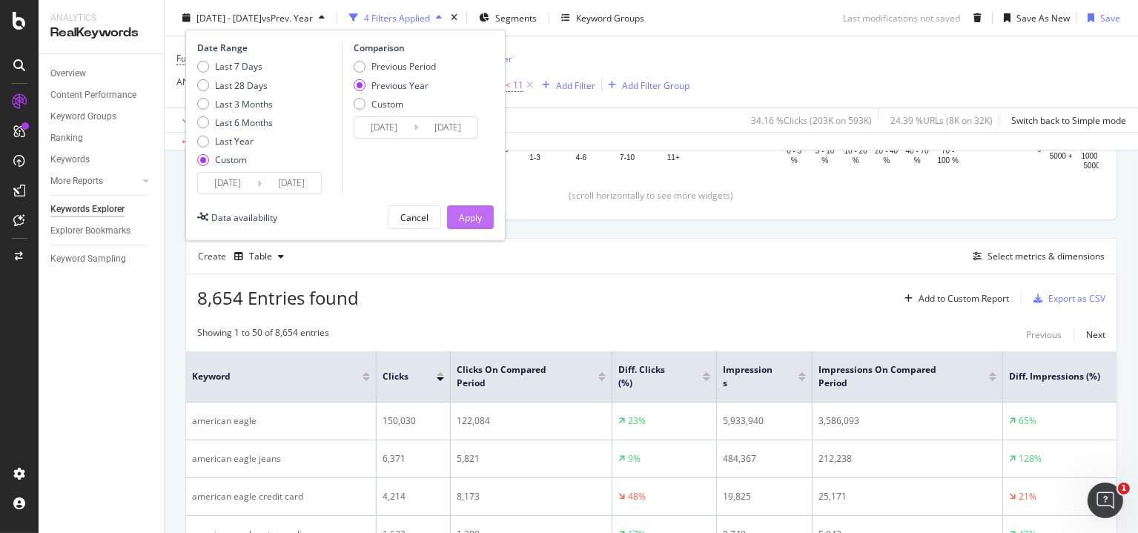
click at [469, 216] on div "Apply" at bounding box center [470, 216] width 23 height 13
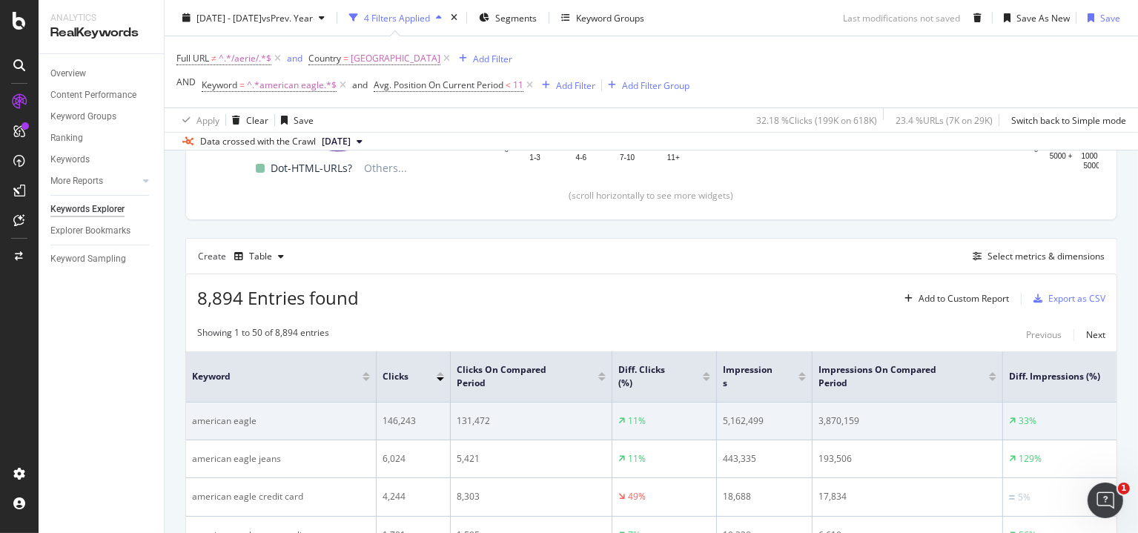
click at [734, 419] on div "5,162,499" at bounding box center [764, 420] width 83 height 13
click at [845, 420] on div "3,870,159" at bounding box center [907, 420] width 178 height 13
